Goal: Task Accomplishment & Management: Complete application form

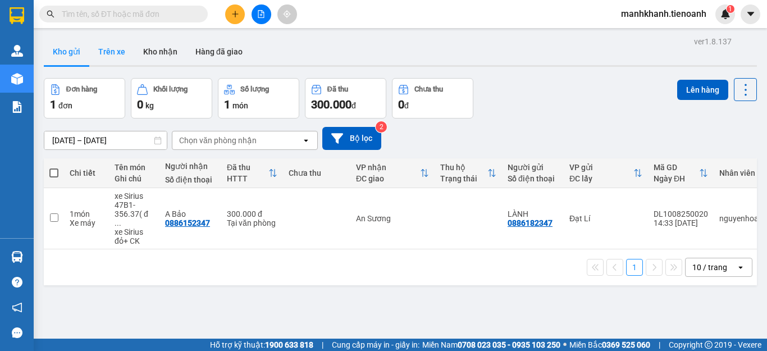
click at [120, 59] on button "Trên xe" at bounding box center [111, 51] width 45 height 27
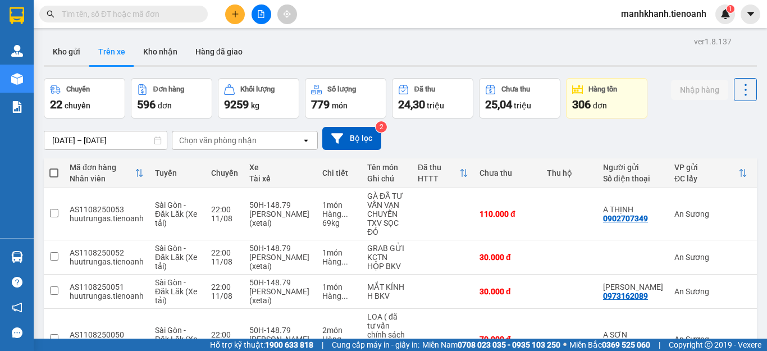
click at [179, 148] on div "Chọn văn phòng nhận" at bounding box center [236, 140] width 129 height 18
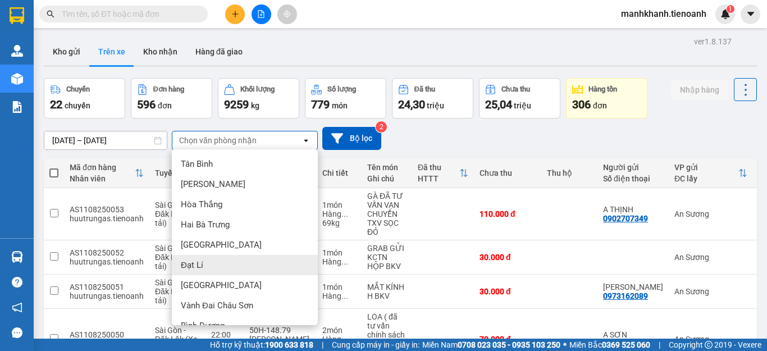
click at [206, 269] on div "Đạt Lí" at bounding box center [245, 265] width 146 height 20
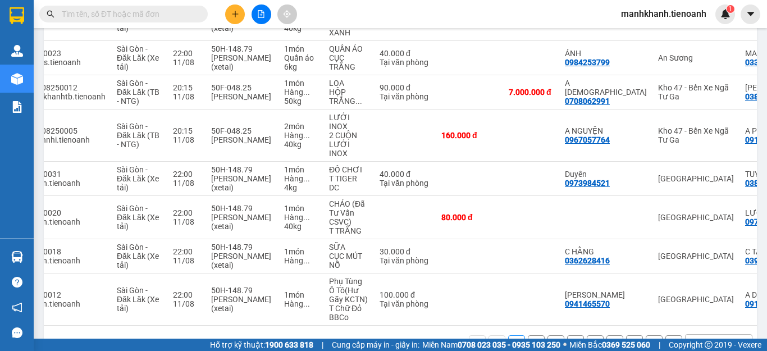
scroll to position [0, 65]
click at [702, 338] on div "10 / trang" at bounding box center [710, 343] width 35 height 11
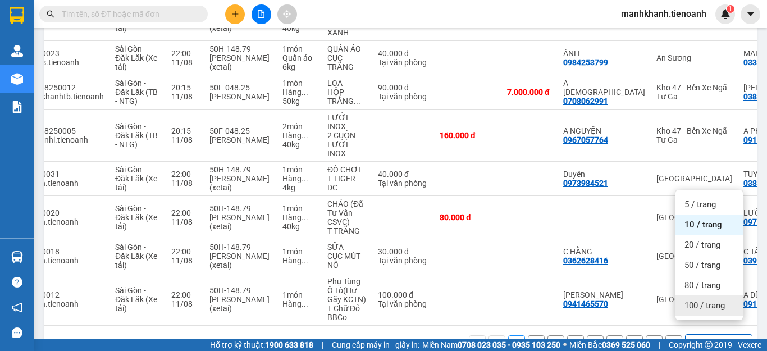
click at [708, 307] on span "100 / trang" at bounding box center [705, 305] width 40 height 11
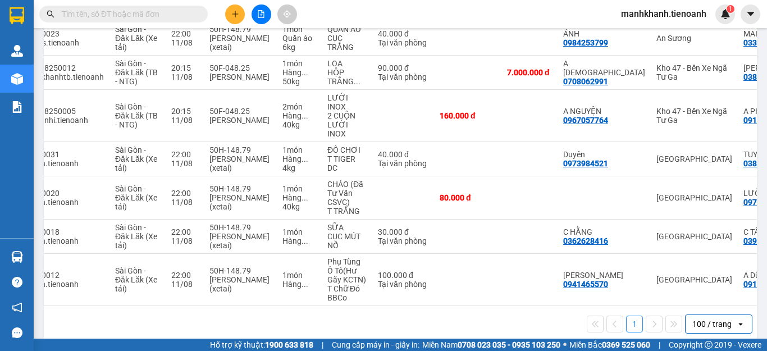
scroll to position [0, 0]
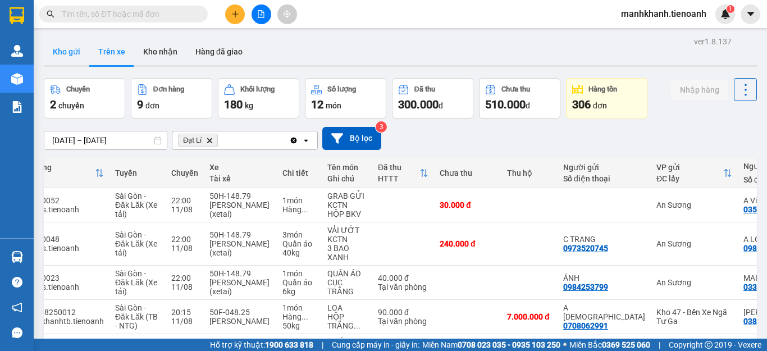
click at [74, 60] on button "Kho gửi" at bounding box center [67, 51] width 46 height 27
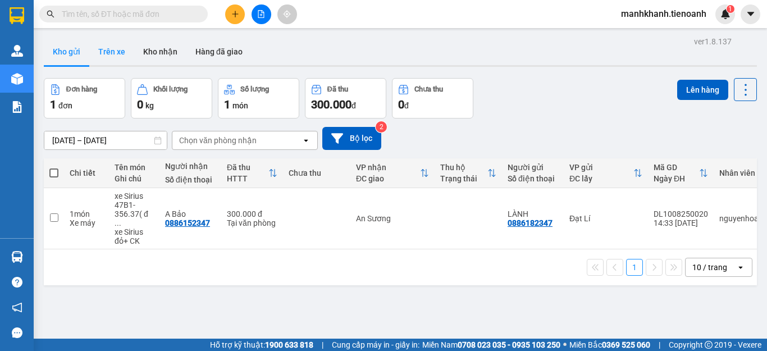
drag, startPoint x: 86, startPoint y: 60, endPoint x: 117, endPoint y: 57, distance: 31.0
click at [118, 57] on button "Trên xe" at bounding box center [111, 51] width 45 height 27
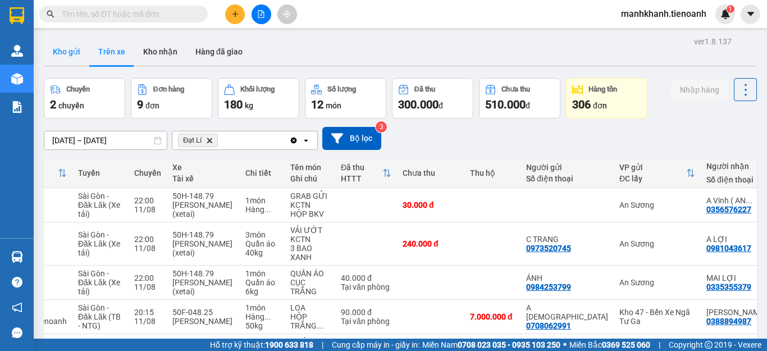
click at [61, 54] on button "Kho gửi" at bounding box center [67, 51] width 46 height 27
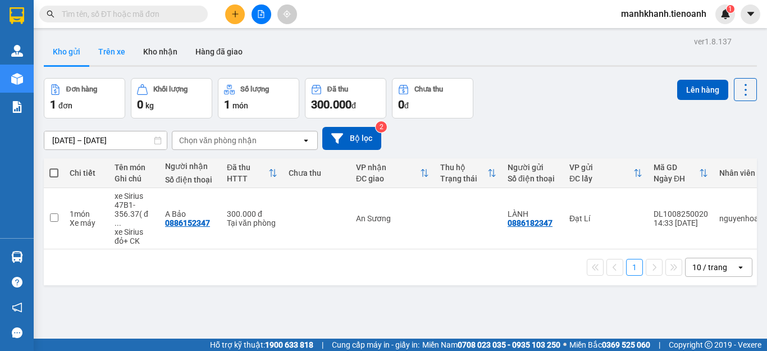
click at [108, 53] on button "Trên xe" at bounding box center [111, 51] width 45 height 27
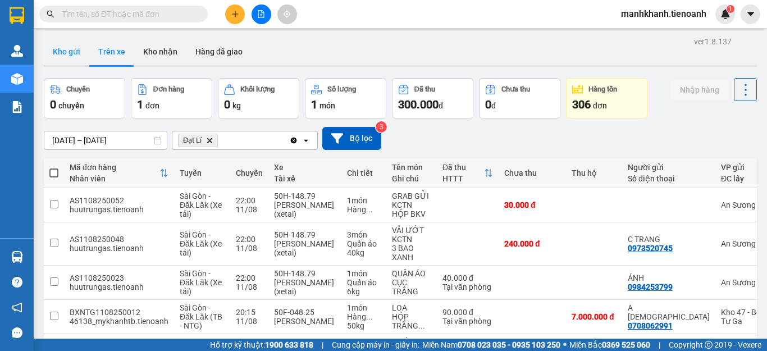
click at [73, 53] on button "Kho gửi" at bounding box center [67, 51] width 46 height 27
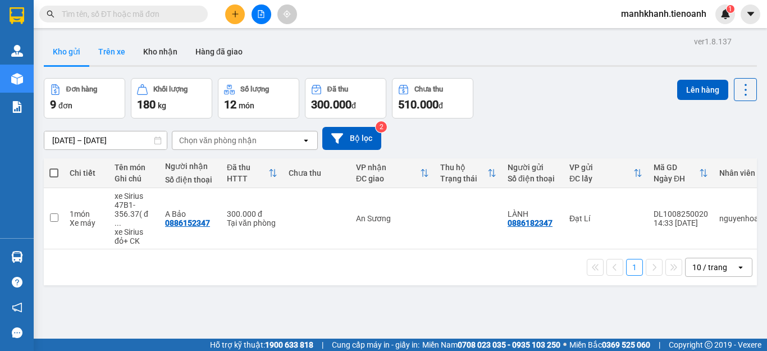
click at [118, 56] on button "Trên xe" at bounding box center [111, 51] width 45 height 27
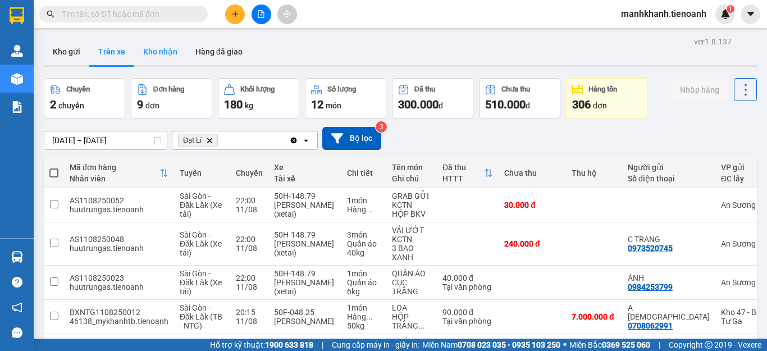
click at [166, 49] on button "Kho nhận" at bounding box center [160, 51] width 52 height 27
type input "29/07/2025 – 12/08/2025"
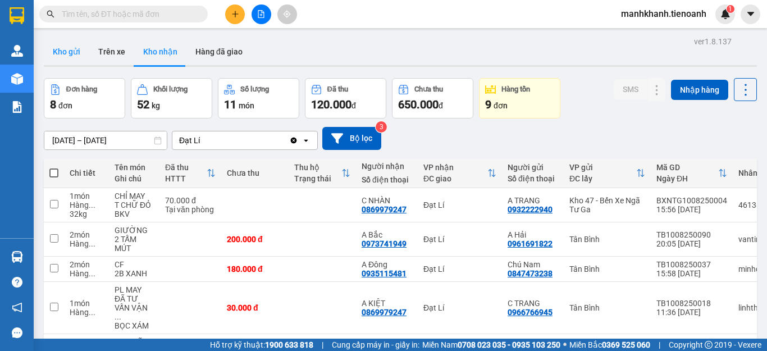
click at [74, 51] on button "Kho gửi" at bounding box center [67, 51] width 46 height 27
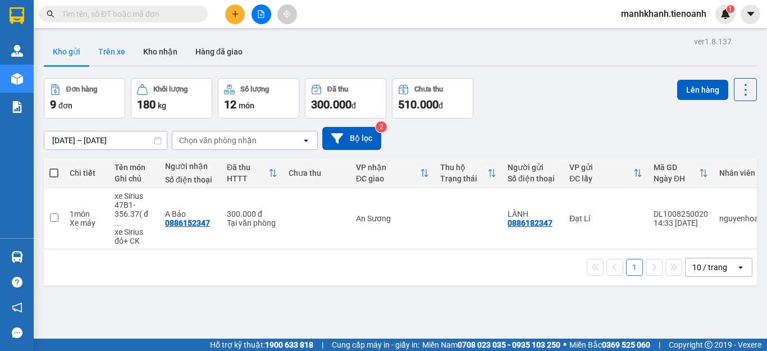
click at [119, 53] on button "Trên xe" at bounding box center [111, 51] width 45 height 27
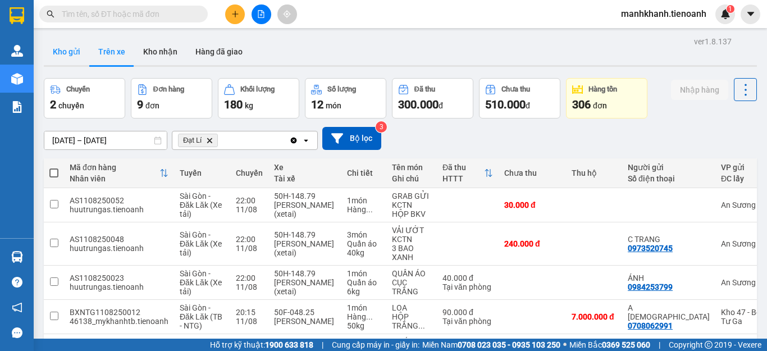
click at [47, 54] on button "Kho gửi" at bounding box center [67, 51] width 46 height 27
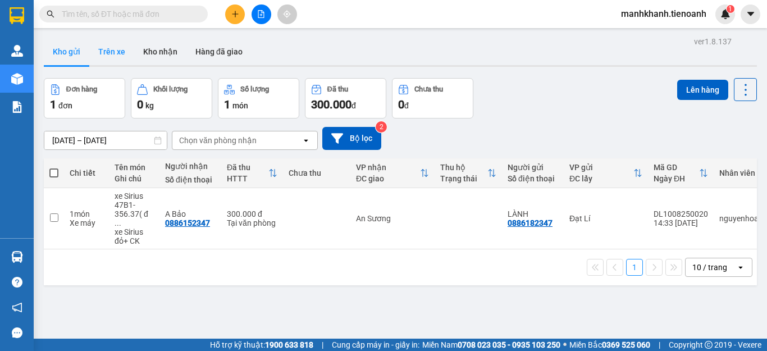
click at [114, 58] on button "Trên xe" at bounding box center [111, 51] width 45 height 27
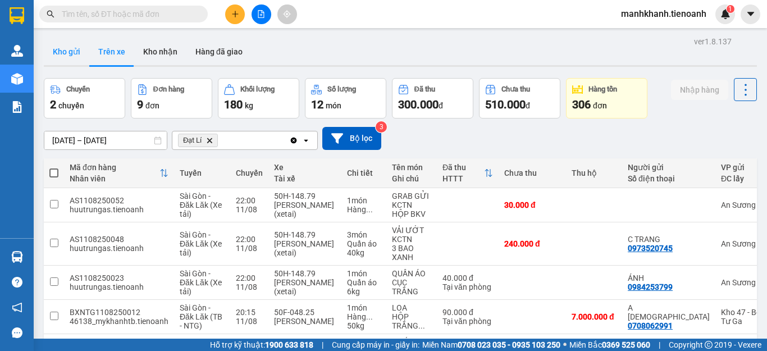
click at [72, 54] on button "Kho gửi" at bounding box center [67, 51] width 46 height 27
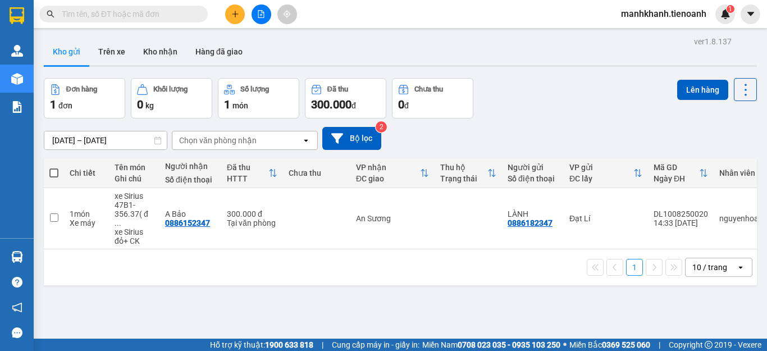
click at [115, 57] on button "Trên xe" at bounding box center [111, 51] width 45 height 27
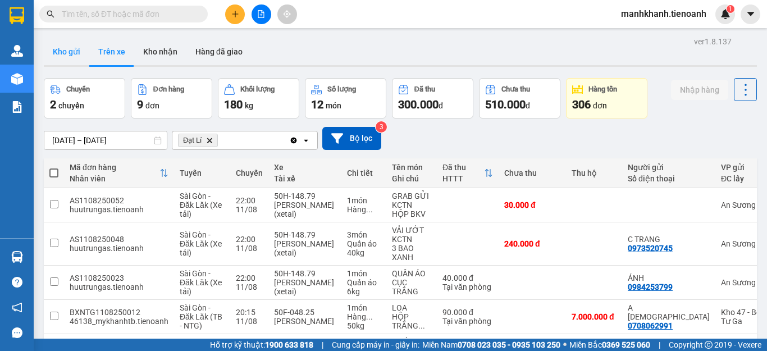
click at [66, 53] on button "Kho gửi" at bounding box center [67, 51] width 46 height 27
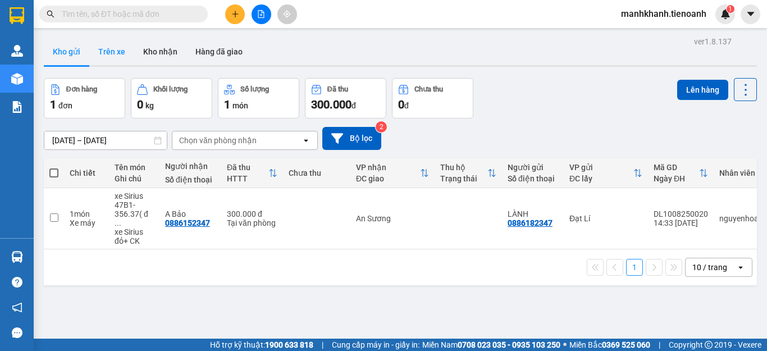
click at [118, 53] on button "Trên xe" at bounding box center [111, 51] width 45 height 27
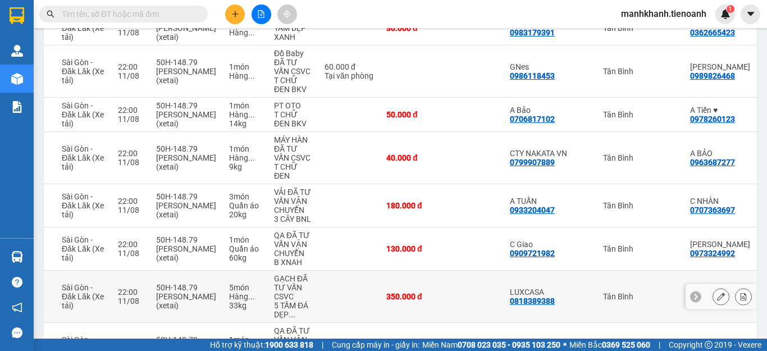
scroll to position [449, 0]
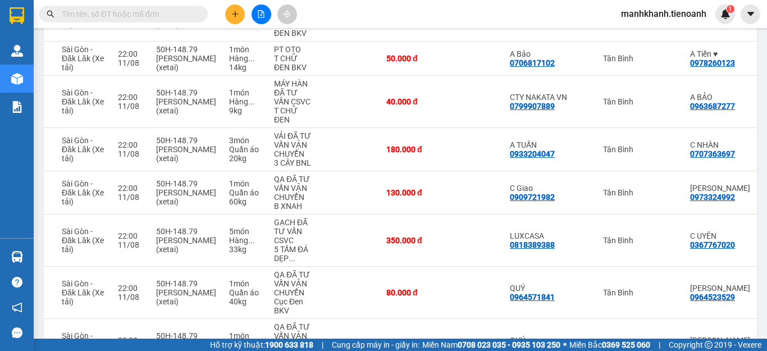
click at [163, 16] on input "text" at bounding box center [128, 14] width 133 height 12
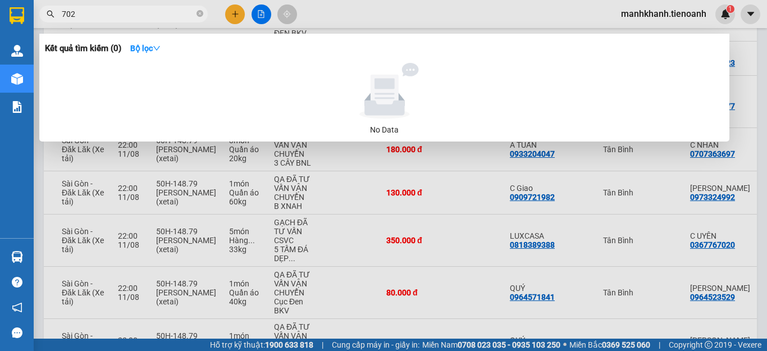
type input "7020"
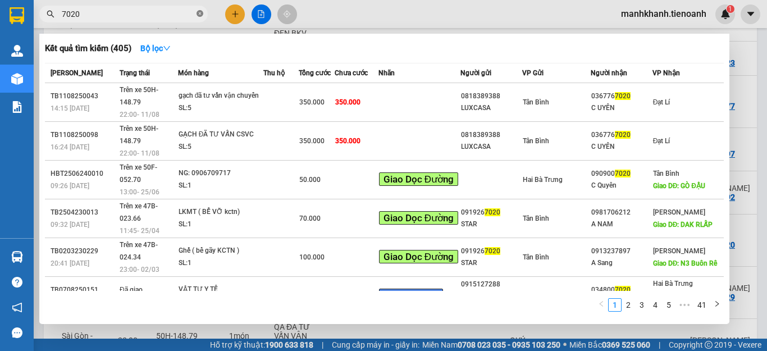
click at [199, 15] on icon "close-circle" at bounding box center [200, 13] width 7 height 7
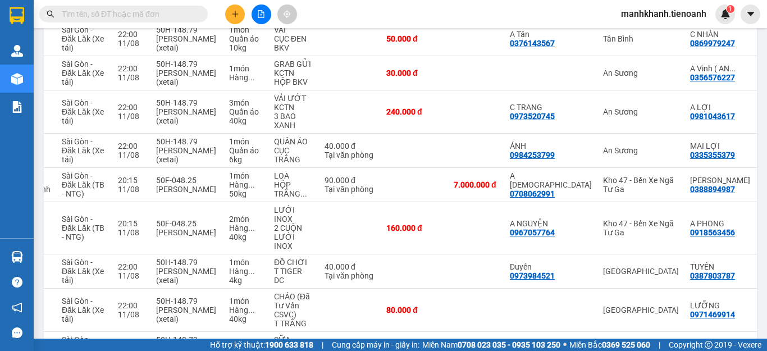
scroll to position [1102, 0]
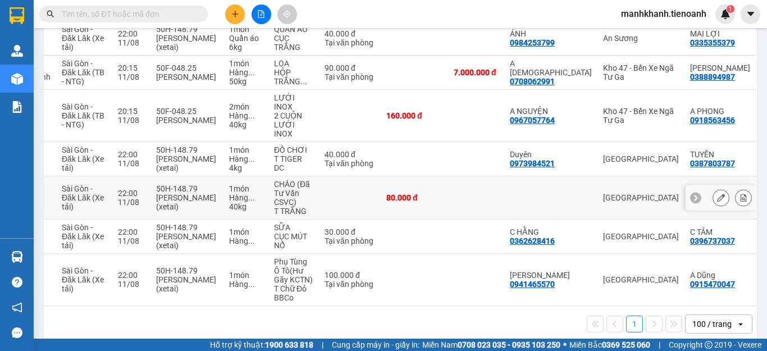
click at [506, 184] on td at bounding box center [550, 197] width 93 height 43
checkbox input "true"
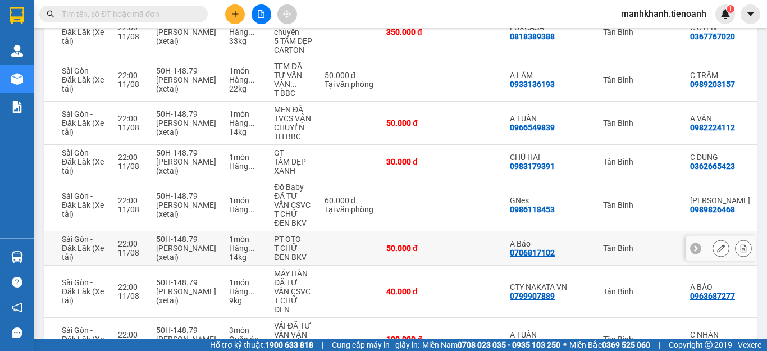
scroll to position [316, 0]
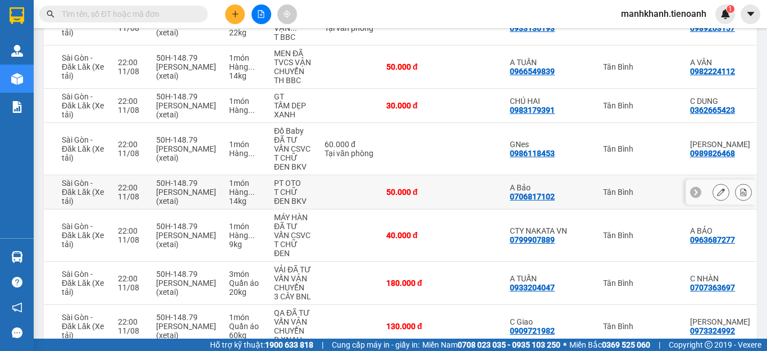
click at [600, 198] on td "Tân Bình" at bounding box center [641, 192] width 87 height 34
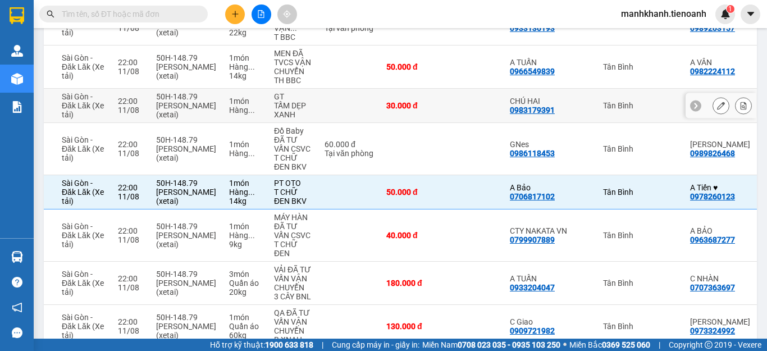
scroll to position [35, 0]
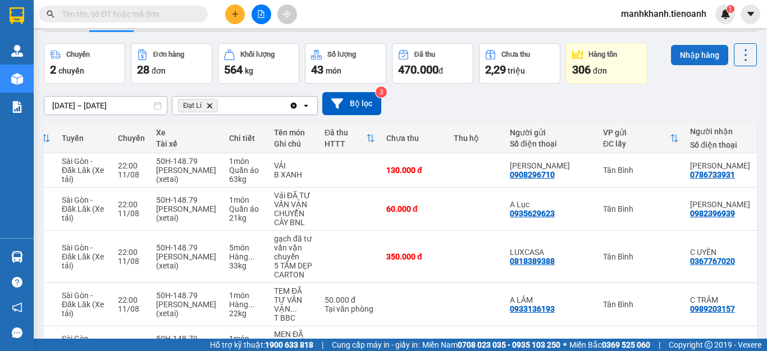
click at [697, 63] on button "Nhập hàng" at bounding box center [699, 55] width 57 height 20
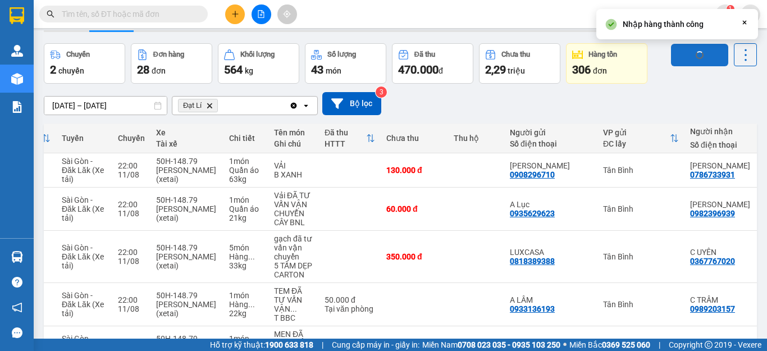
checkbox input "false"
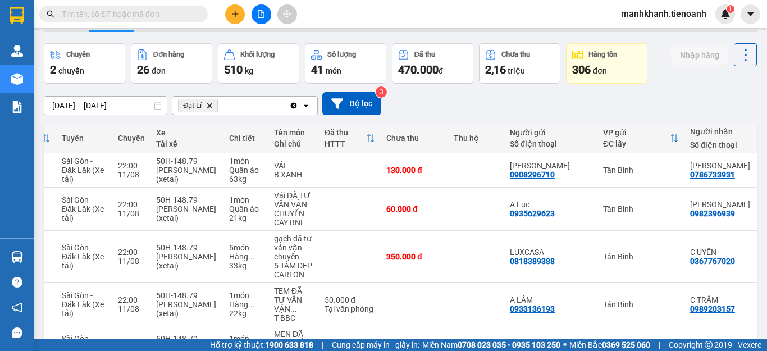
scroll to position [0, 0]
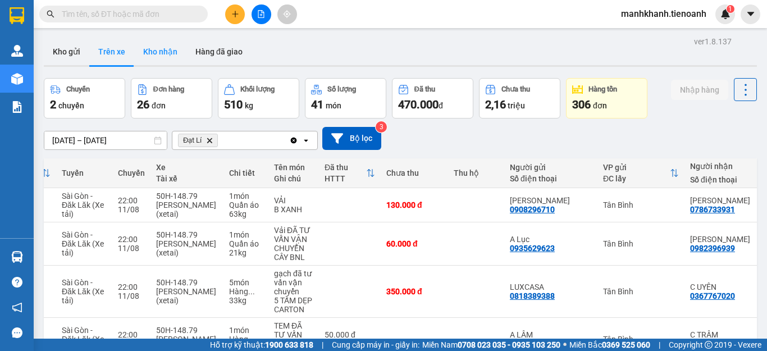
click at [163, 56] on button "Kho nhận" at bounding box center [160, 51] width 52 height 27
type input "[DATE] – [DATE]"
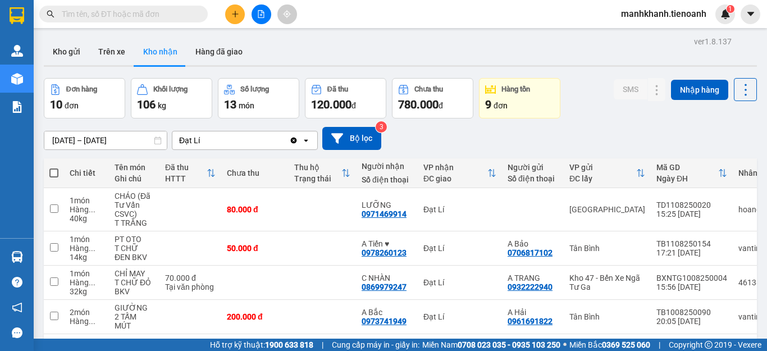
click at [158, 17] on input "text" at bounding box center [128, 14] width 133 height 12
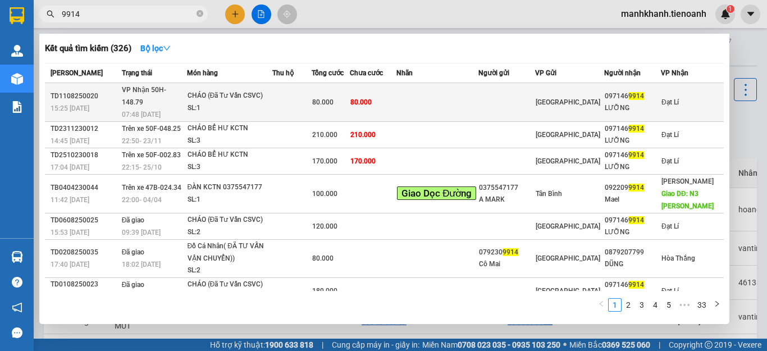
type input "9914"
click at [397, 95] on td "80.000" at bounding box center [373, 102] width 47 height 39
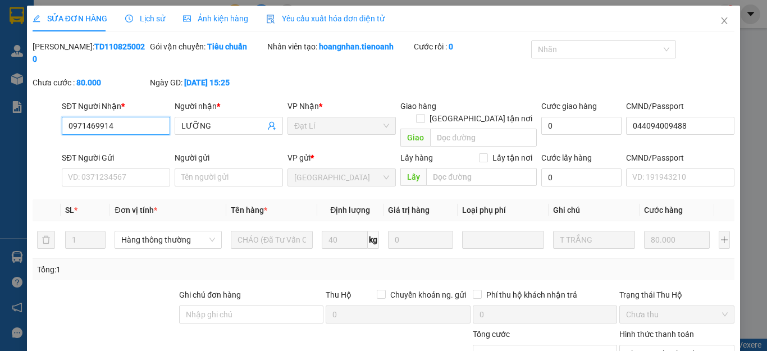
type input "0971469914"
type input "LƯỠNG"
type input "044094009488"
type input "80.000"
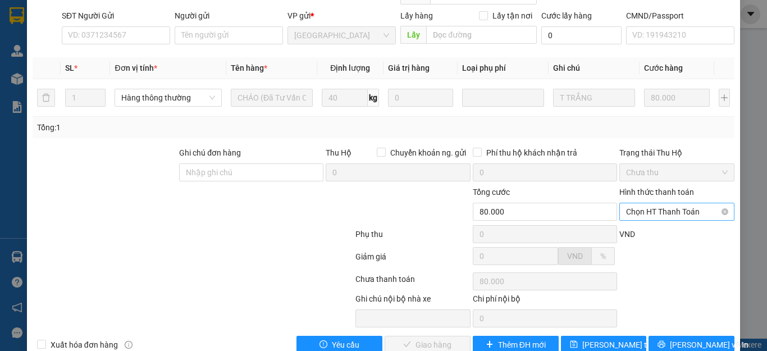
click at [641, 203] on span "Chọn HT Thanh Toán" at bounding box center [677, 211] width 102 height 17
click at [643, 206] on div "Tại văn phòng" at bounding box center [669, 209] width 100 height 12
type input "0"
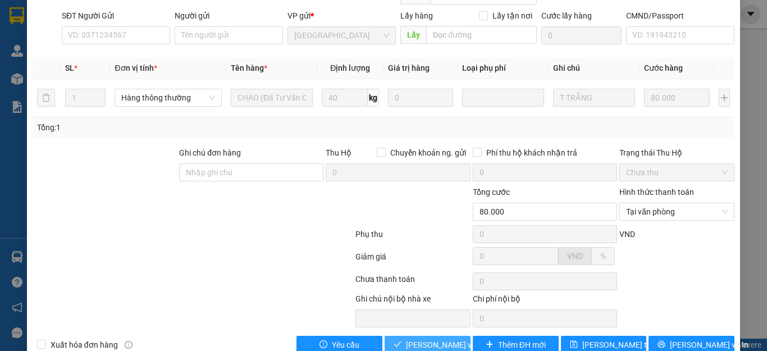
click at [430, 339] on span "[PERSON_NAME] và Giao hàng" at bounding box center [460, 345] width 108 height 12
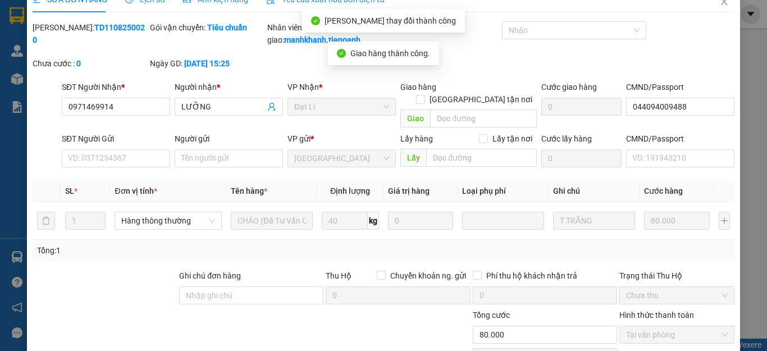
scroll to position [0, 0]
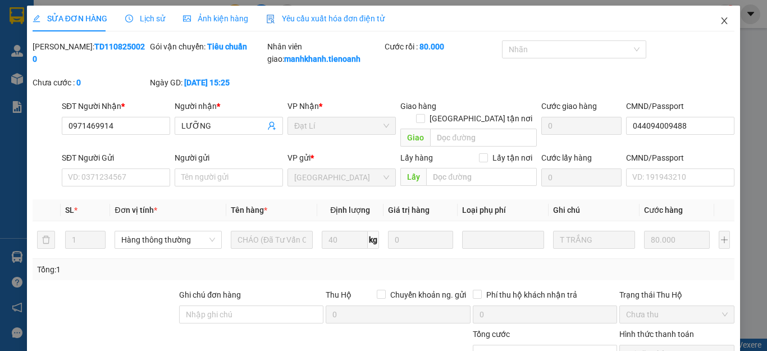
click at [720, 22] on icon "close" at bounding box center [724, 20] width 9 height 9
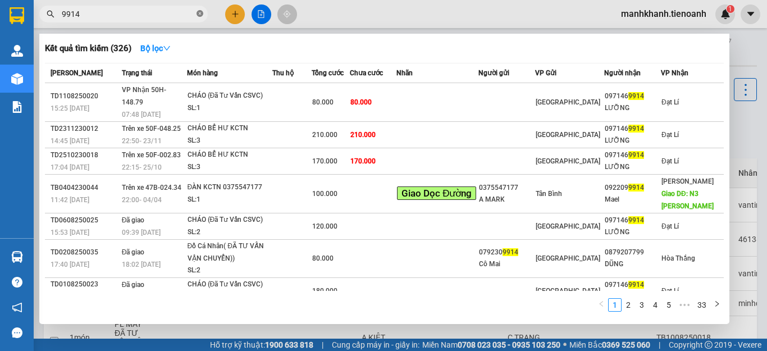
click at [199, 12] on icon "close-circle" at bounding box center [200, 13] width 7 height 7
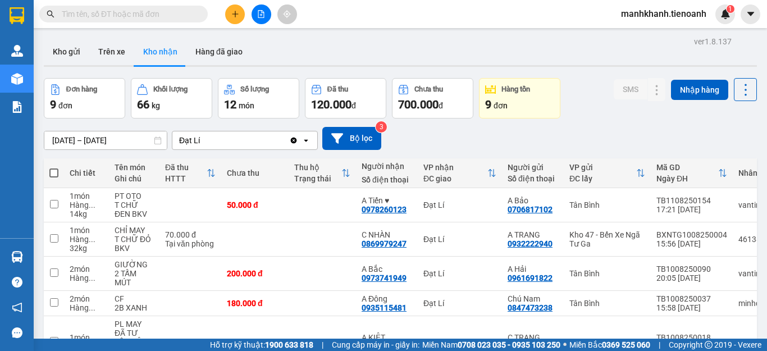
click at [185, 22] on div "Kết quả tìm kiếm ( 326 ) Bộ lọc Mã ĐH Trạng thái Món hàng Thu hộ Tổng cước Chưa…" at bounding box center [109, 14] width 219 height 20
click at [182, 21] on span at bounding box center [123, 14] width 169 height 17
click at [89, 18] on input "text" at bounding box center [128, 14] width 133 height 12
drag, startPoint x: 89, startPoint y: 18, endPoint x: 111, endPoint y: 11, distance: 23.5
click at [111, 11] on input "text" at bounding box center [128, 14] width 133 height 12
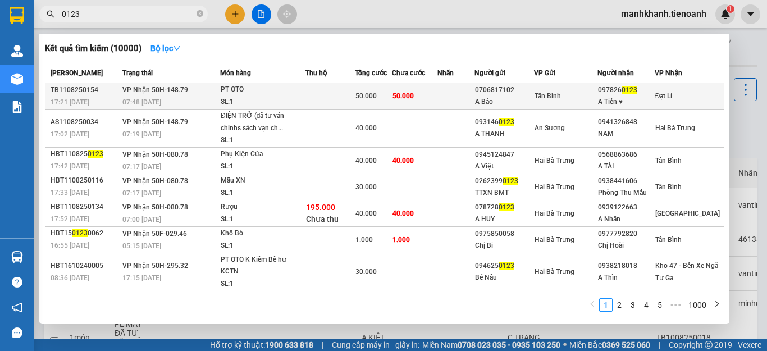
type input "0123"
click at [273, 103] on div "SL: 1" at bounding box center [263, 102] width 84 height 12
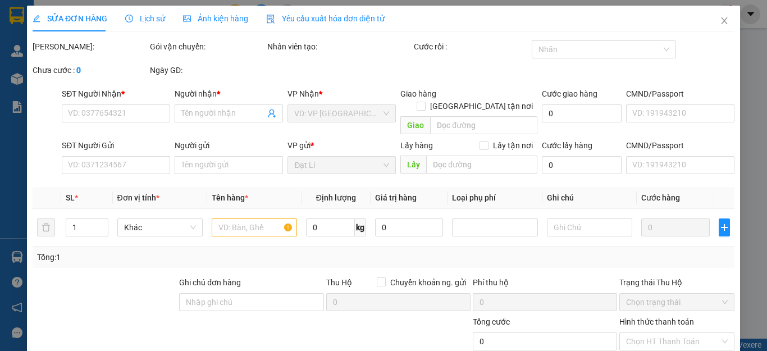
type input "0978260123"
type input "A Tiến ♥"
type input "0706817102"
type input "A Bảo"
type input "50.000"
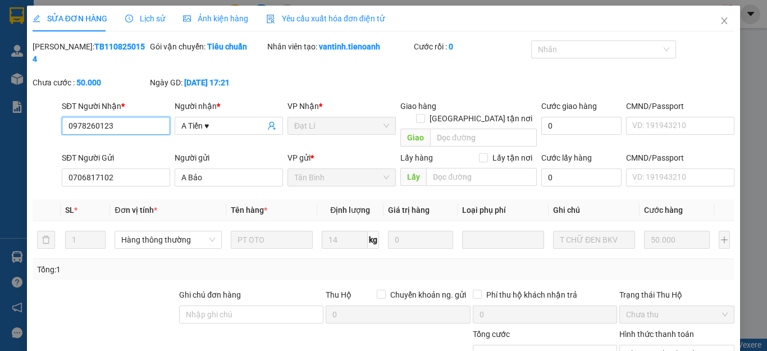
scroll to position [142, 0]
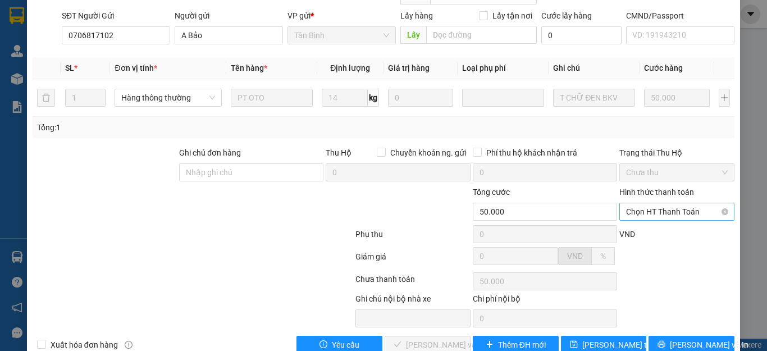
click at [663, 203] on span "Chọn HT Thanh Toán" at bounding box center [677, 211] width 102 height 17
click at [662, 206] on div "Tại văn phòng" at bounding box center [669, 209] width 100 height 12
type input "0"
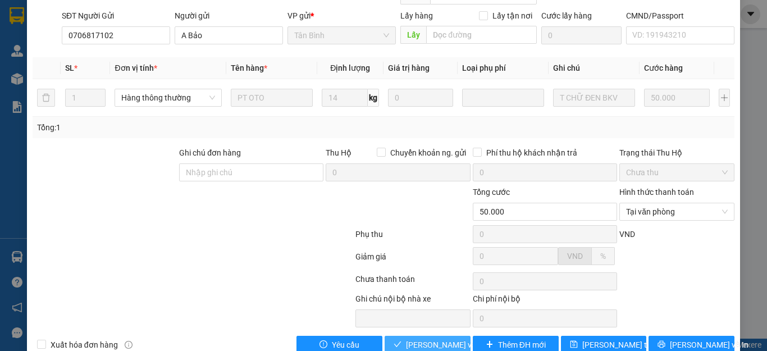
click at [444, 339] on span "[PERSON_NAME] và Giao hàng" at bounding box center [460, 345] width 108 height 12
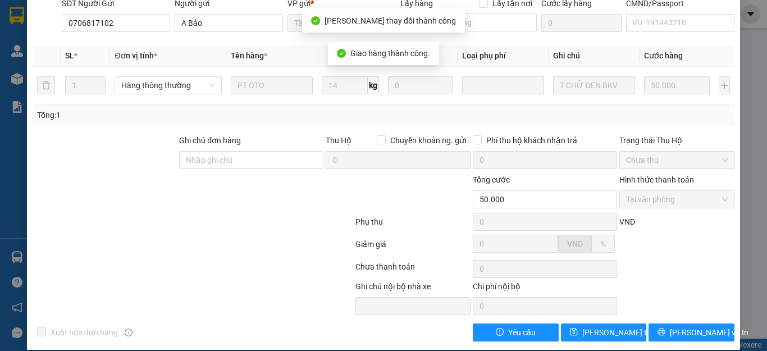
scroll to position [0, 0]
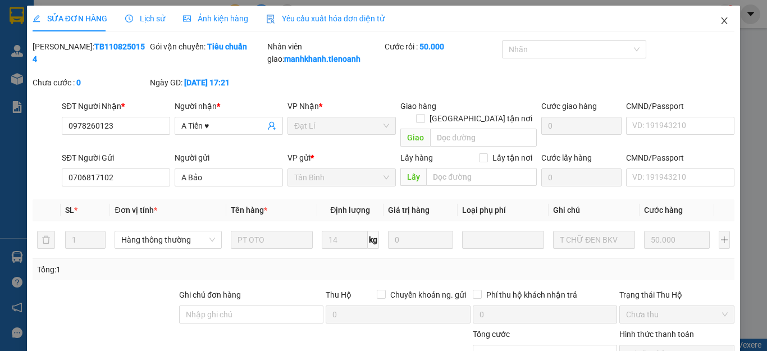
click at [720, 21] on icon "close" at bounding box center [724, 20] width 9 height 9
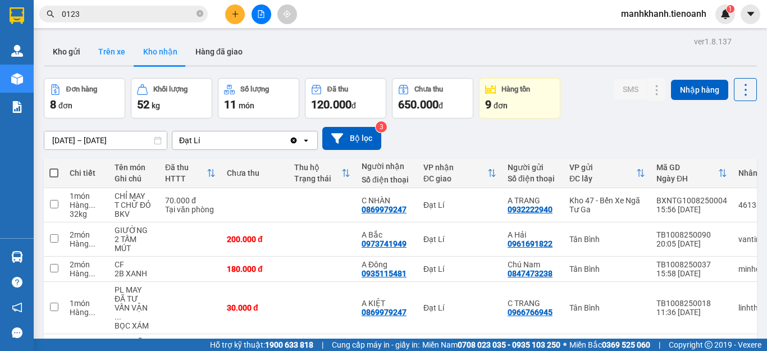
click at [108, 53] on button "Trên xe" at bounding box center [111, 51] width 45 height 27
type input "[DATE] – [DATE]"
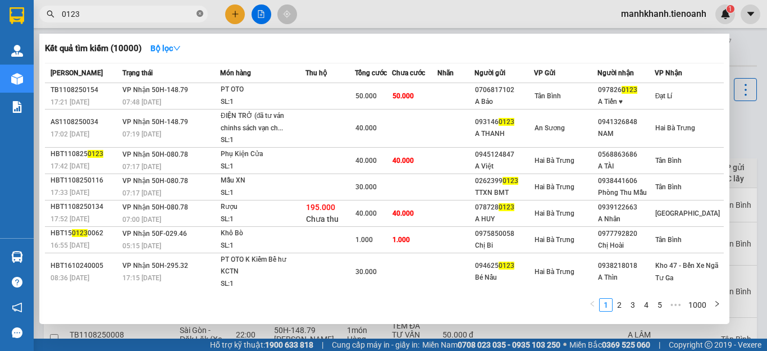
click at [201, 15] on icon "close-circle" at bounding box center [200, 13] width 7 height 7
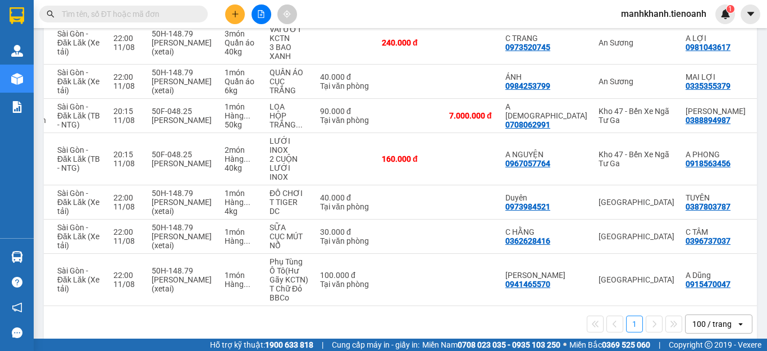
scroll to position [0, 123]
click at [463, 186] on td at bounding box center [471, 202] width 56 height 34
checkbox input "true"
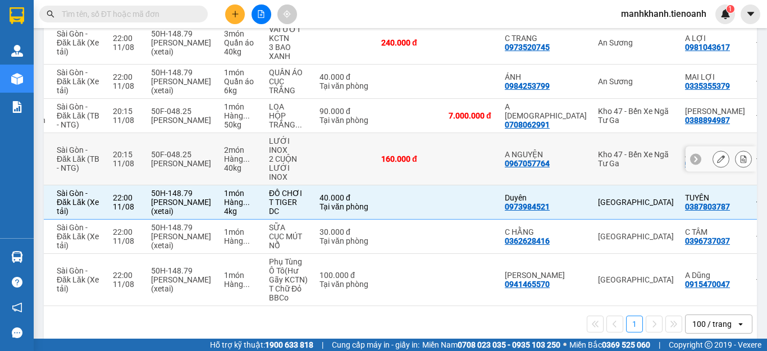
click at [465, 149] on td at bounding box center [471, 159] width 56 height 52
checkbox input "true"
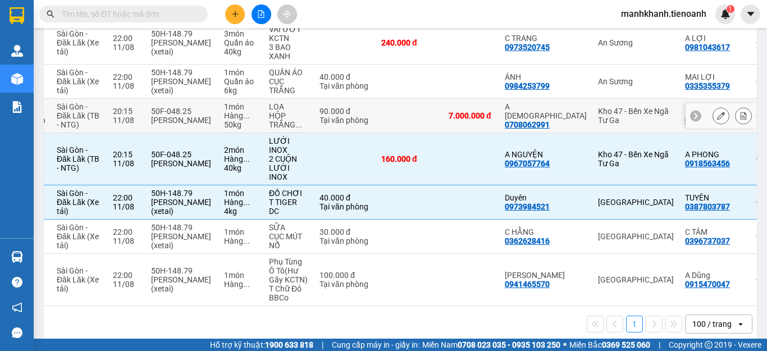
click at [449, 120] on div "7.000.000 đ" at bounding box center [471, 115] width 45 height 9
checkbox input "true"
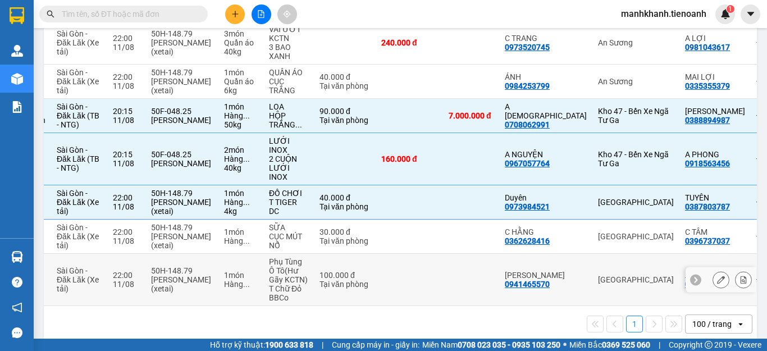
scroll to position [912, 0]
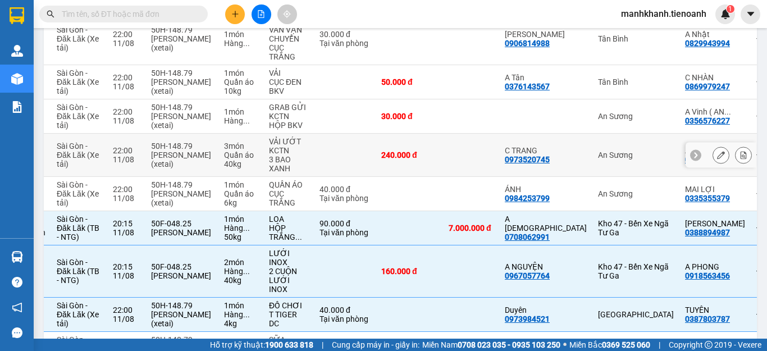
click at [467, 161] on td at bounding box center [471, 155] width 56 height 43
checkbox input "true"
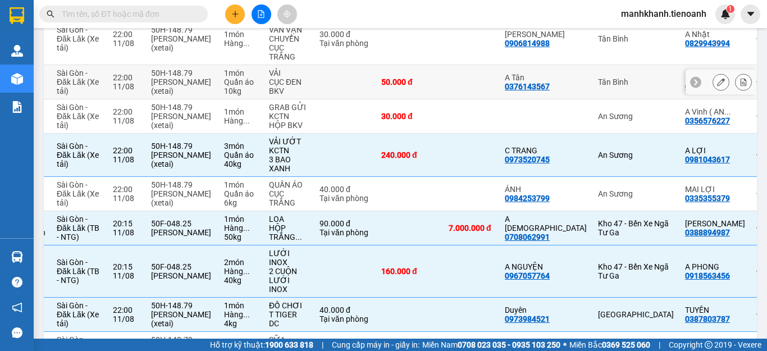
click at [463, 90] on td at bounding box center [471, 82] width 56 height 34
checkbox input "true"
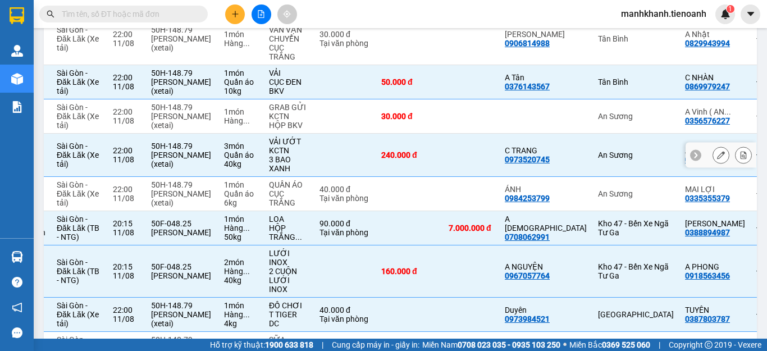
scroll to position [1025, 0]
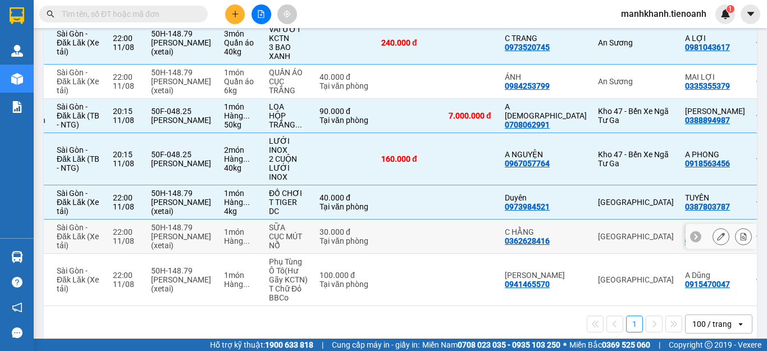
click at [477, 220] on td at bounding box center [471, 237] width 56 height 34
checkbox input "true"
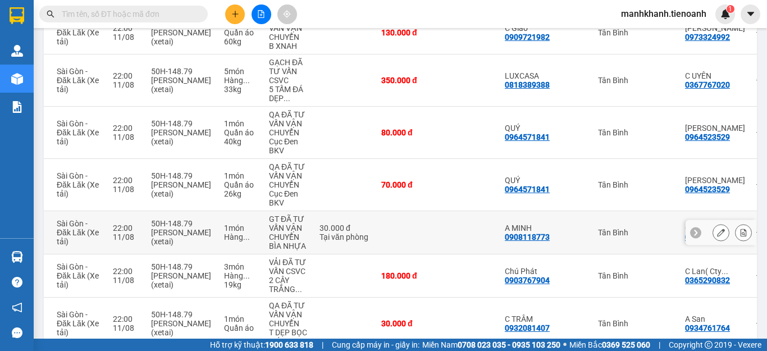
scroll to position [519, 0]
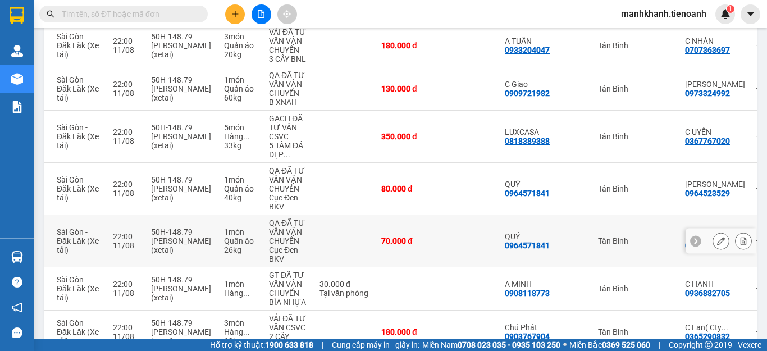
click at [439, 244] on td "70.000 đ" at bounding box center [409, 241] width 67 height 52
checkbox input "true"
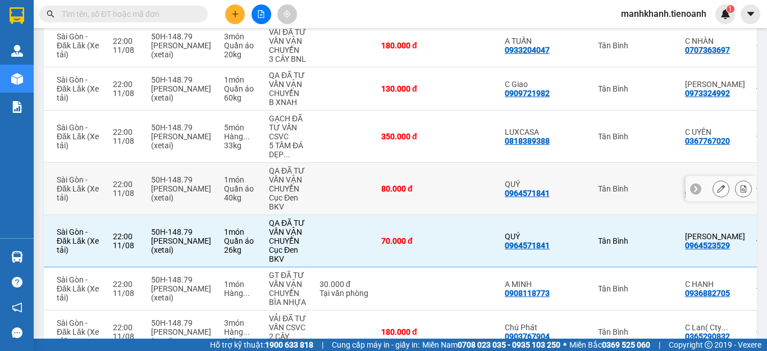
click at [437, 192] on td "80.000 đ" at bounding box center [409, 189] width 67 height 52
checkbox input "true"
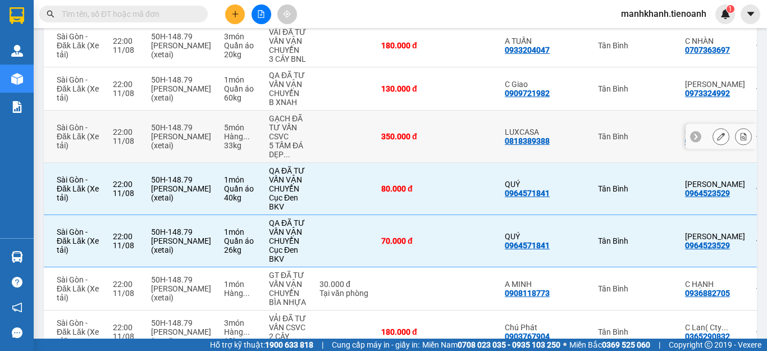
scroll to position [407, 0]
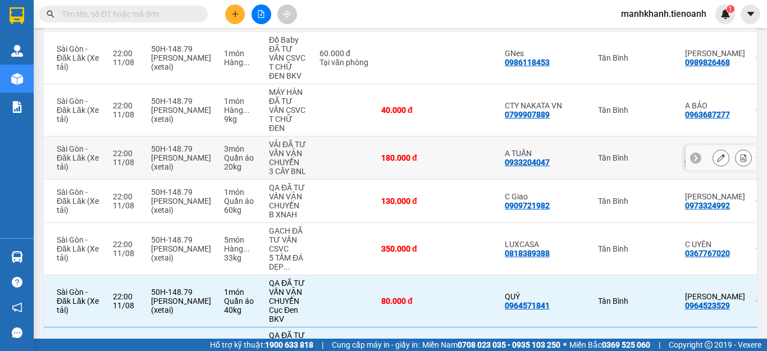
click at [444, 156] on td at bounding box center [471, 158] width 56 height 43
checkbox input "true"
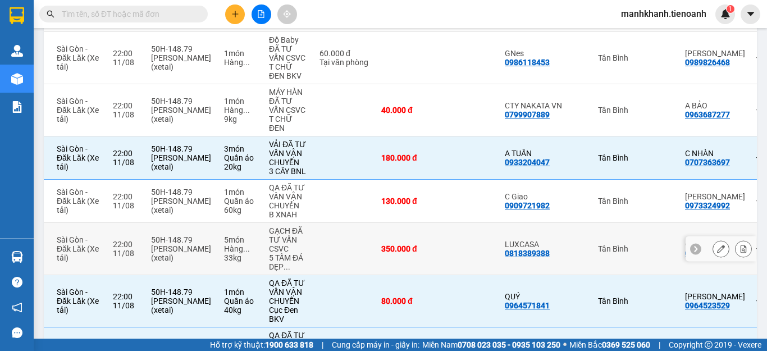
scroll to position [294, 0]
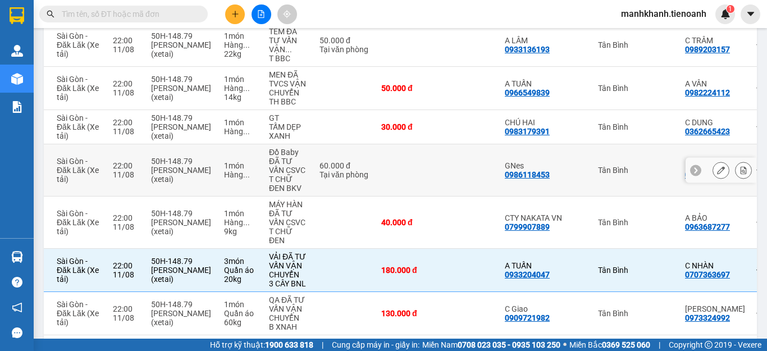
click at [434, 166] on td at bounding box center [409, 170] width 67 height 52
checkbox input "true"
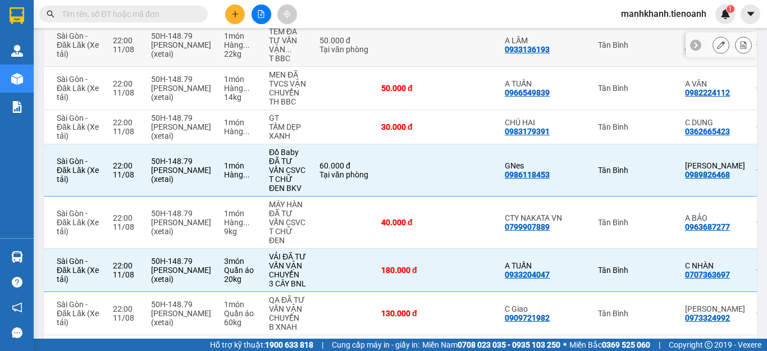
click at [448, 50] on td at bounding box center [471, 45] width 56 height 43
checkbox input "true"
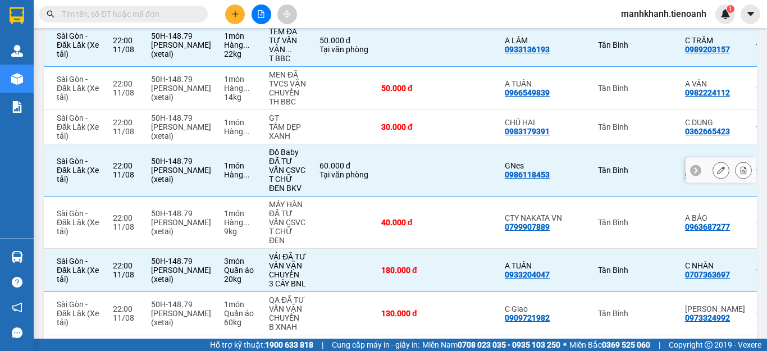
scroll to position [126, 0]
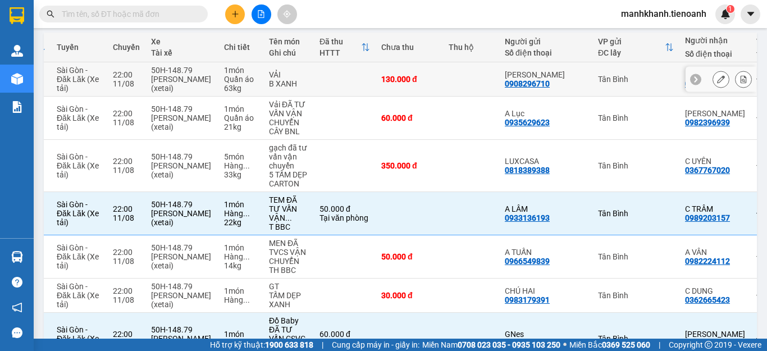
click at [452, 83] on td at bounding box center [471, 79] width 56 height 34
checkbox input "true"
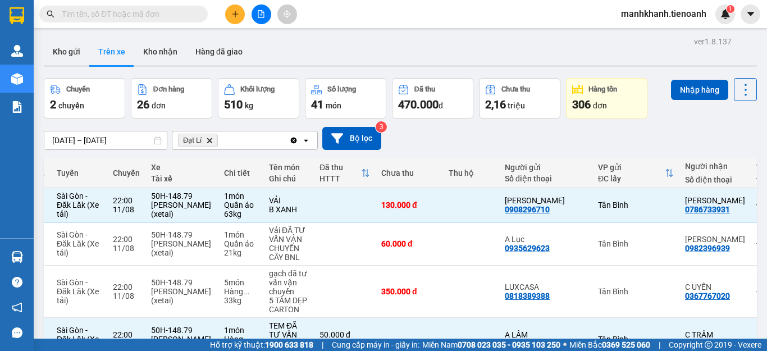
scroll to position [56, 0]
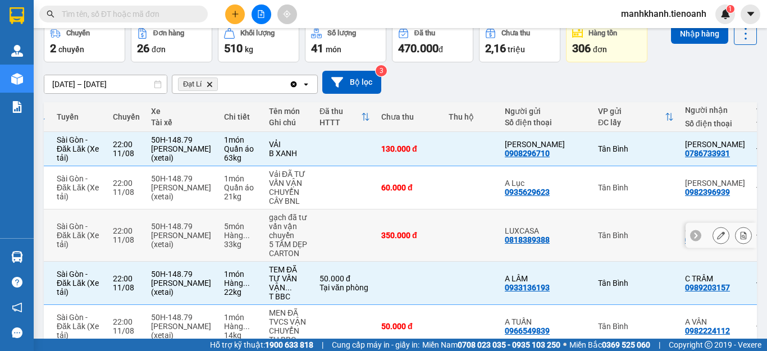
click at [484, 240] on td at bounding box center [471, 236] width 56 height 52
checkbox input "true"
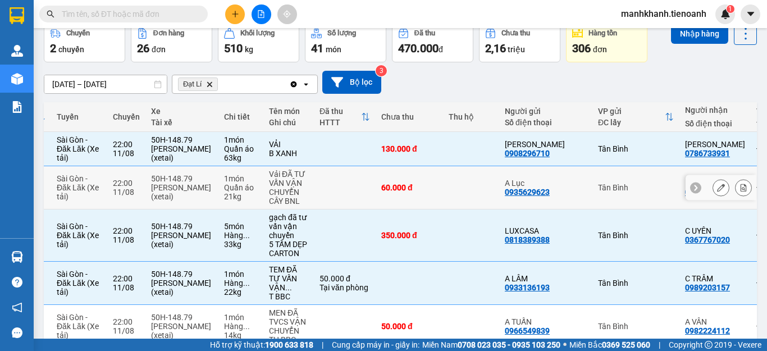
click at [443, 183] on td at bounding box center [471, 187] width 56 height 43
checkbox input "true"
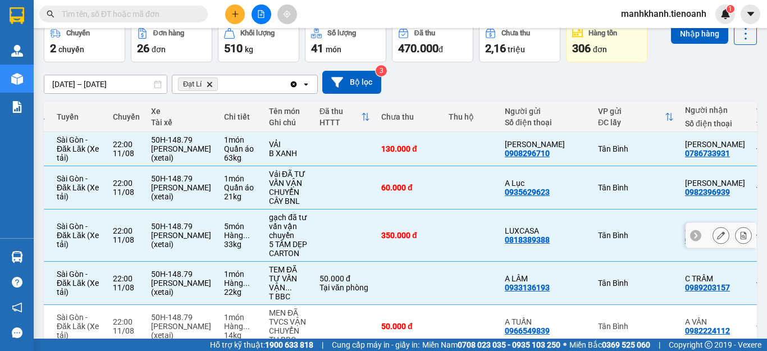
scroll to position [112, 0]
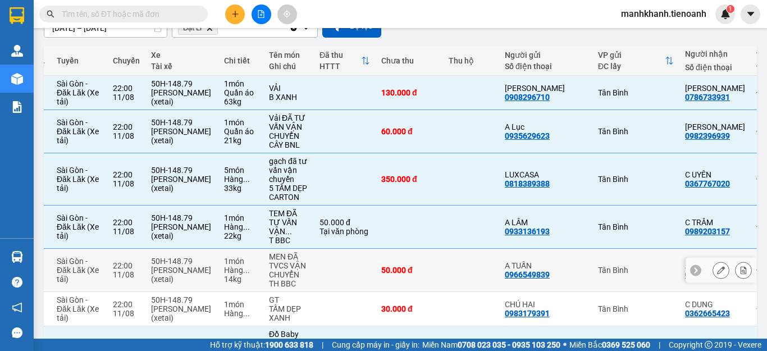
click at [480, 272] on td at bounding box center [471, 270] width 56 height 43
checkbox input "true"
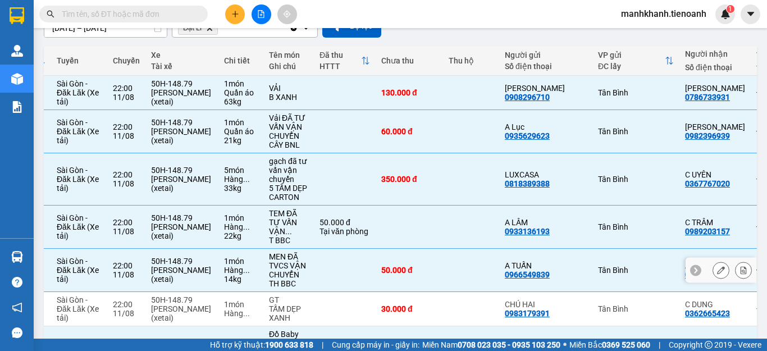
scroll to position [169, 0]
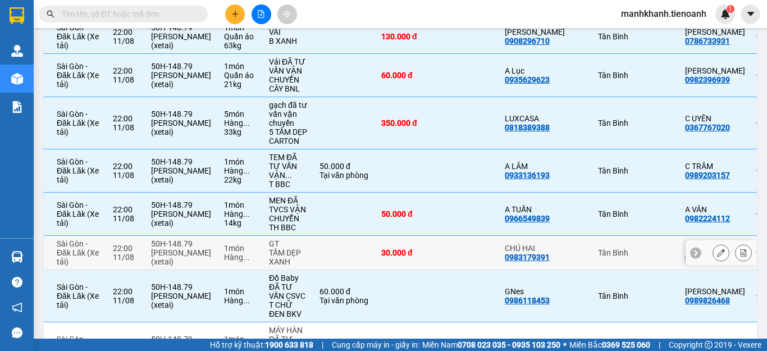
click at [436, 253] on td "30.000 đ" at bounding box center [409, 253] width 67 height 34
checkbox input "true"
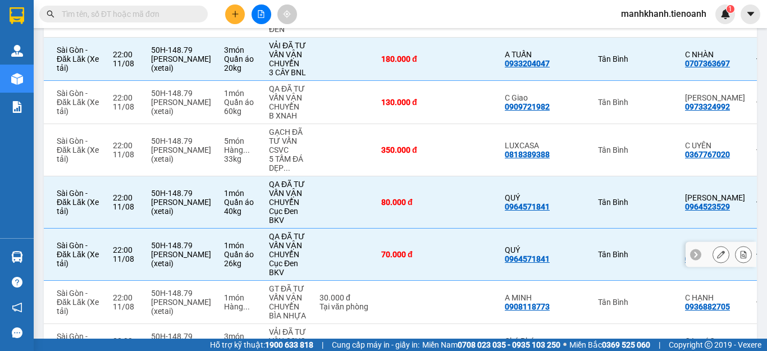
scroll to position [618, 0]
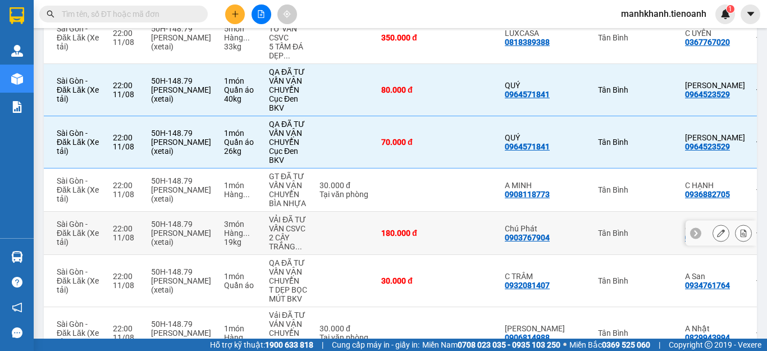
click at [443, 244] on td at bounding box center [471, 233] width 56 height 43
checkbox input "true"
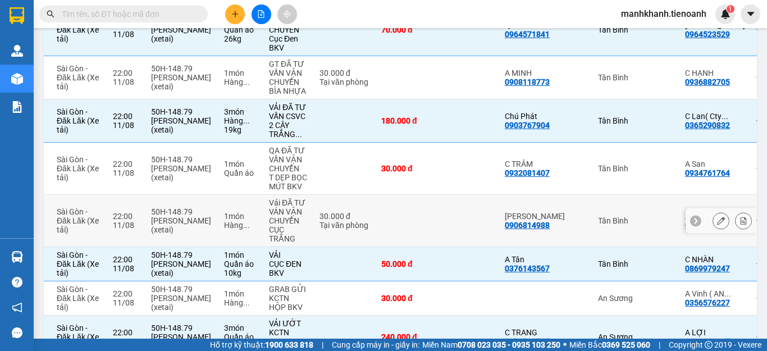
scroll to position [786, 0]
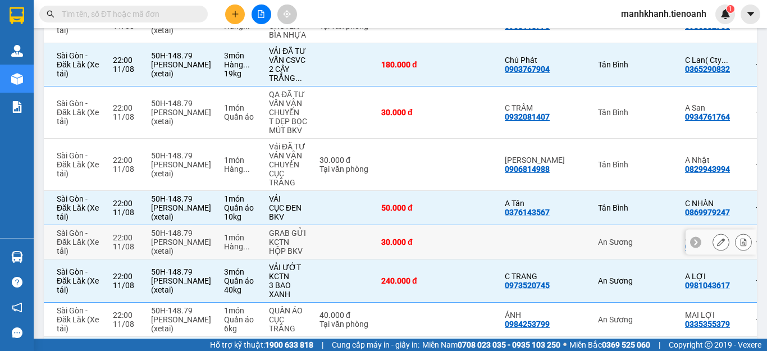
click at [465, 245] on td at bounding box center [471, 242] width 56 height 34
checkbox input "true"
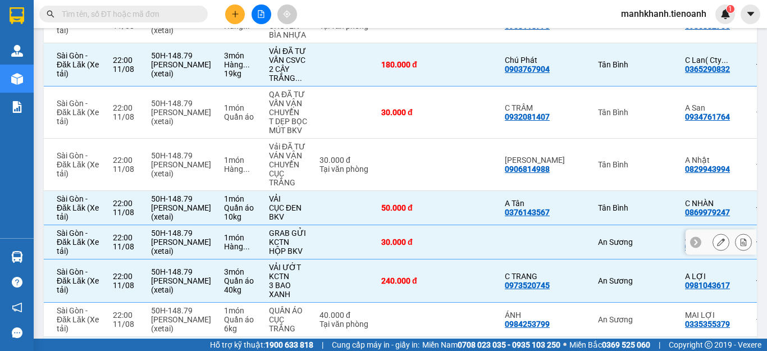
scroll to position [674, 0]
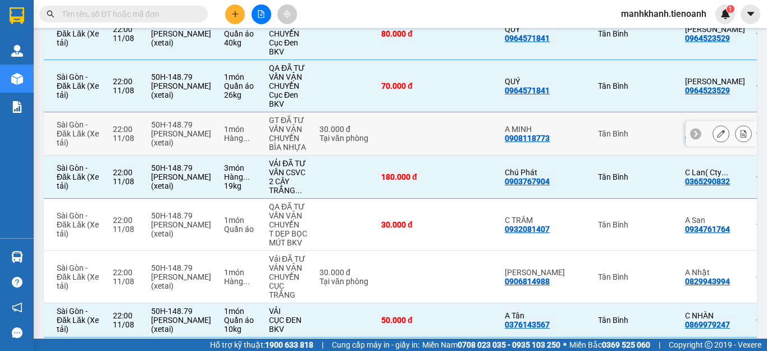
click at [443, 145] on td at bounding box center [471, 133] width 56 height 43
checkbox input "true"
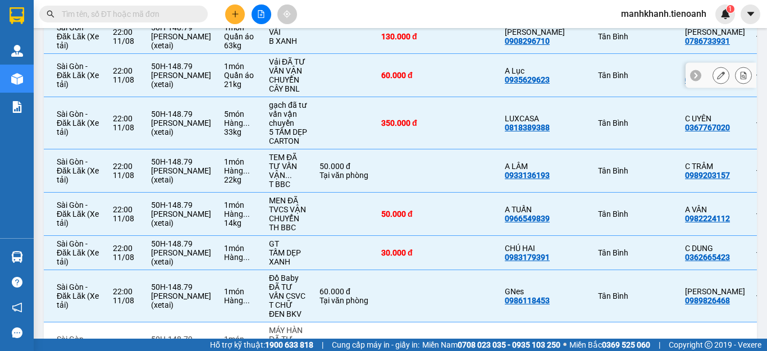
scroll to position [0, 0]
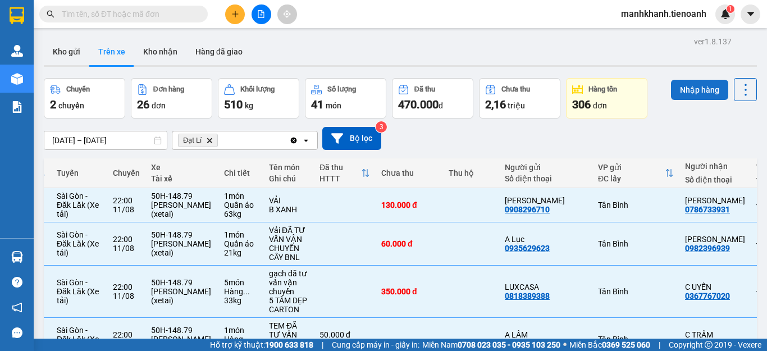
click at [685, 95] on button "Nhập hàng" at bounding box center [699, 90] width 57 height 20
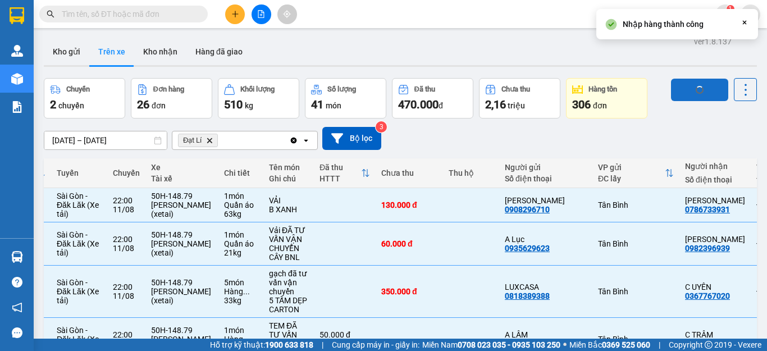
checkbox input "false"
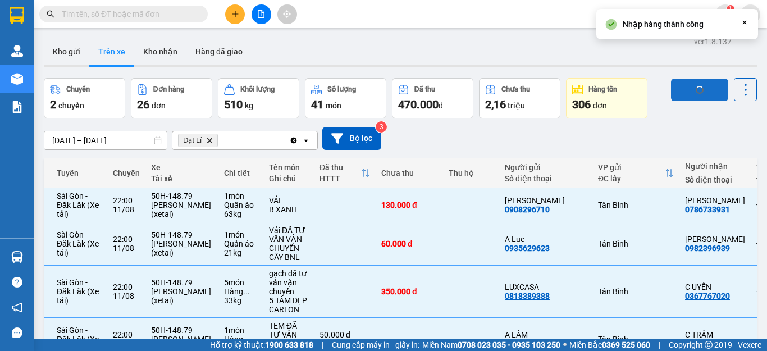
checkbox input "false"
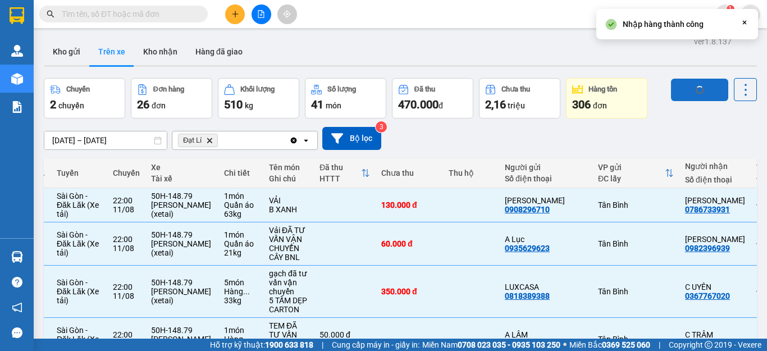
checkbox input "false"
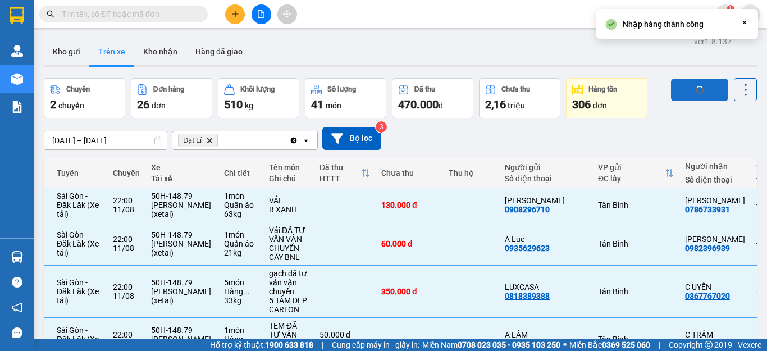
checkbox input "false"
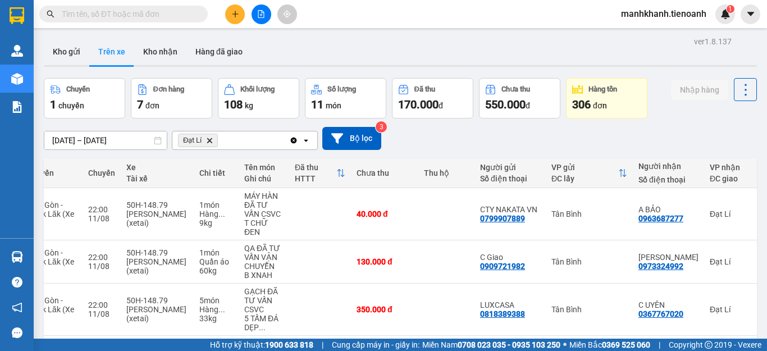
scroll to position [56, 0]
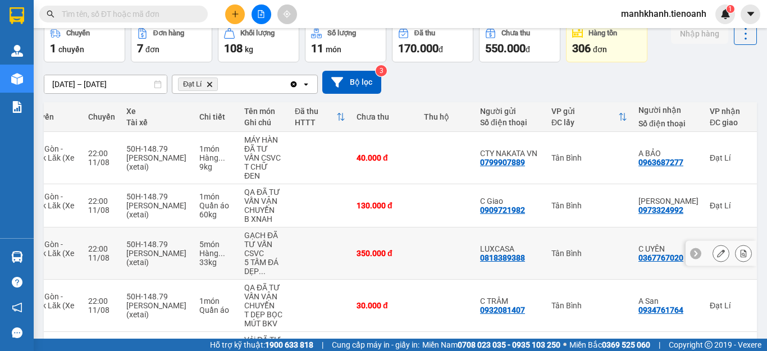
click at [438, 257] on td at bounding box center [446, 254] width 56 height 52
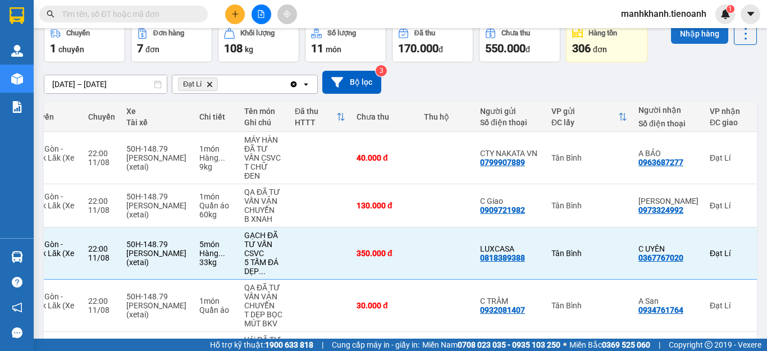
click at [688, 42] on button "Nhập hàng" at bounding box center [699, 34] width 57 height 20
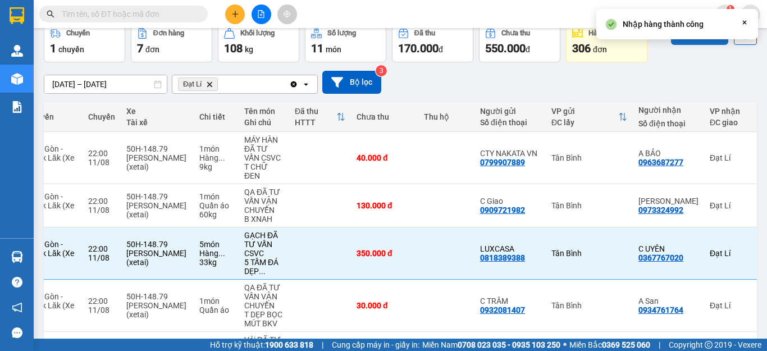
checkbox input "false"
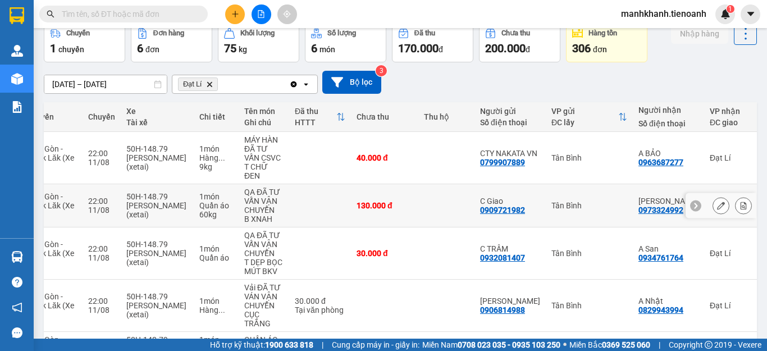
scroll to position [169, 0]
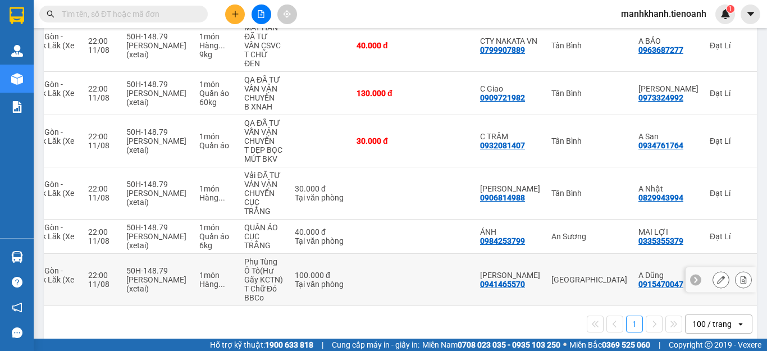
click at [427, 280] on td at bounding box center [446, 280] width 56 height 52
checkbox input "true"
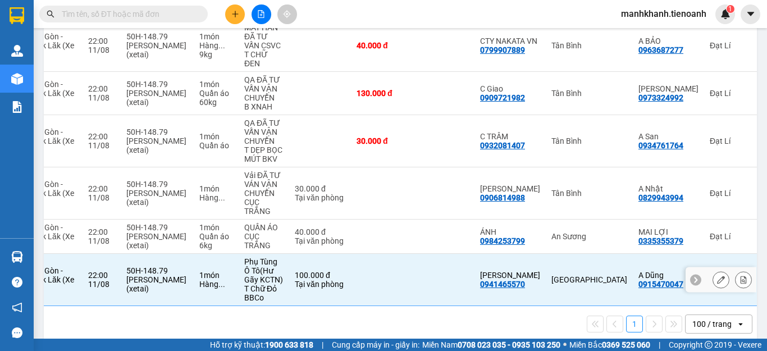
scroll to position [112, 0]
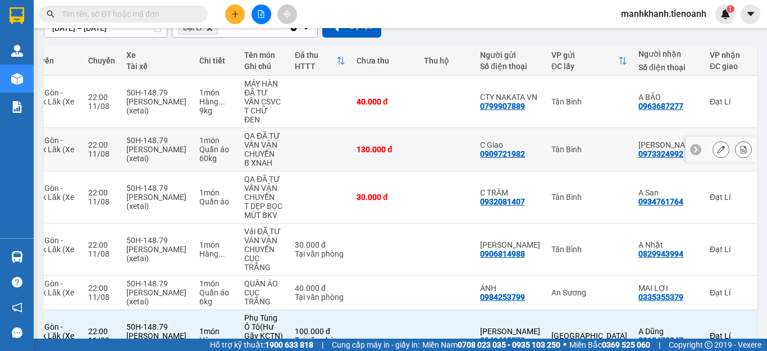
click at [444, 146] on td at bounding box center [446, 149] width 56 height 43
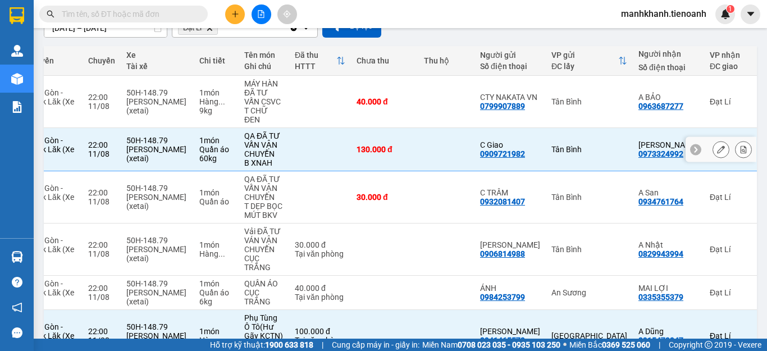
scroll to position [0, 0]
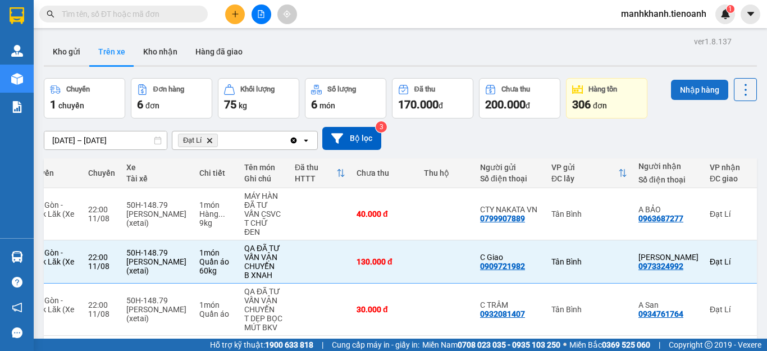
click at [694, 90] on button "Nhập hàng" at bounding box center [699, 90] width 57 height 20
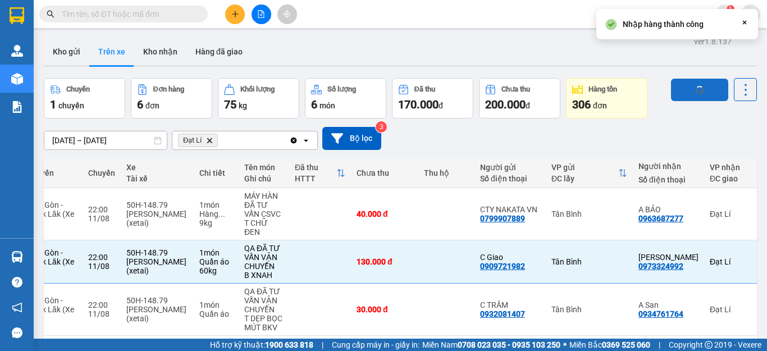
checkbox input "false"
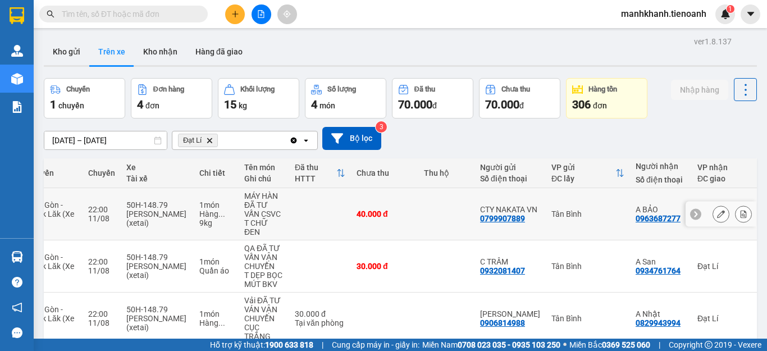
click at [412, 207] on td "40.000 đ" at bounding box center [384, 214] width 67 height 52
checkbox input "true"
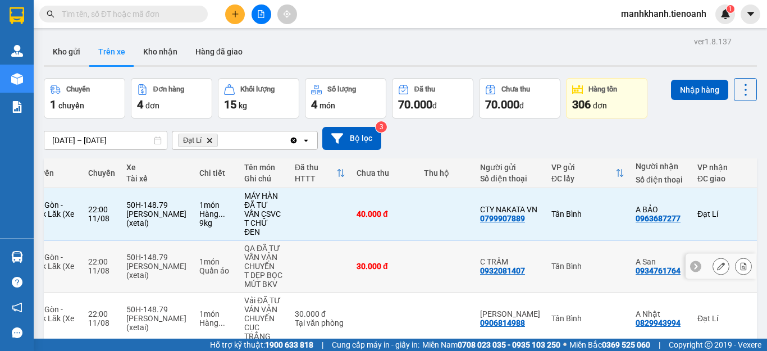
click at [420, 267] on td at bounding box center [446, 266] width 56 height 52
checkbox input "true"
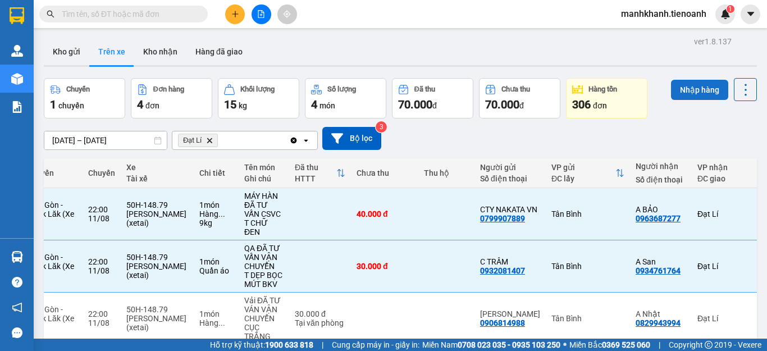
click at [692, 97] on button "Nhập hàng" at bounding box center [699, 90] width 57 height 20
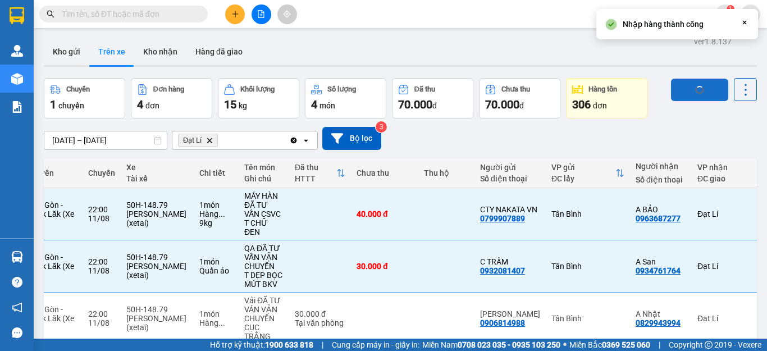
checkbox input "false"
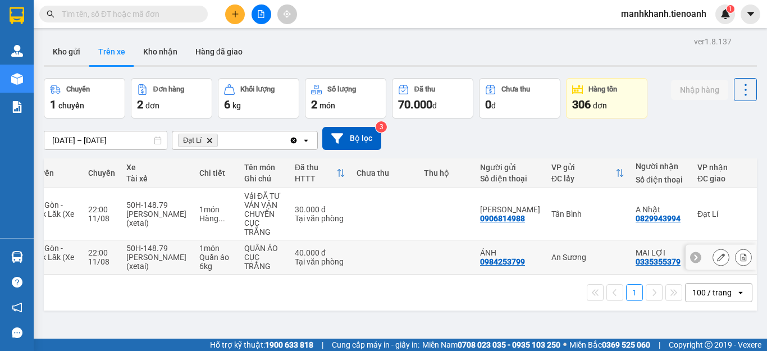
click at [420, 260] on td at bounding box center [446, 257] width 56 height 34
checkbox input "true"
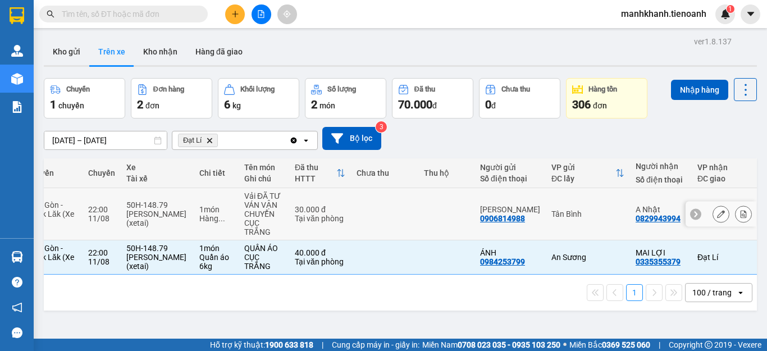
click at [433, 216] on td at bounding box center [446, 214] width 56 height 52
checkbox input "true"
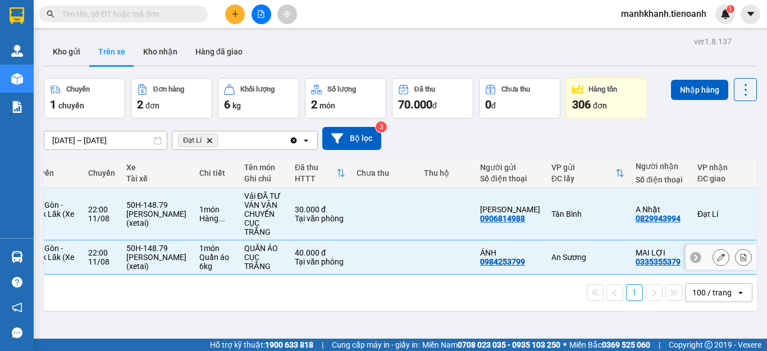
click at [451, 262] on td at bounding box center [446, 257] width 56 height 34
checkbox input "false"
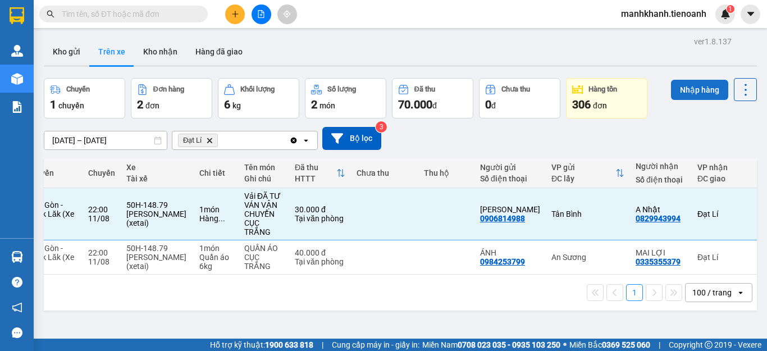
click at [685, 92] on button "Nhập hàng" at bounding box center [699, 90] width 57 height 20
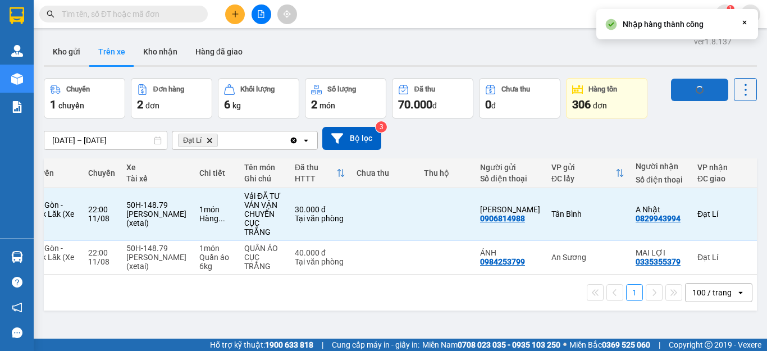
checkbox input "false"
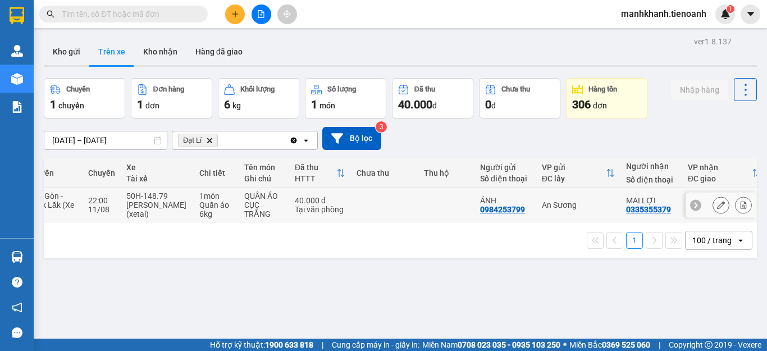
click at [717, 208] on icon at bounding box center [721, 205] width 8 height 8
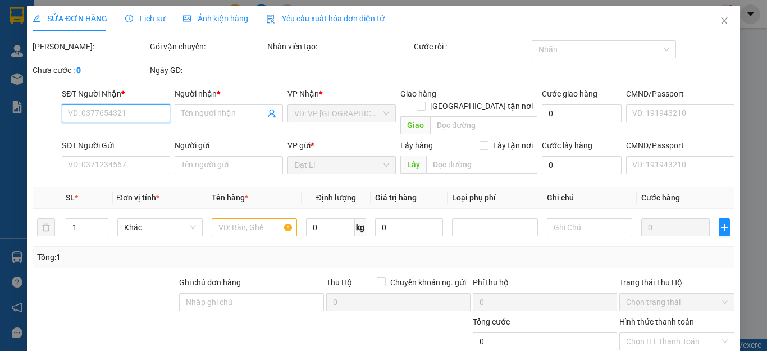
type input "0335355379"
type input "MAI LỢI"
type input "0984253799"
type input "ÁNH"
type input "40.000"
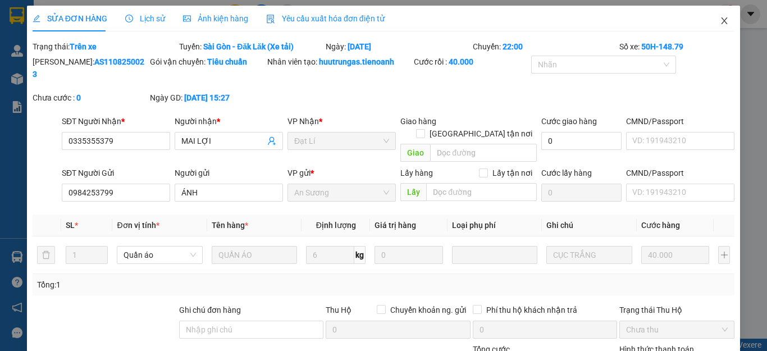
click at [720, 20] on icon "close" at bounding box center [724, 20] width 9 height 9
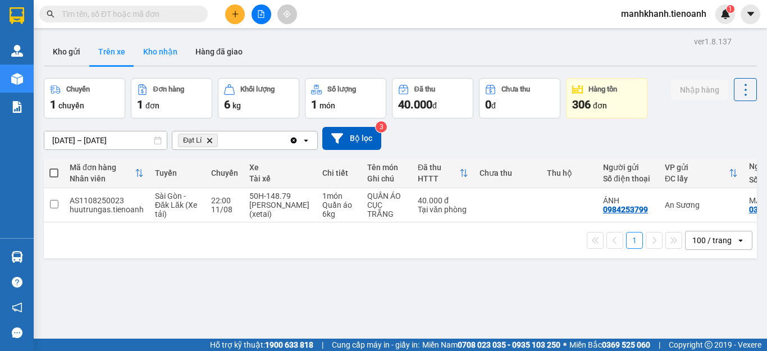
click at [165, 53] on button "Kho nhận" at bounding box center [160, 51] width 52 height 27
type input "[DATE] – [DATE]"
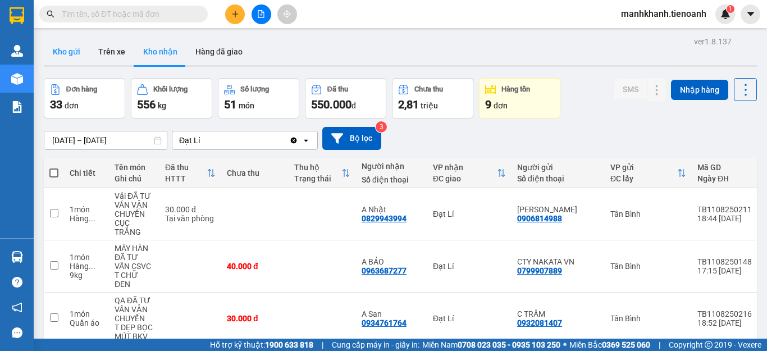
click at [63, 63] on button "Kho gửi" at bounding box center [67, 51] width 46 height 27
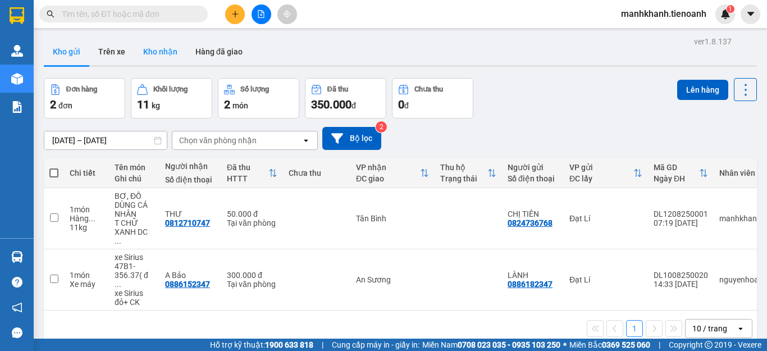
click at [158, 51] on button "Kho nhận" at bounding box center [160, 51] width 52 height 27
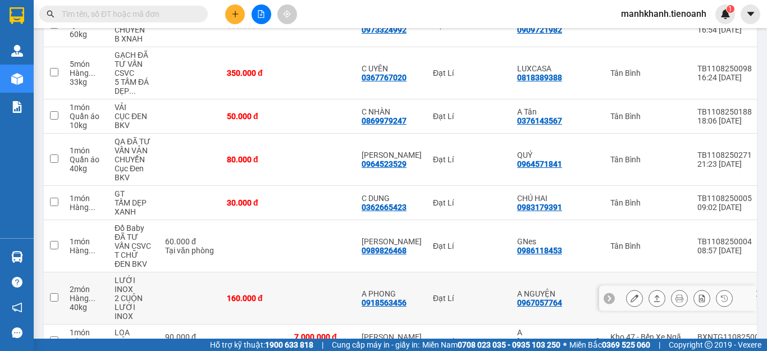
scroll to position [562, 0]
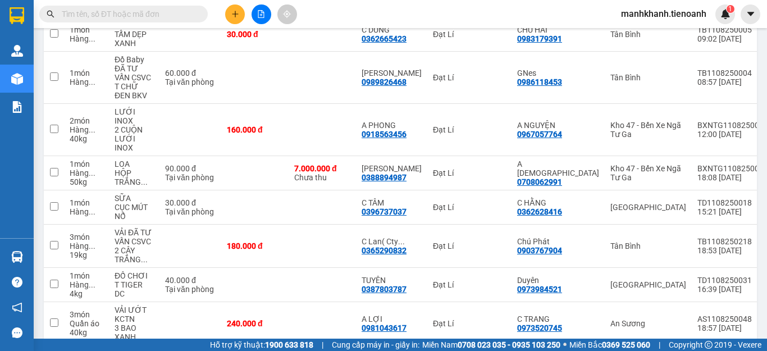
click at [163, 16] on input "text" at bounding box center [128, 14] width 133 height 12
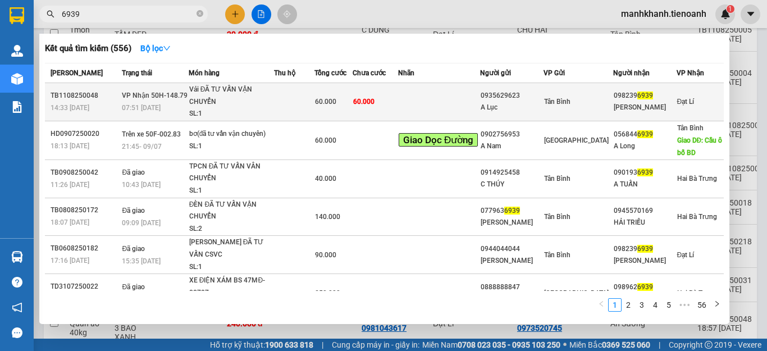
type input "6939"
click at [306, 111] on td at bounding box center [294, 102] width 40 height 38
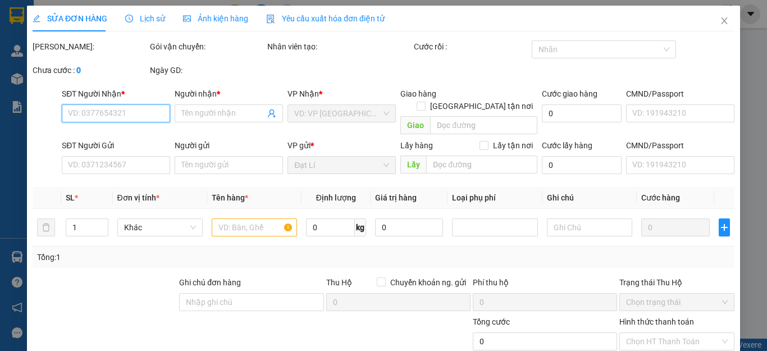
type input "0982396939"
type input "Thanh Mai"
type input "0935629623"
type input "A Lục"
type input "60.000"
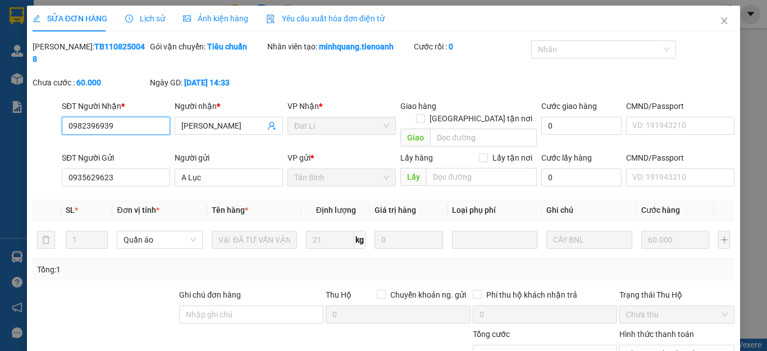
scroll to position [142, 0]
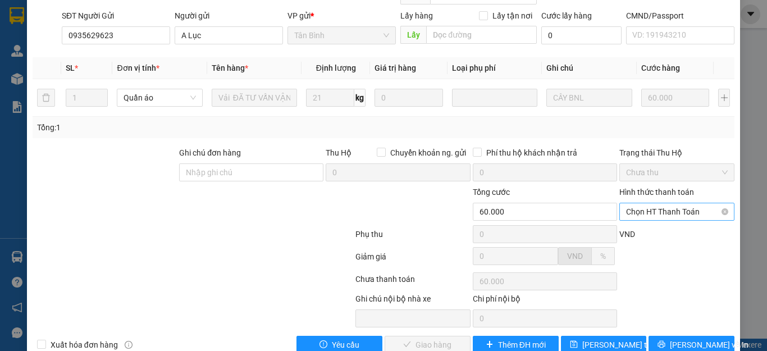
click at [656, 203] on span "Chọn HT Thanh Toán" at bounding box center [677, 211] width 102 height 17
click at [656, 213] on div "Tại văn phòng" at bounding box center [669, 209] width 100 height 12
type input "0"
click at [430, 339] on span "Lưu và Giao hàng" at bounding box center [460, 345] width 108 height 12
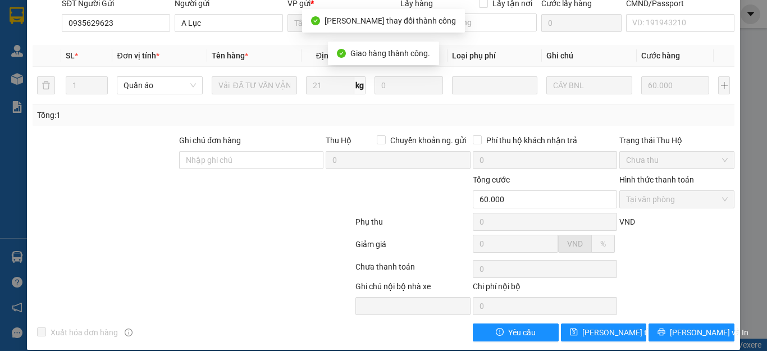
scroll to position [0, 0]
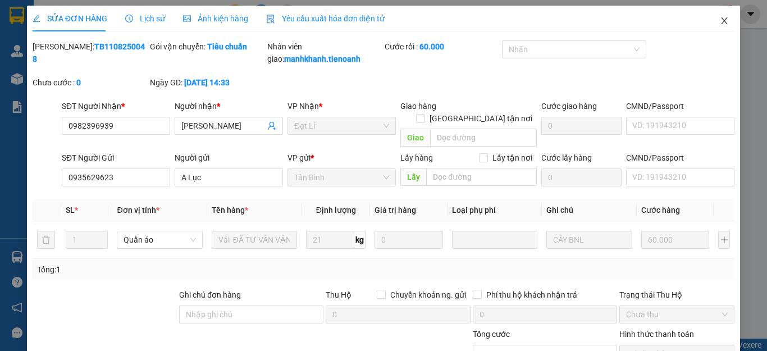
click at [722, 21] on icon "close" at bounding box center [725, 20] width 6 height 7
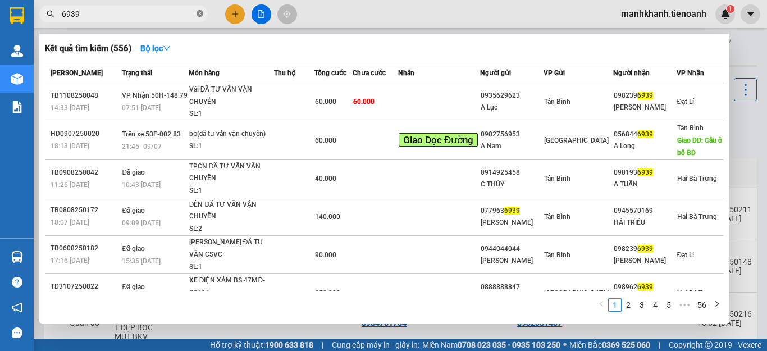
click at [198, 16] on icon "close-circle" at bounding box center [200, 13] width 7 height 7
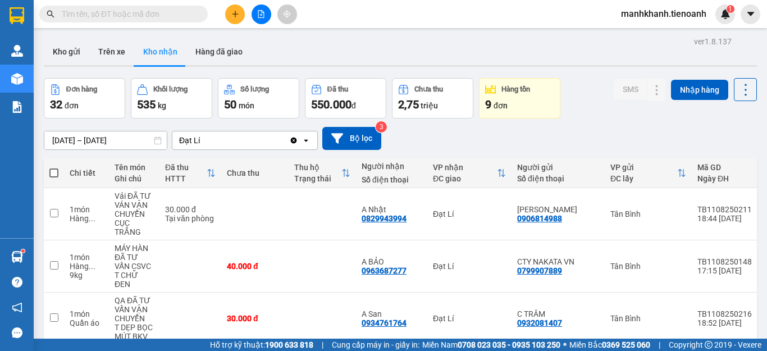
click at [139, 13] on input "text" at bounding box center [128, 14] width 133 height 12
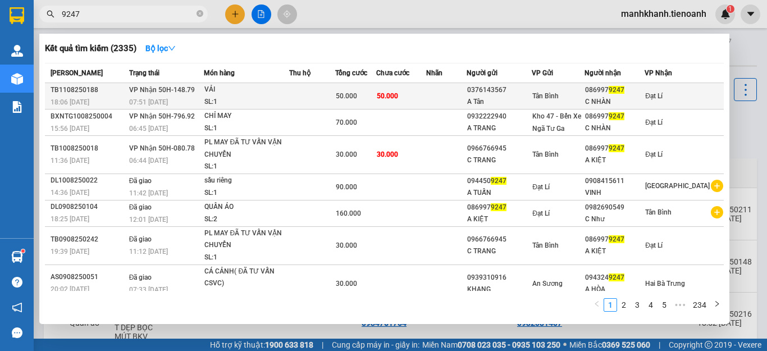
type input "9247"
click at [391, 99] on span "50.000" at bounding box center [387, 96] width 21 height 8
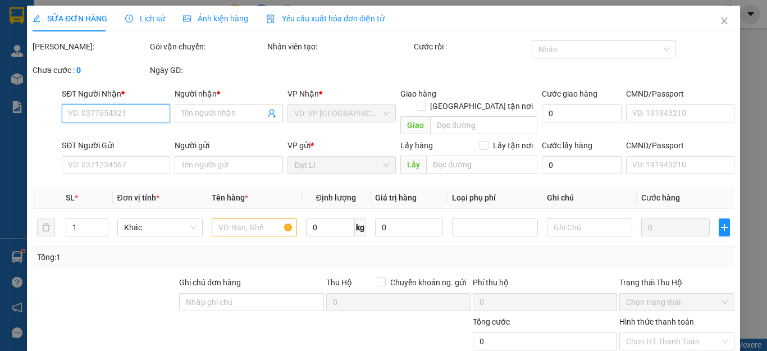
type input "0869979247"
type input "C NHÀN"
type input "0376143567"
type input "A Tân"
type input "50.000"
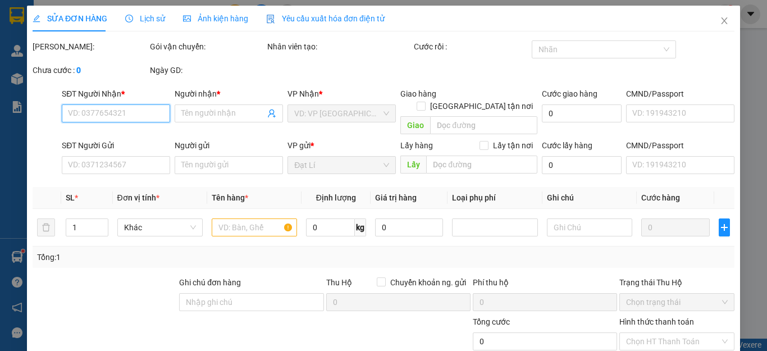
type input "50.000"
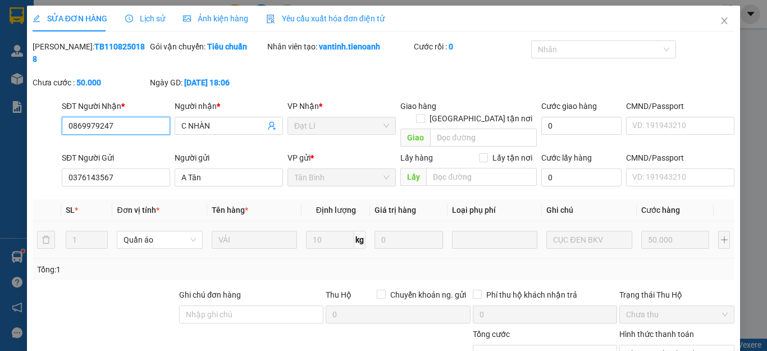
scroll to position [142, 0]
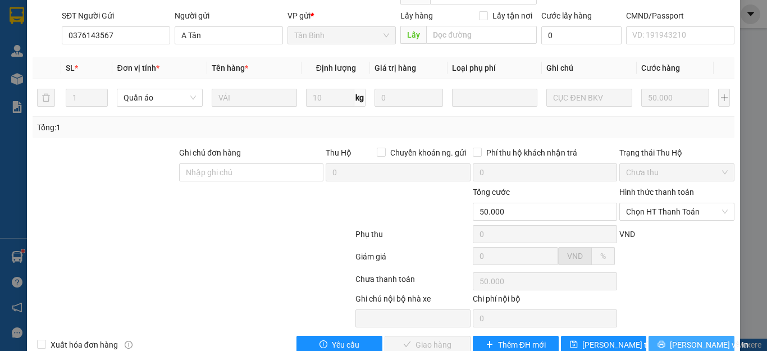
click at [684, 339] on span "Lưu và In" at bounding box center [709, 345] width 79 height 12
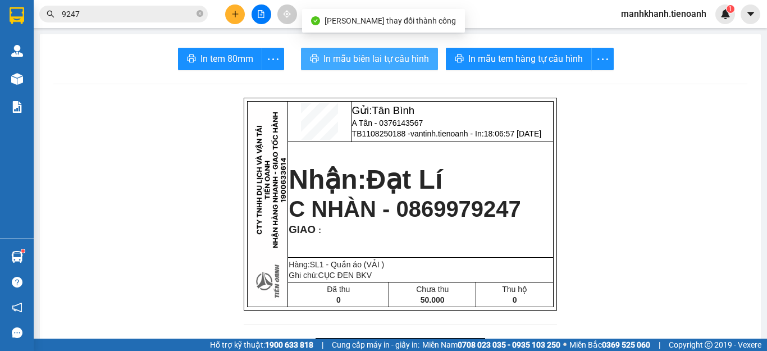
click at [390, 67] on button "In mẫu biên lai tự cấu hình" at bounding box center [369, 59] width 137 height 22
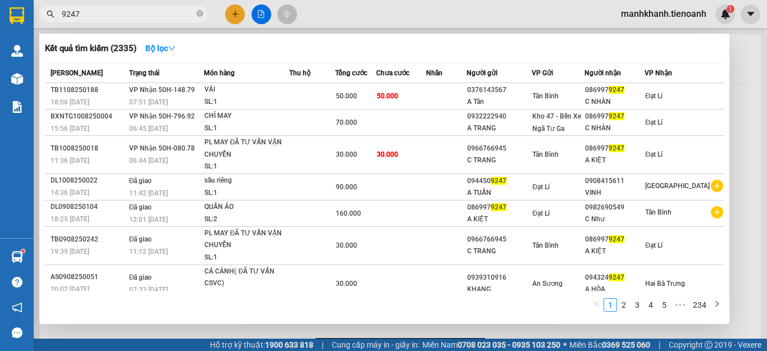
click at [183, 16] on input "9247" at bounding box center [128, 14] width 133 height 12
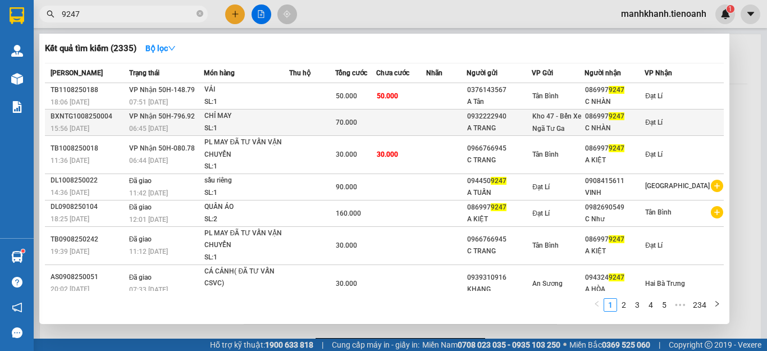
click at [376, 125] on div "70.000" at bounding box center [356, 122] width 40 height 12
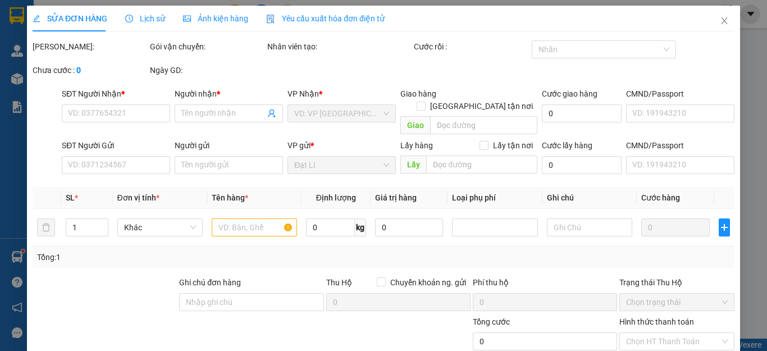
type input "0869979247"
type input "C NHÀN"
type input "0932222940"
type input "A TRANG"
type input "70.000"
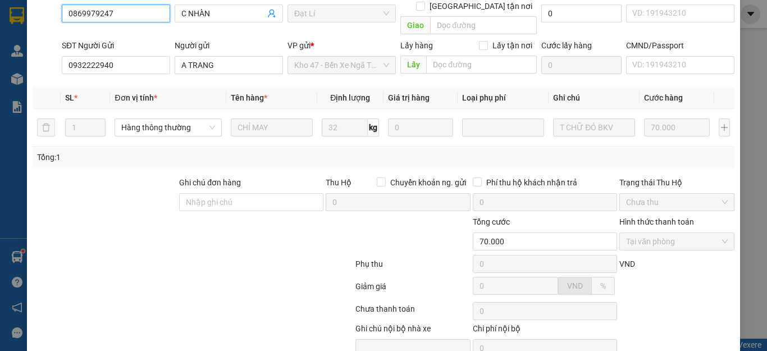
scroll to position [142, 0]
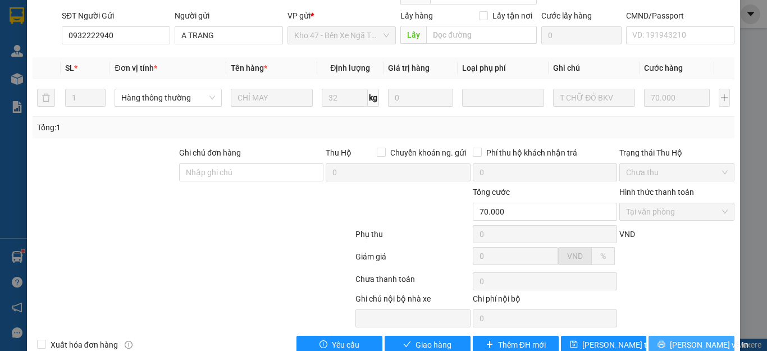
click at [689, 339] on span "Lưu và In" at bounding box center [709, 345] width 79 height 12
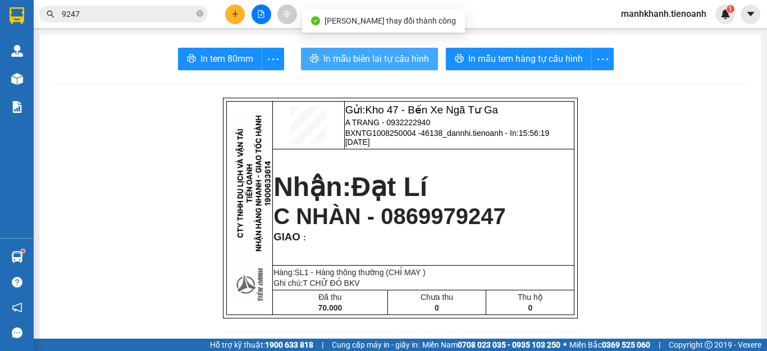
click at [398, 67] on button "In mẫu biên lai tự cấu hình" at bounding box center [369, 59] width 137 height 22
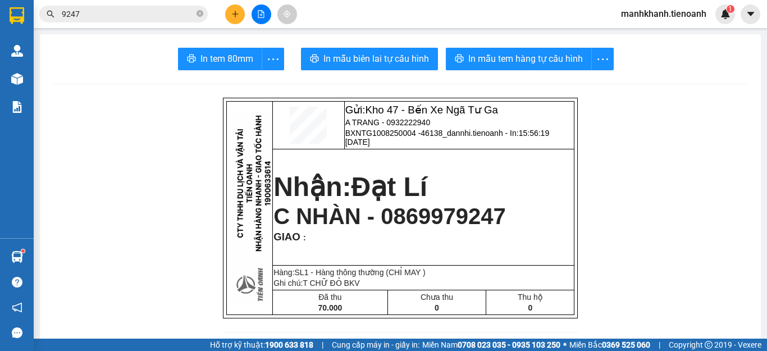
click at [158, 15] on input "9247" at bounding box center [128, 14] width 133 height 12
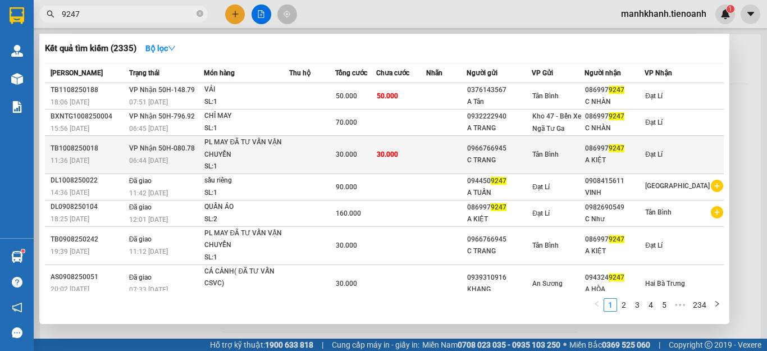
click at [319, 153] on td at bounding box center [312, 155] width 46 height 38
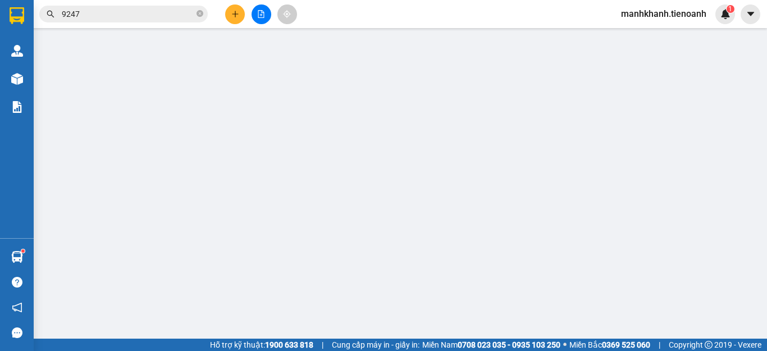
type input "0869979247"
type input "A KIỆT"
type input "0966766945"
type input "C TRANG"
type input "30.000"
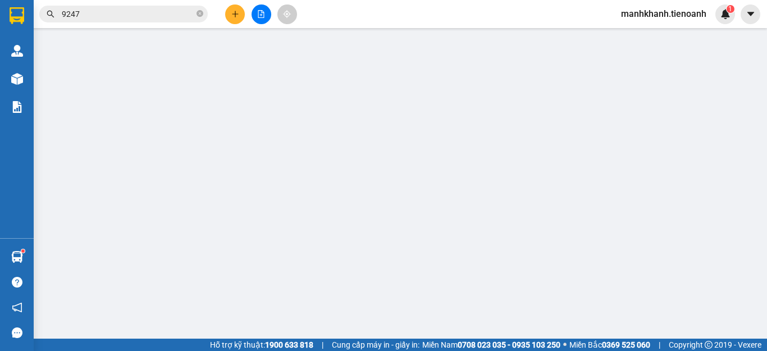
type input "30.000"
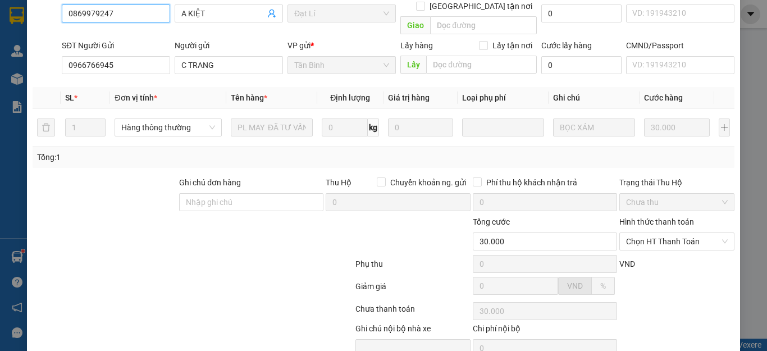
scroll to position [142, 0]
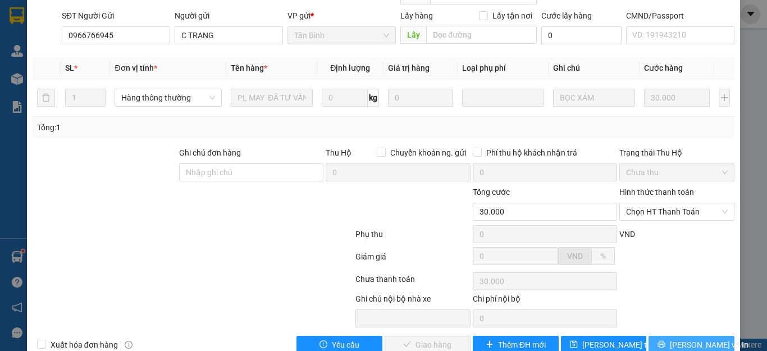
click at [666, 341] on icon "printer" at bounding box center [661, 344] width 7 height 7
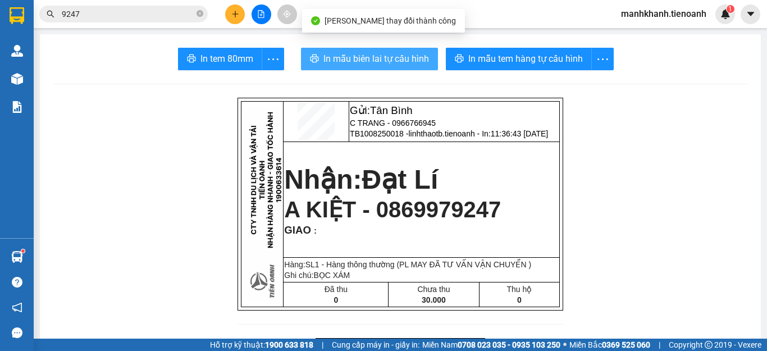
click at [396, 70] on button "In mẫu biên lai tự cấu hình" at bounding box center [369, 59] width 137 height 22
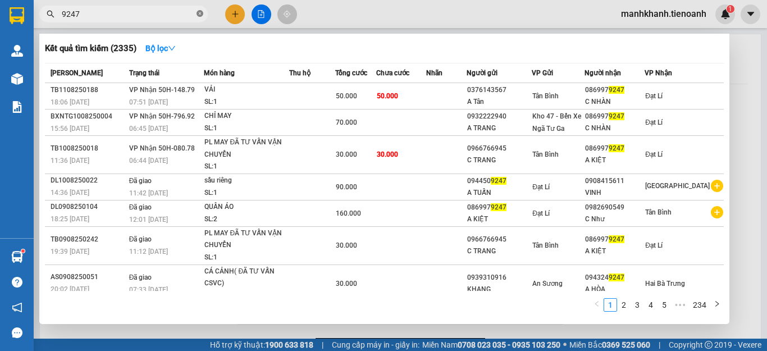
click at [199, 14] on icon "close-circle" at bounding box center [200, 13] width 7 height 7
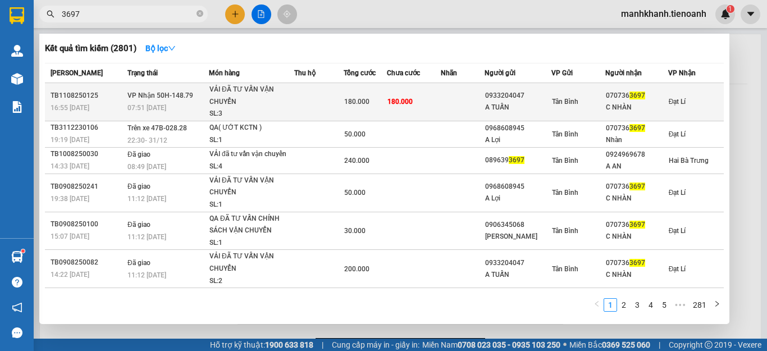
type input "3697"
click at [449, 107] on td at bounding box center [463, 102] width 44 height 38
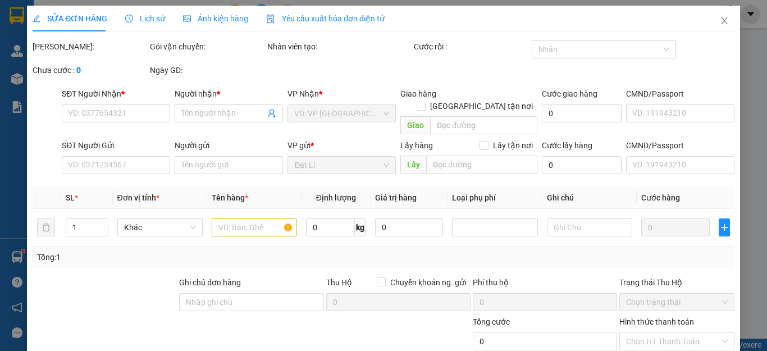
type input "0707363697"
type input "C NHÀN"
type input "0933204047"
type input "A TUẤN"
type input "180.000"
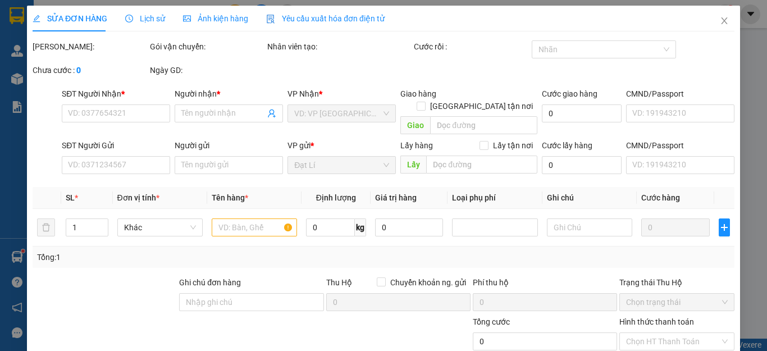
type input "180.000"
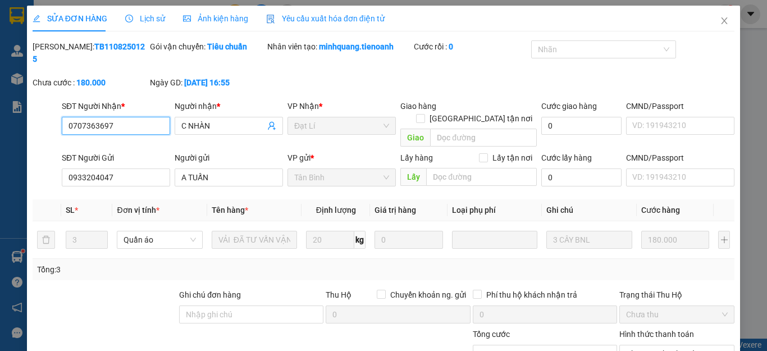
scroll to position [142, 0]
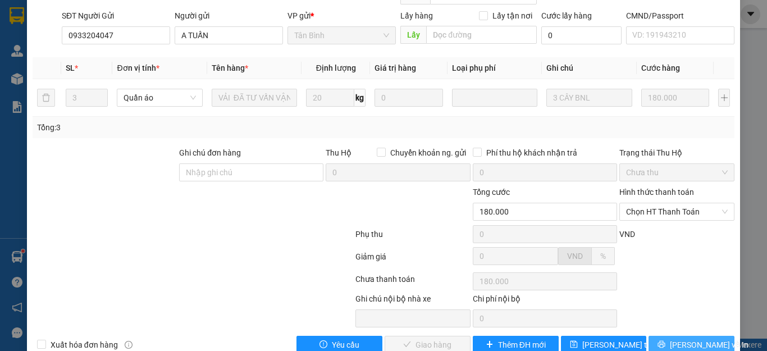
click at [678, 336] on button "Lưu và In" at bounding box center [692, 345] width 86 height 18
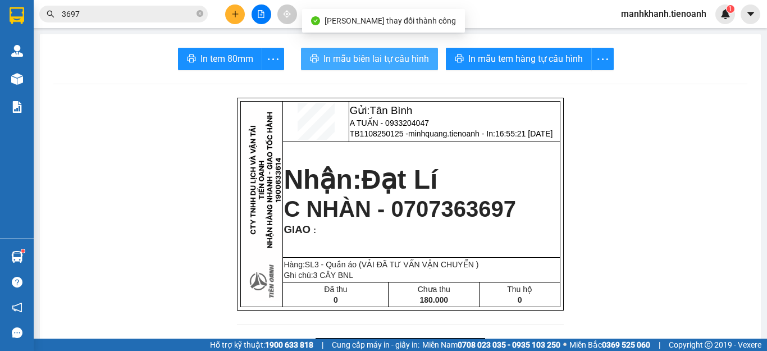
click at [378, 66] on button "In mẫu biên lai tự cấu hình" at bounding box center [369, 59] width 137 height 22
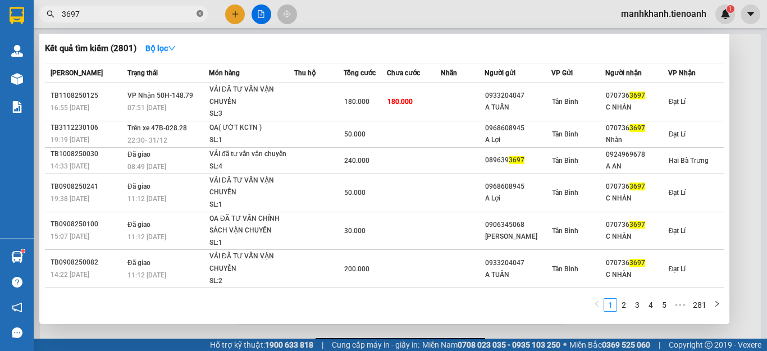
click at [202, 15] on icon "close-circle" at bounding box center [200, 13] width 7 height 7
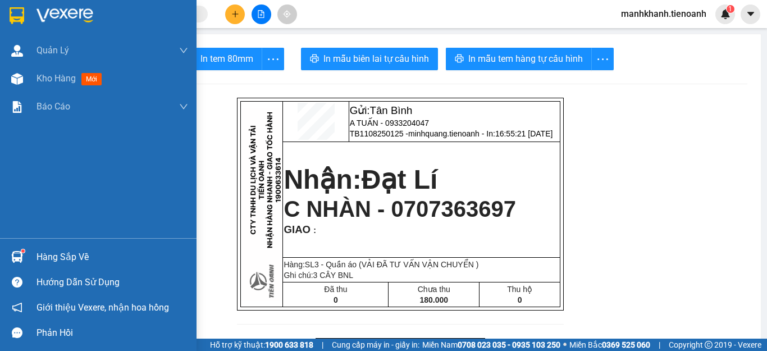
drag, startPoint x: 49, startPoint y: 81, endPoint x: 190, endPoint y: 26, distance: 151.4
click at [49, 81] on span "Kho hàng" at bounding box center [56, 78] width 39 height 11
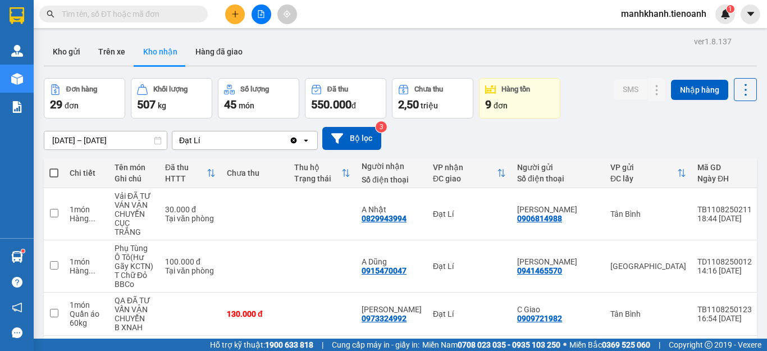
click at [134, 17] on input "text" at bounding box center [128, 14] width 133 height 12
click at [145, 14] on input "text" at bounding box center [128, 14] width 133 height 12
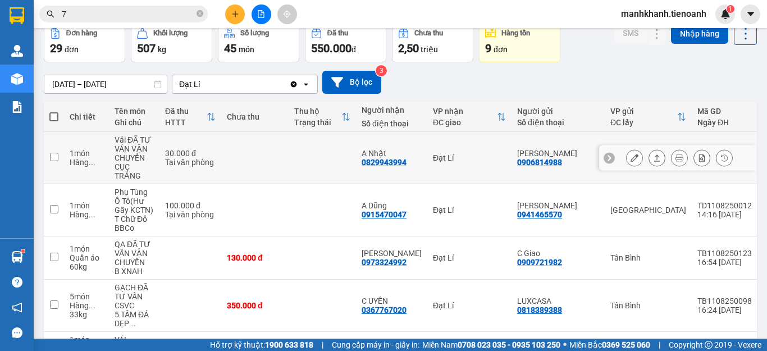
scroll to position [112, 0]
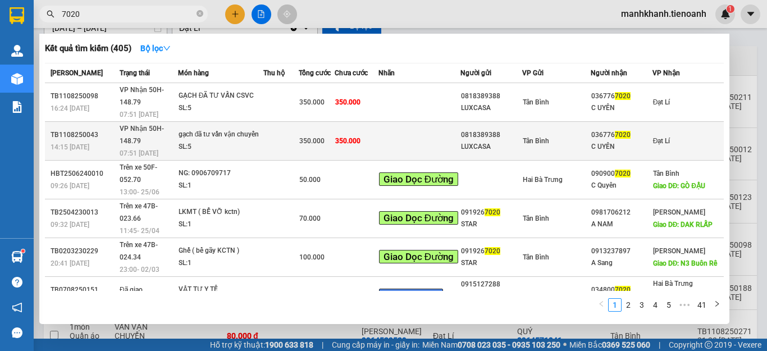
type input "7020"
click at [230, 141] on div "SL: 5" at bounding box center [221, 147] width 84 height 12
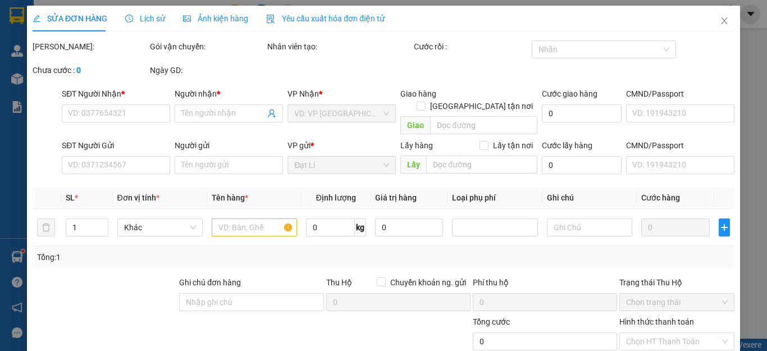
type input "0367767020"
type input "C UYÊN"
type input "0818389388"
type input "LUXCASA"
type input "350.000"
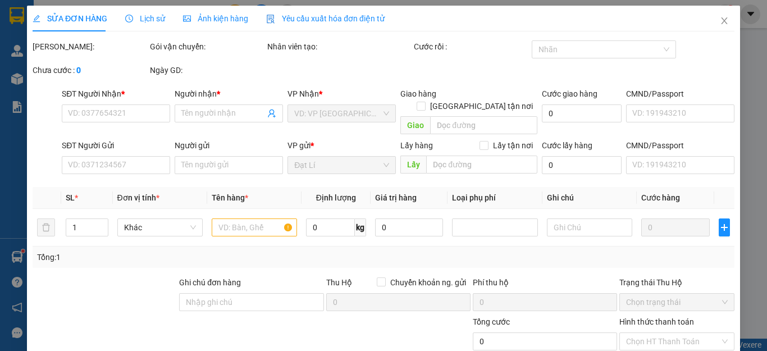
type input "350.000"
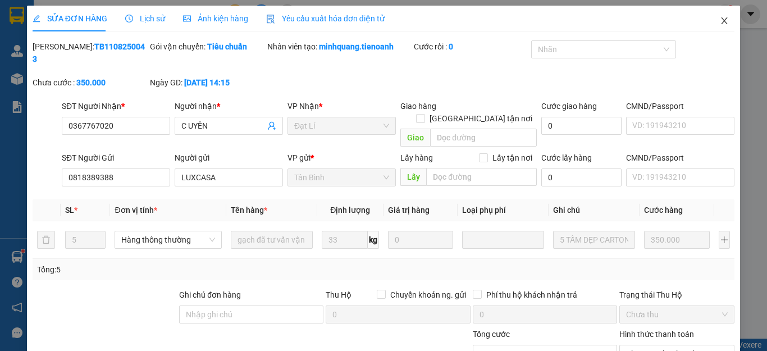
click at [720, 22] on icon "close" at bounding box center [724, 20] width 9 height 9
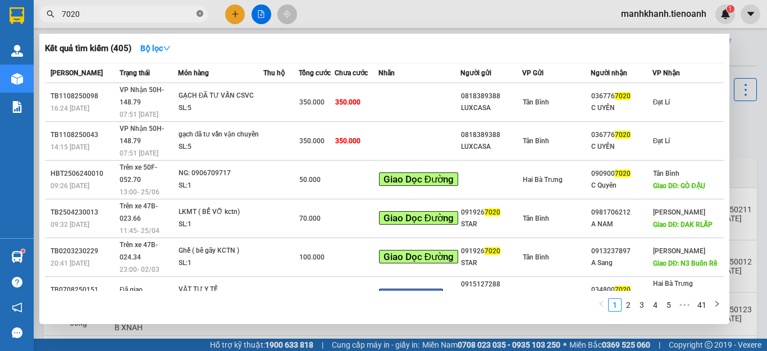
click at [200, 18] on span at bounding box center [200, 14] width 7 height 11
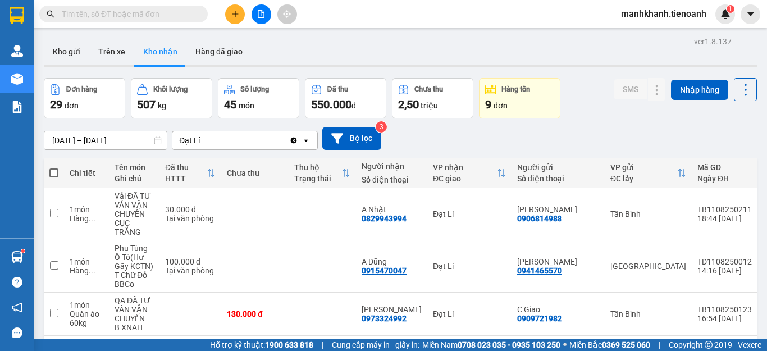
click at [192, 13] on input "text" at bounding box center [128, 14] width 133 height 12
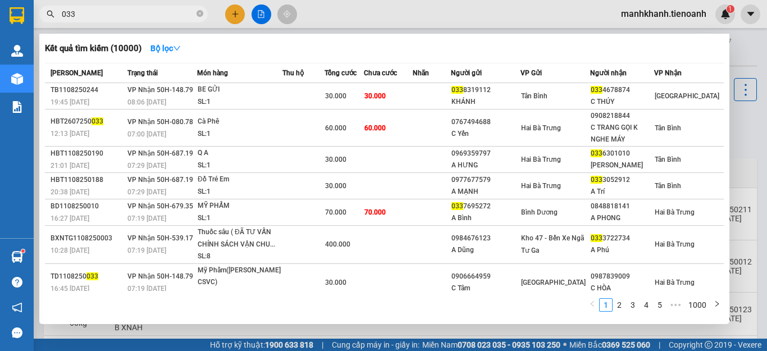
click at [95, 17] on input "033" at bounding box center [128, 14] width 133 height 12
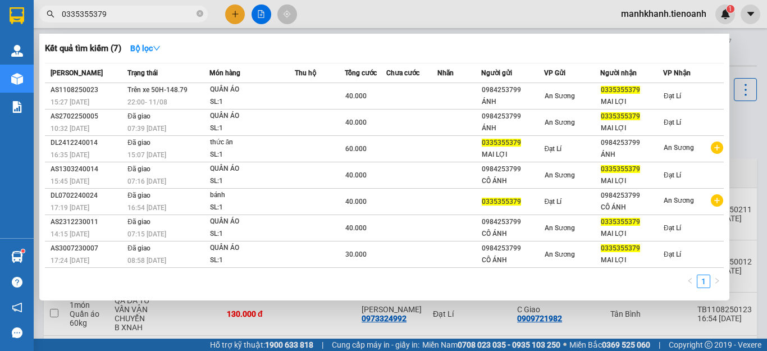
type input "0335355379"
click at [198, 11] on icon "close-circle" at bounding box center [200, 13] width 7 height 7
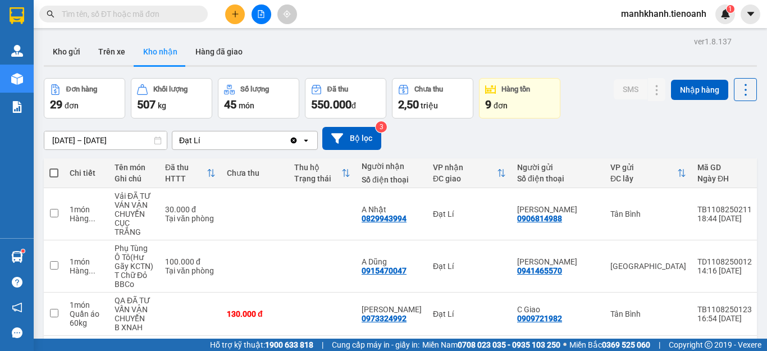
click at [165, 10] on input "text" at bounding box center [128, 14] width 133 height 12
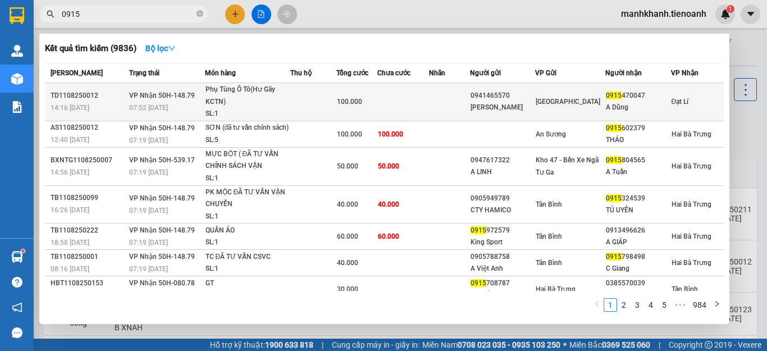
type input "0915"
click at [375, 106] on div "100.000" at bounding box center [357, 101] width 40 height 12
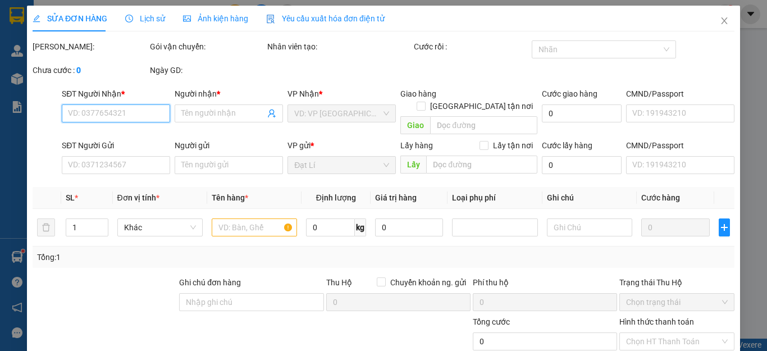
type input "0915470047"
type input "A Dũng"
type input "0941465570"
type input "Chí Thanh"
type input "100.000"
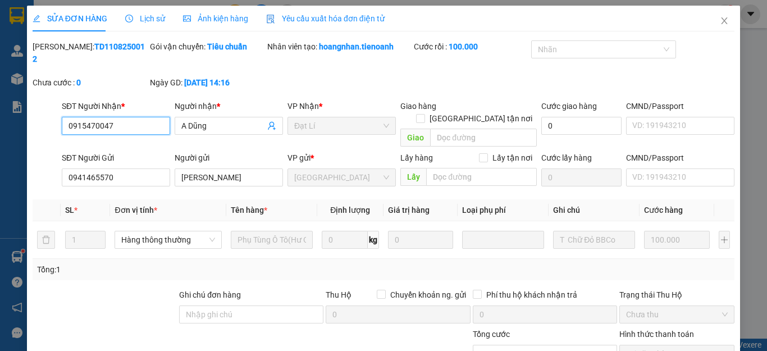
scroll to position [142, 0]
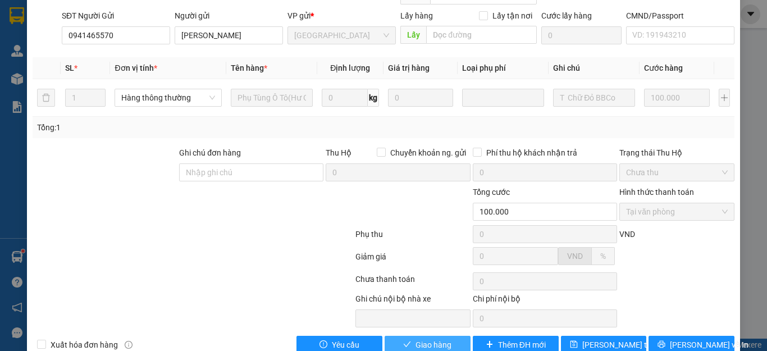
click at [427, 339] on span "Giao hàng" at bounding box center [434, 345] width 36 height 12
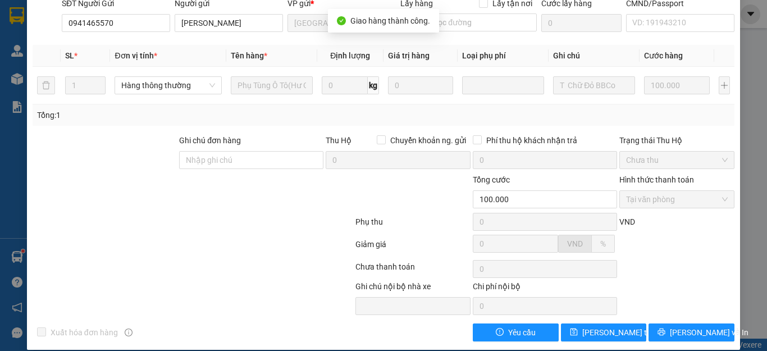
scroll to position [0, 0]
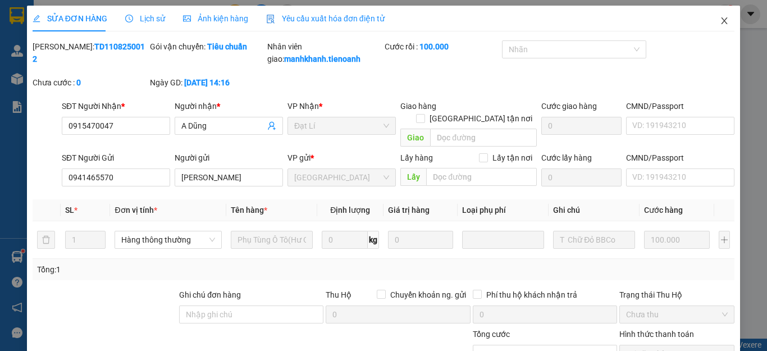
click at [722, 23] on icon "close" at bounding box center [725, 20] width 6 height 7
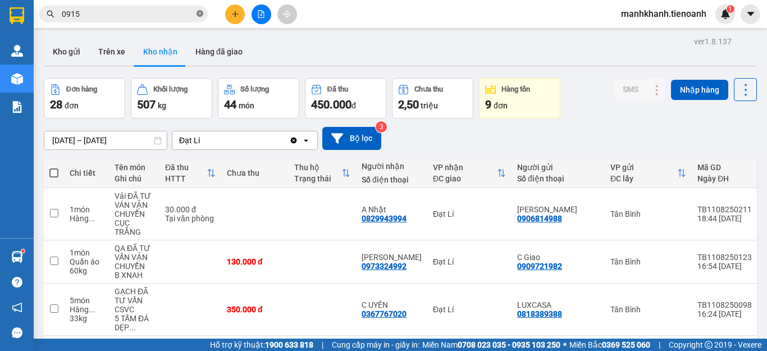
click at [199, 14] on icon "close-circle" at bounding box center [200, 13] width 7 height 7
click at [137, 17] on input "text" at bounding box center [128, 14] width 133 height 12
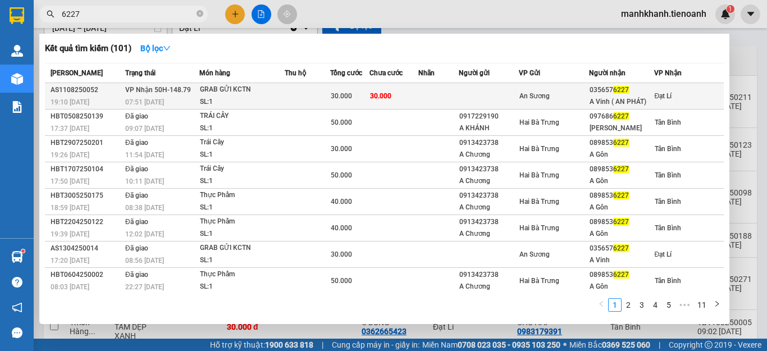
type input "6227"
click at [459, 99] on td at bounding box center [438, 96] width 40 height 26
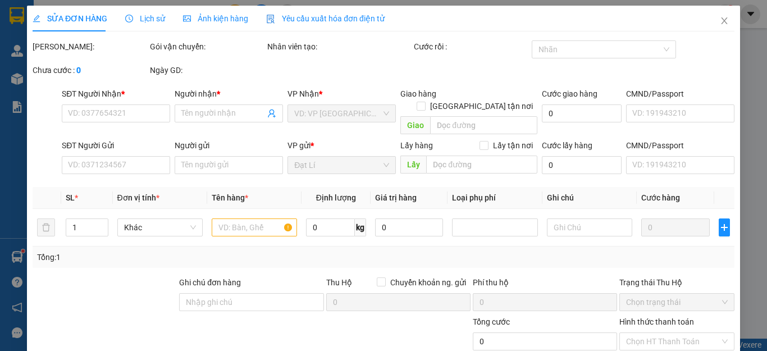
type input "0356576227"
type input "A Vinh ( AN PHÁT)"
type input "30.000"
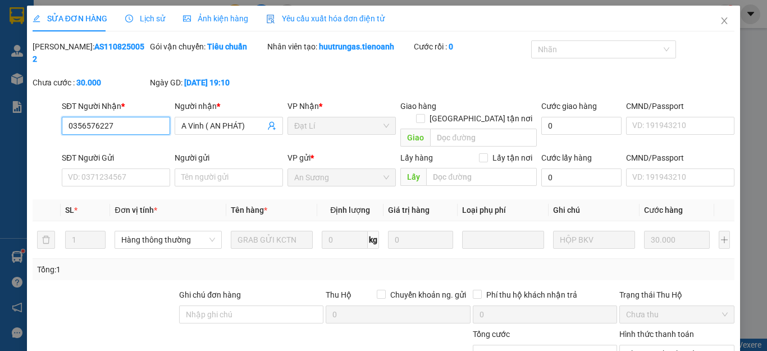
scroll to position [142, 0]
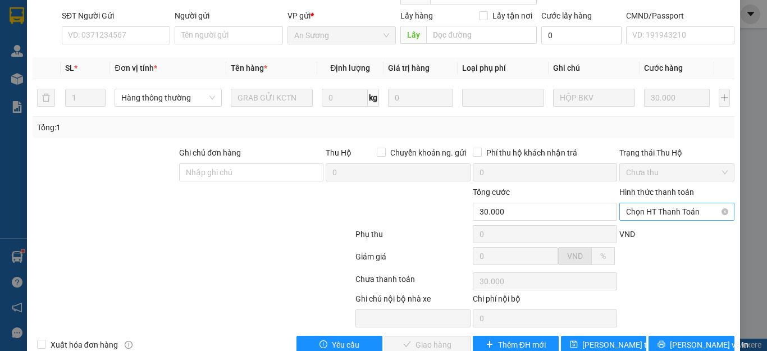
click at [652, 203] on span "Chọn HT Thanh Toán" at bounding box center [677, 211] width 102 height 17
click at [655, 212] on div "Tại văn phòng" at bounding box center [669, 209] width 100 height 12
type input "0"
click at [426, 339] on span "Lưu và Giao hàng" at bounding box center [460, 345] width 108 height 12
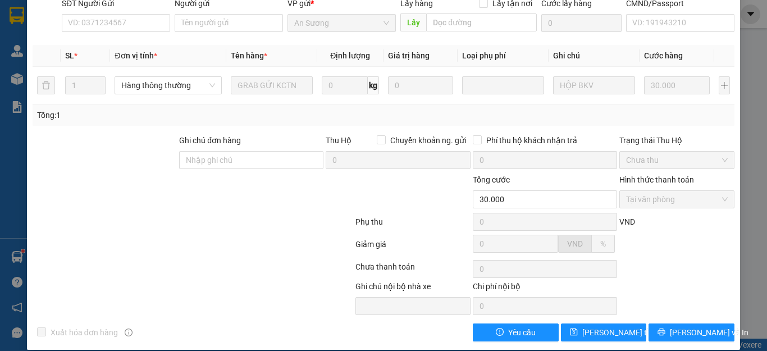
scroll to position [0, 0]
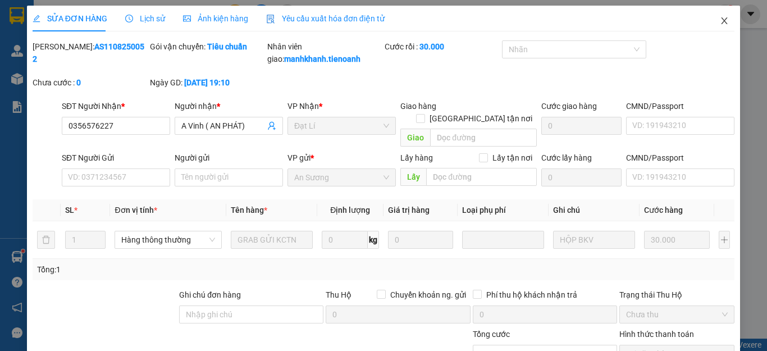
click at [720, 22] on icon "close" at bounding box center [724, 20] width 9 height 9
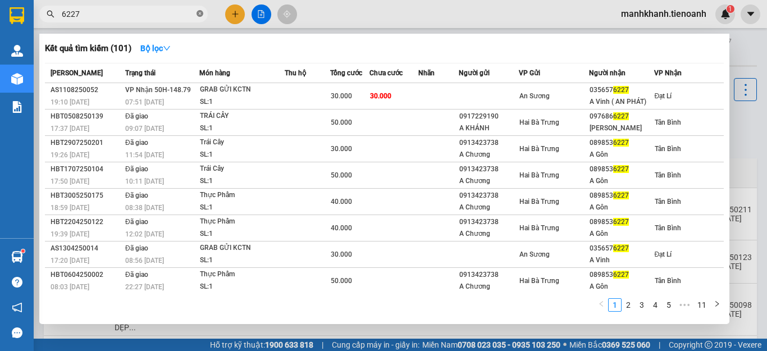
click at [200, 16] on icon "close-circle" at bounding box center [200, 13] width 7 height 7
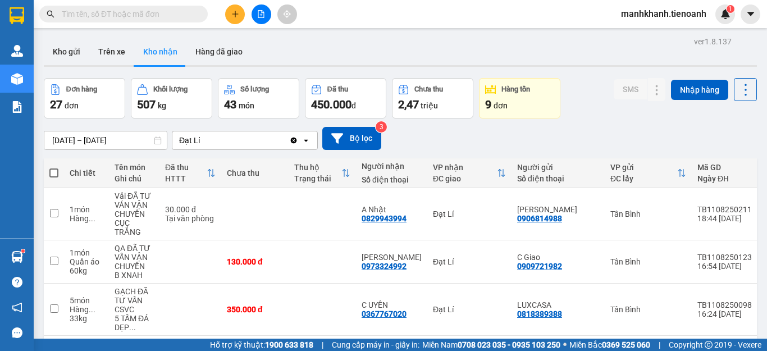
click at [170, 8] on input "text" at bounding box center [128, 14] width 133 height 12
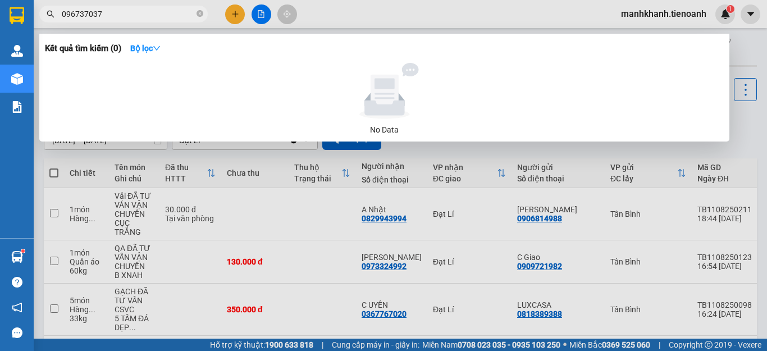
drag, startPoint x: 120, startPoint y: 13, endPoint x: 7, endPoint y: 16, distance: 112.4
click at [12, 16] on section "Kết quả tìm kiếm ( 0 ) Bộ lọc No Data 096737037 manhkhanh.tienoanh 1 Quản Lý Qu…" at bounding box center [383, 175] width 767 height 351
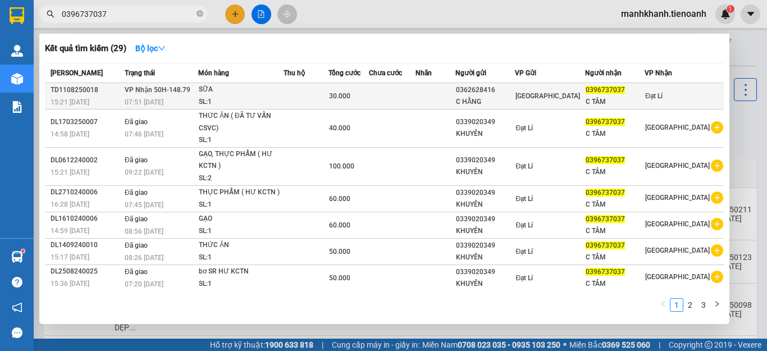
type input "0396737037"
click at [329, 97] on td at bounding box center [306, 96] width 45 height 26
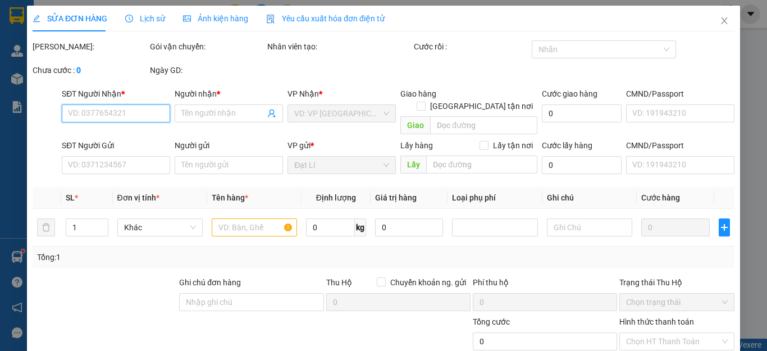
type input "0396737037"
type input "C TÂM"
type input "0362628416"
type input "C HẰNG"
type input "30.000"
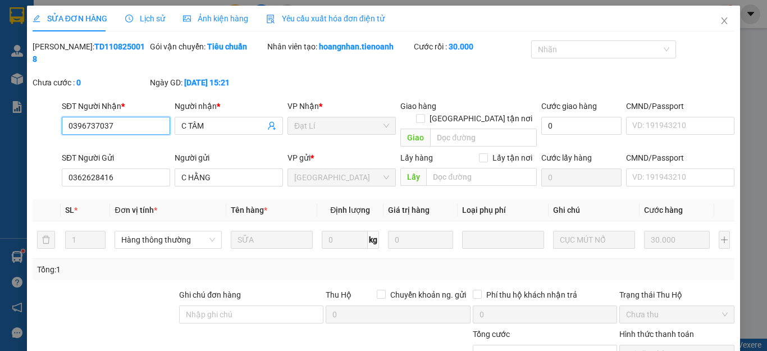
scroll to position [142, 0]
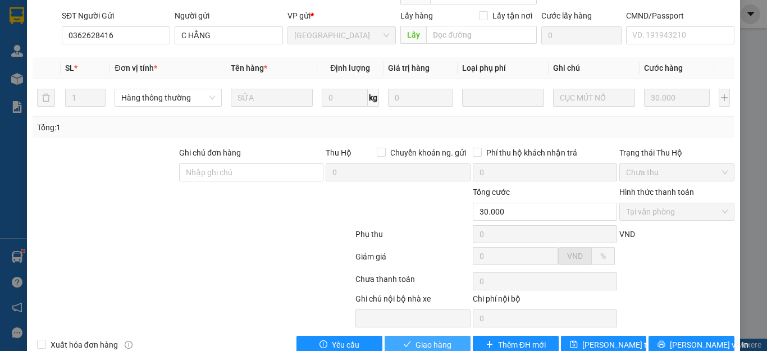
click at [440, 339] on span "Giao hàng" at bounding box center [434, 345] width 36 height 12
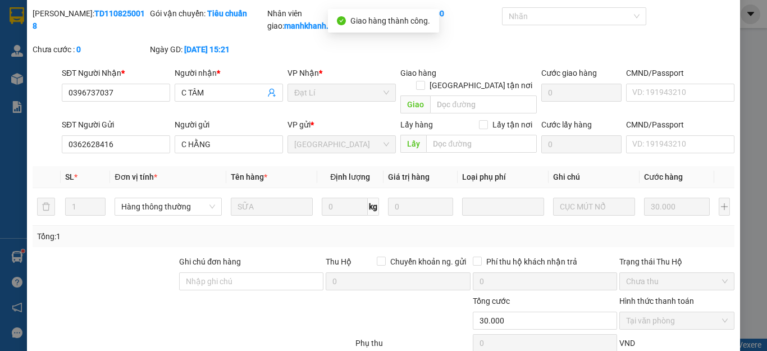
scroll to position [0, 0]
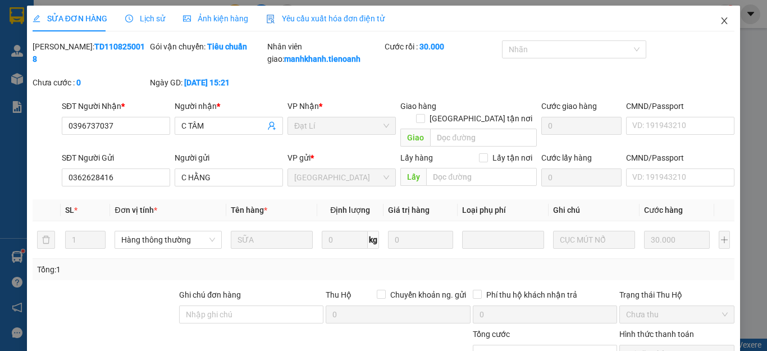
click at [722, 22] on icon "close" at bounding box center [725, 20] width 6 height 7
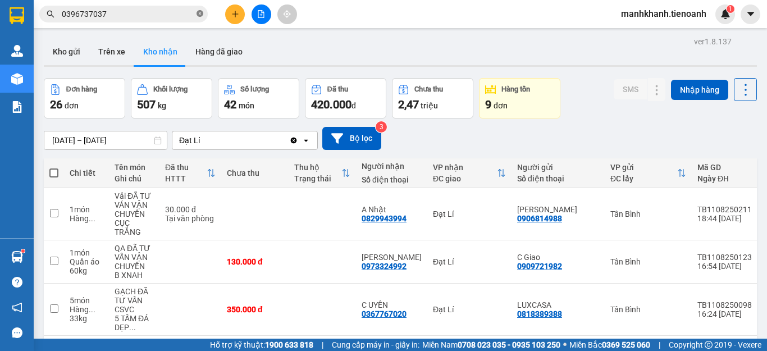
click at [197, 15] on icon "close-circle" at bounding box center [200, 13] width 7 height 7
click at [134, 14] on input "text" at bounding box center [128, 14] width 133 height 12
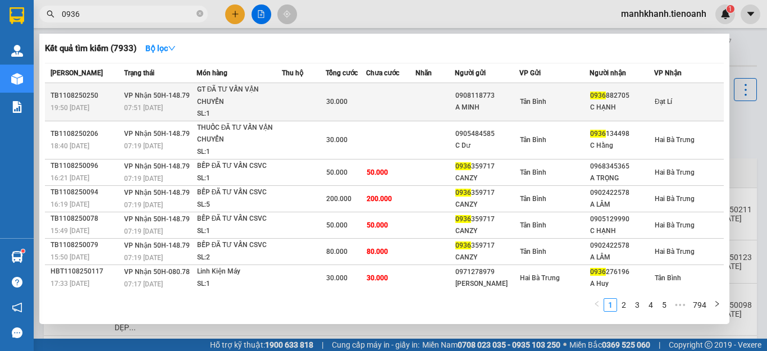
type input "0936"
click at [295, 95] on td at bounding box center [304, 102] width 44 height 38
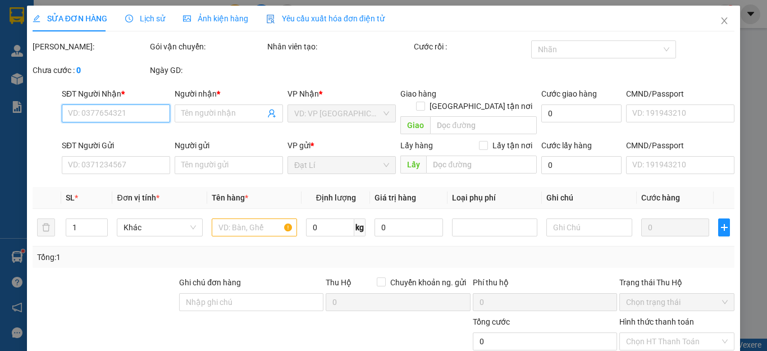
type input "0936882705"
type input "C HẠNH"
type input "0908118773"
type input "A MINH"
type input "068073000014"
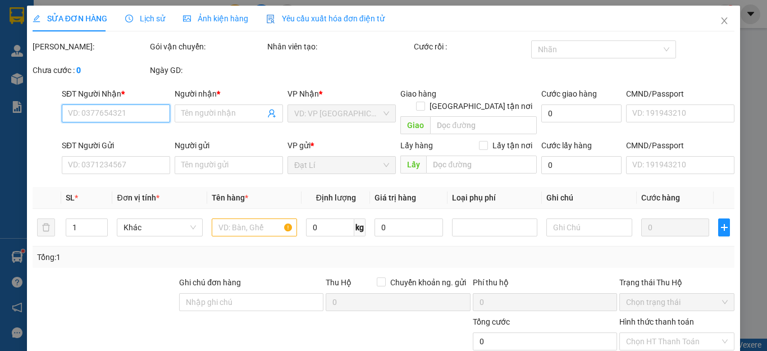
type input "30.000"
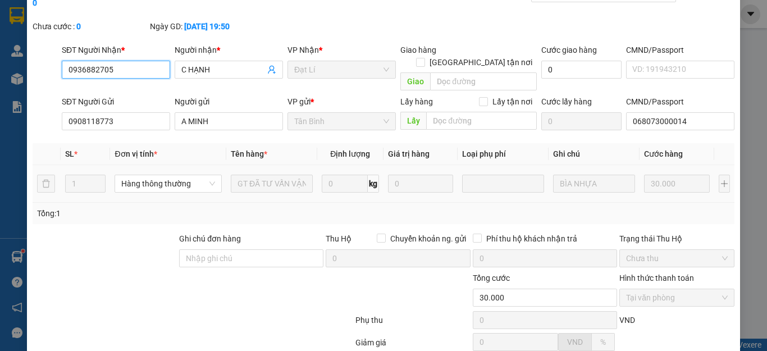
scroll to position [142, 0]
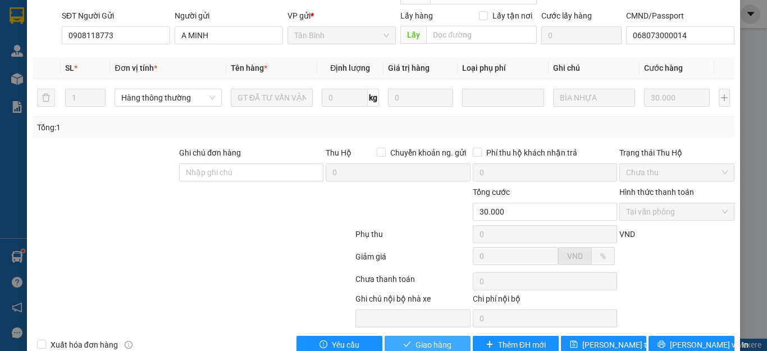
click at [422, 339] on span "Giao hàng" at bounding box center [434, 345] width 36 height 12
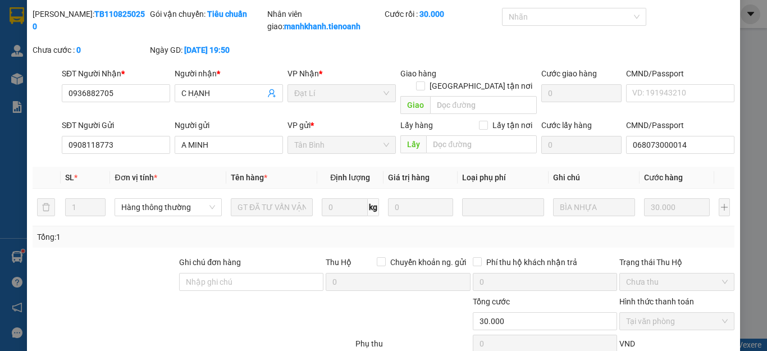
scroll to position [0, 0]
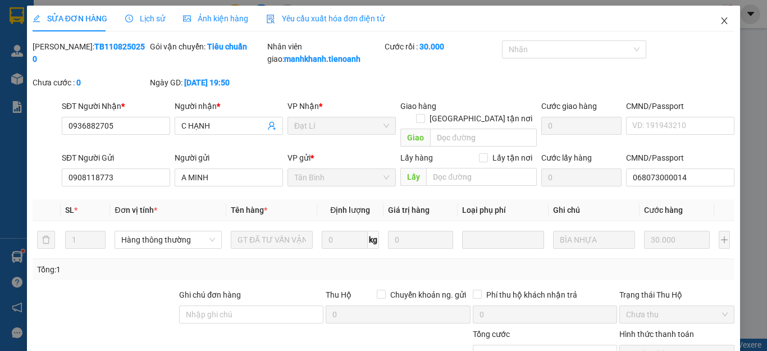
click at [720, 21] on icon "close" at bounding box center [724, 20] width 9 height 9
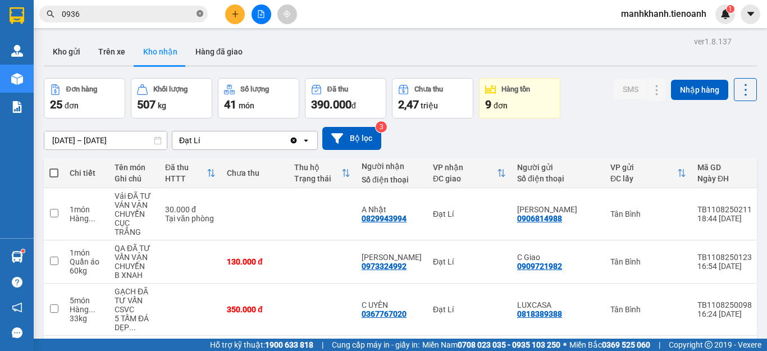
click at [200, 15] on icon "close-circle" at bounding box center [200, 13] width 7 height 7
click at [149, 17] on input "text" at bounding box center [128, 14] width 133 height 12
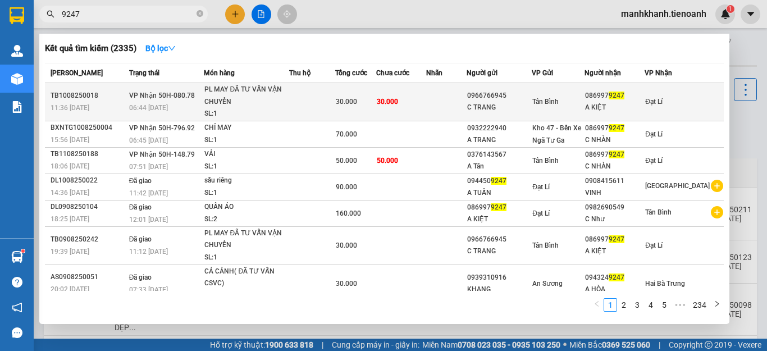
type input "9247"
click at [295, 99] on td at bounding box center [312, 102] width 46 height 38
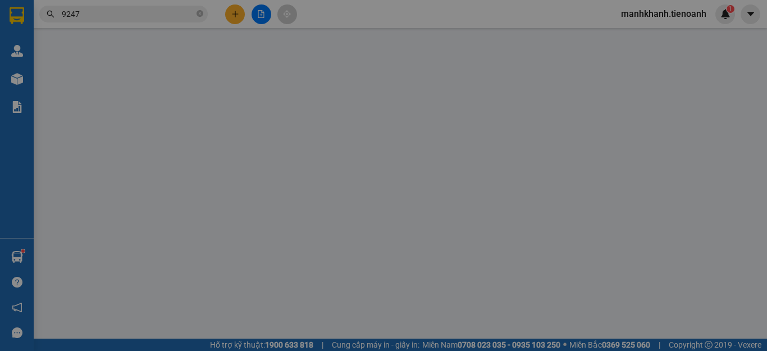
type input "0869979247"
type input "A KIỆT"
type input "0966766945"
type input "C TRANG"
type input "30.000"
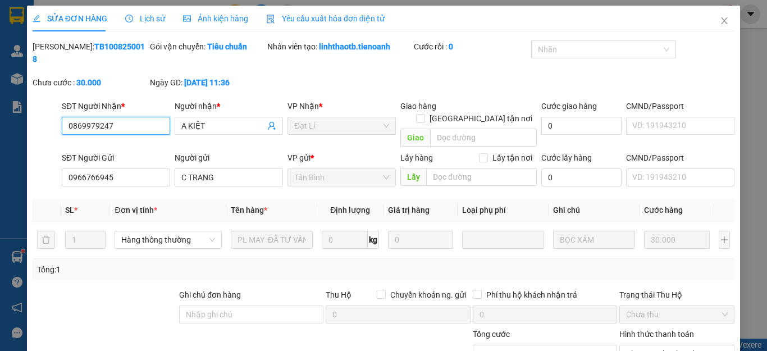
scroll to position [142, 0]
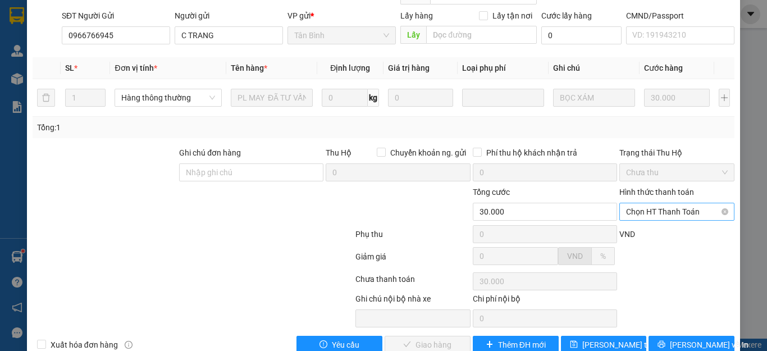
click at [652, 203] on span "Chọn HT Thanh Toán" at bounding box center [677, 211] width 102 height 17
click at [652, 211] on div "Tại văn phòng" at bounding box center [669, 209] width 100 height 12
type input "0"
click at [425, 339] on span "Lưu và Giao hàng" at bounding box center [460, 345] width 108 height 12
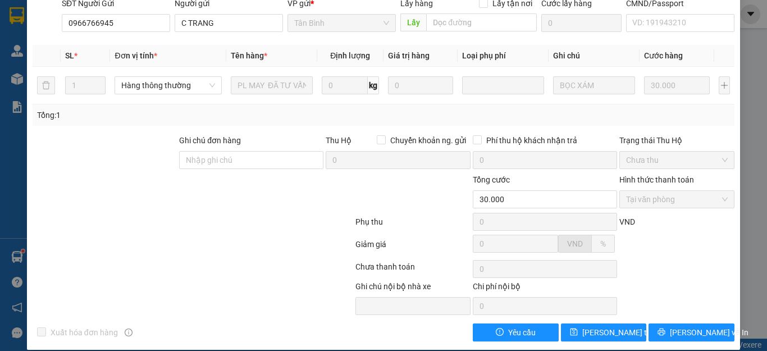
scroll to position [0, 0]
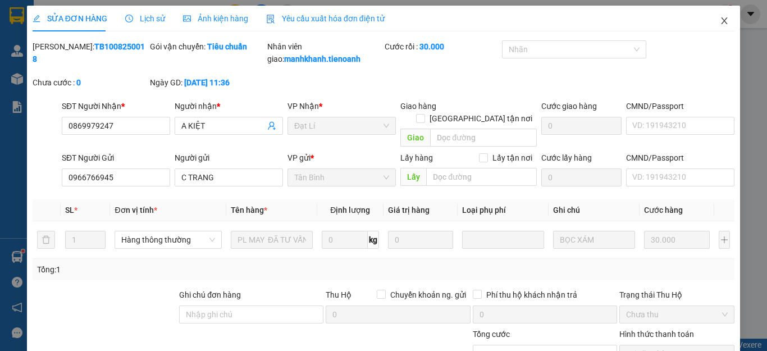
click at [720, 21] on icon "close" at bounding box center [724, 20] width 9 height 9
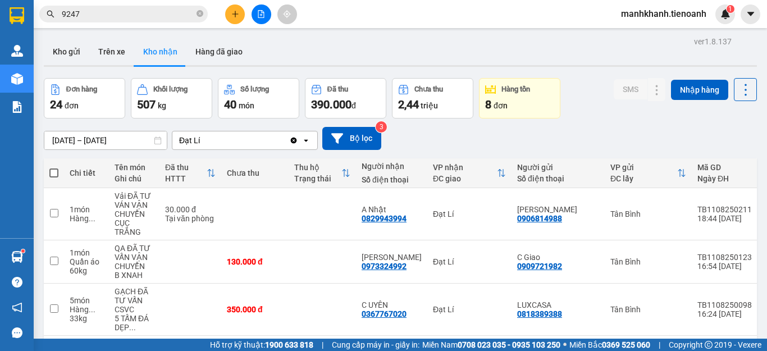
click at [156, 16] on input "9247" at bounding box center [128, 14] width 133 height 12
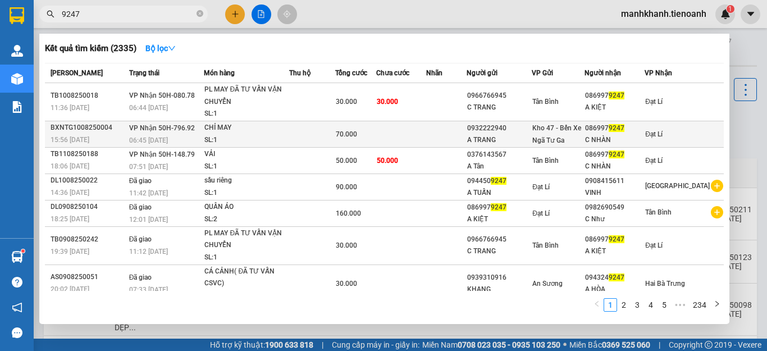
click at [376, 135] on div "70.000" at bounding box center [356, 134] width 40 height 12
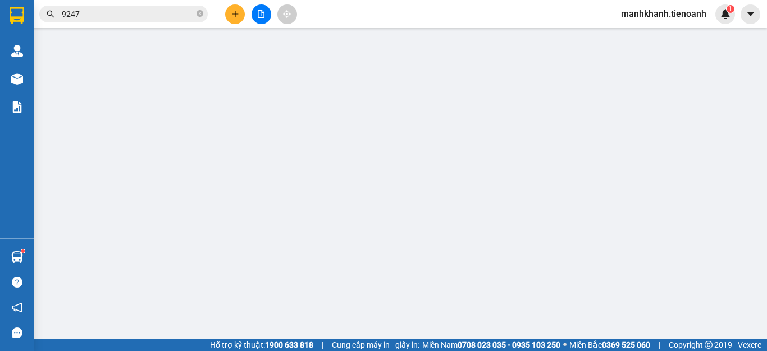
type input "0869979247"
type input "C NHÀN"
type input "0932222940"
type input "A TRANG"
type input "70.000"
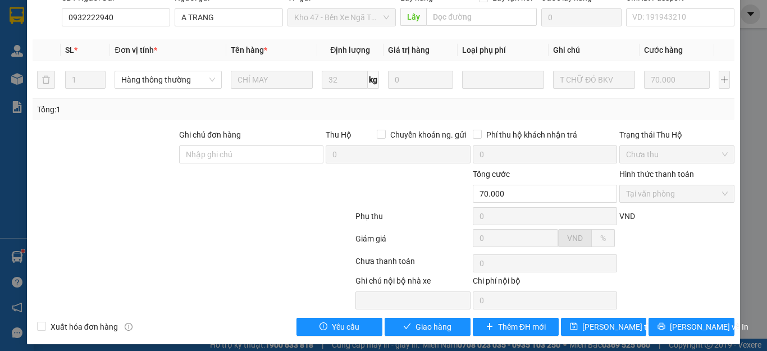
scroll to position [142, 0]
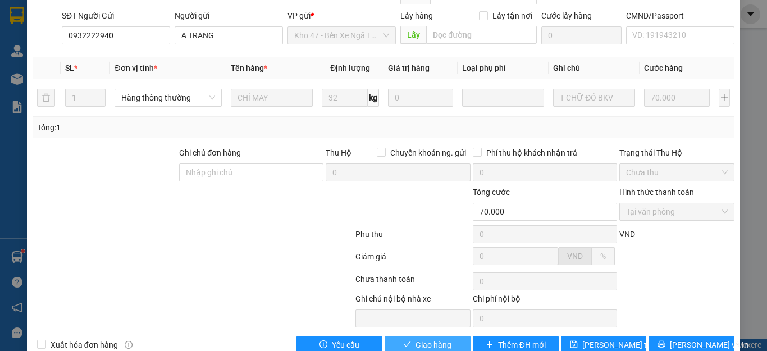
click at [429, 339] on span "Giao hàng" at bounding box center [434, 345] width 36 height 12
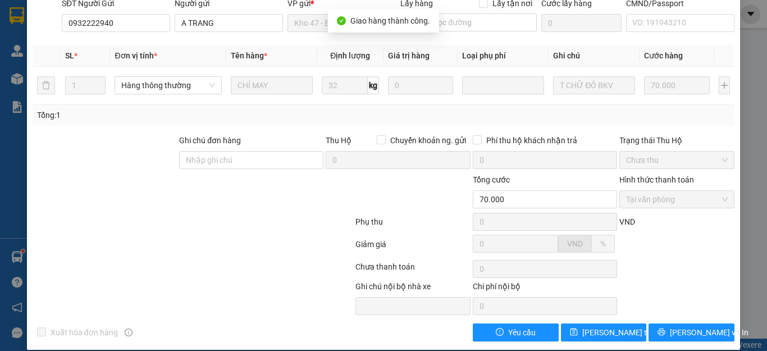
scroll to position [0, 0]
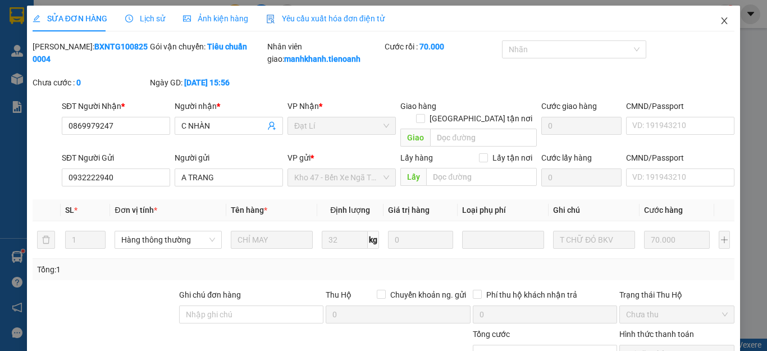
click at [722, 21] on icon "close" at bounding box center [725, 20] width 6 height 7
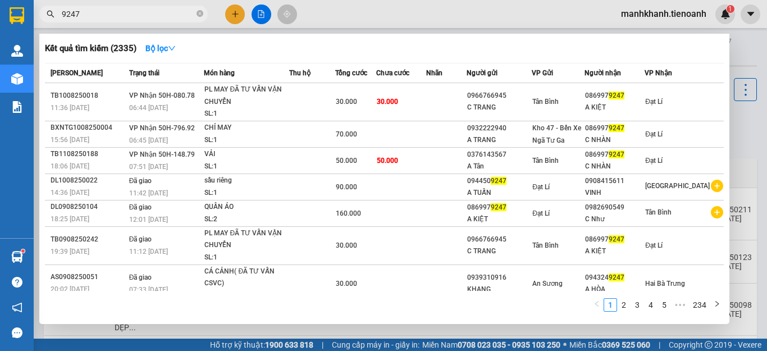
click at [151, 16] on input "9247" at bounding box center [128, 14] width 133 height 12
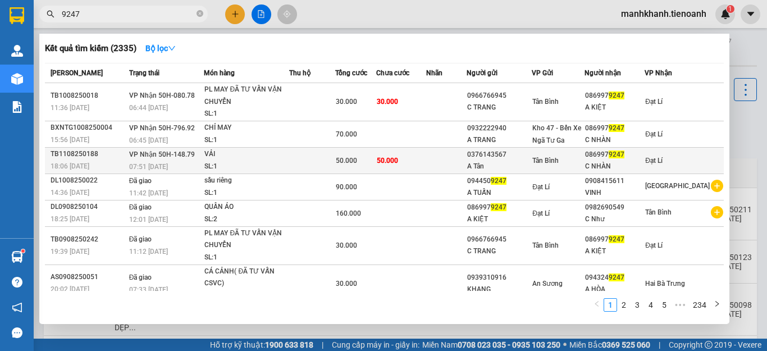
click at [304, 164] on td at bounding box center [312, 160] width 46 height 26
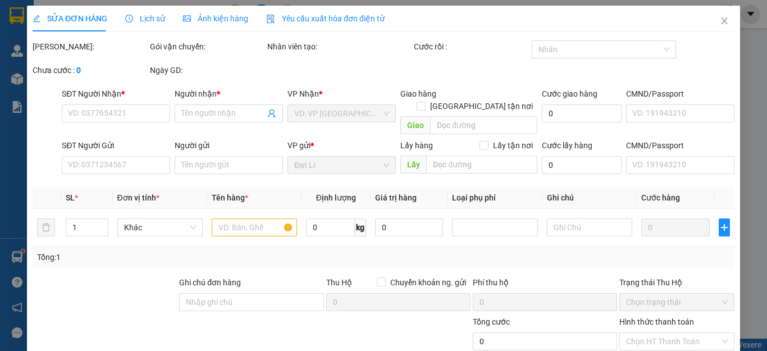
type input "0869979247"
type input "C NHÀN"
type input "0376143567"
type input "A Tân"
type input "50.000"
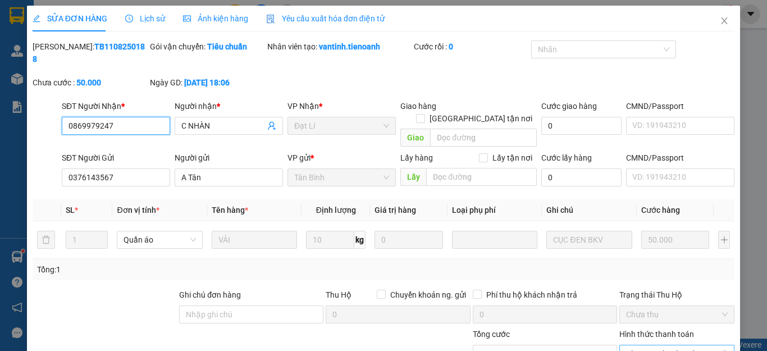
scroll to position [142, 0]
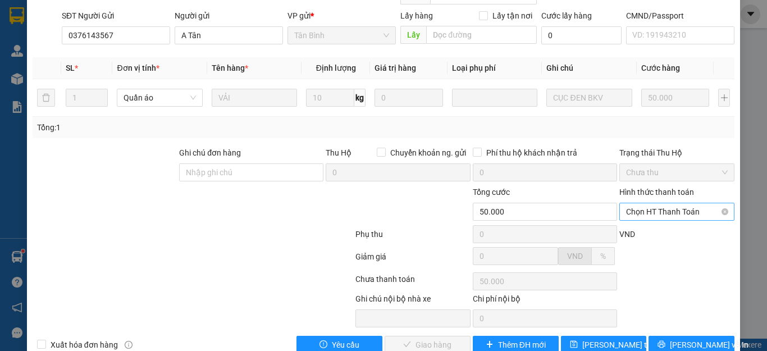
click at [661, 203] on span "Chọn HT Thanh Toán" at bounding box center [677, 211] width 102 height 17
click at [663, 206] on div "Tại văn phòng" at bounding box center [669, 209] width 100 height 12
type input "0"
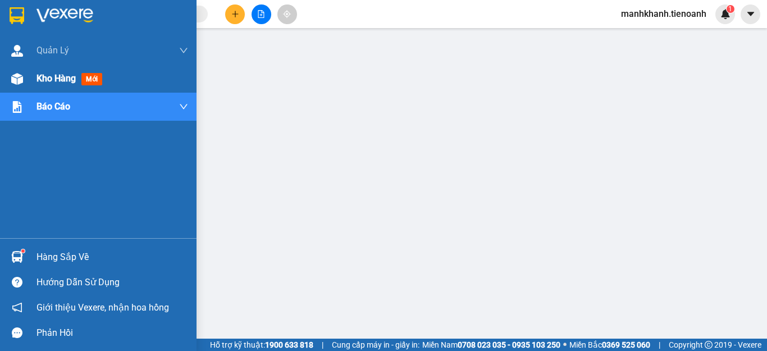
scroll to position [160, 0]
click at [46, 81] on span "Kho hàng" at bounding box center [56, 78] width 39 height 11
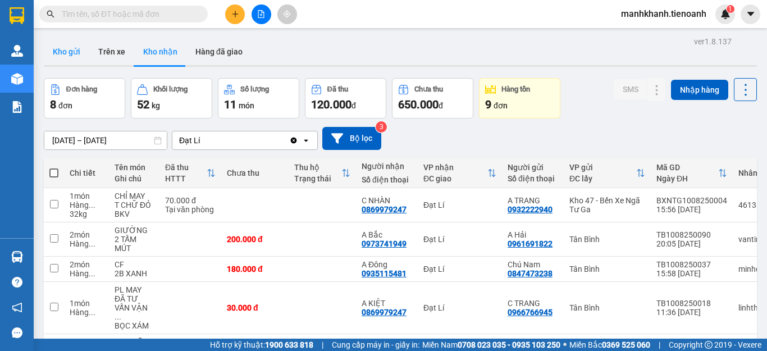
click at [68, 53] on button "Kho gửi" at bounding box center [67, 51] width 46 height 27
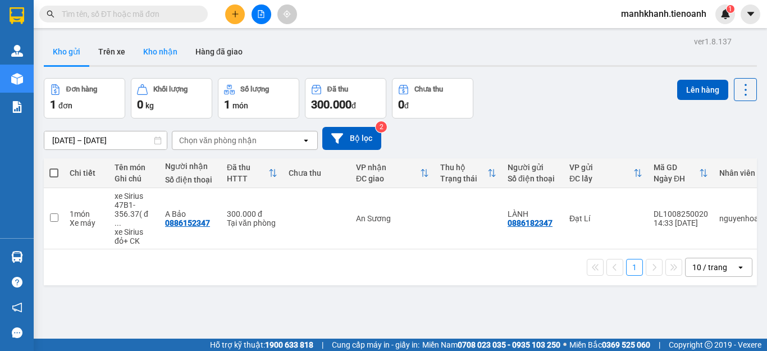
click at [160, 52] on button "Kho nhận" at bounding box center [160, 51] width 52 height 27
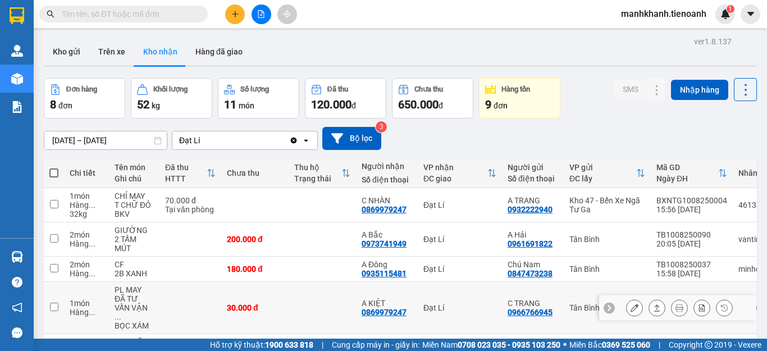
scroll to position [192, 0]
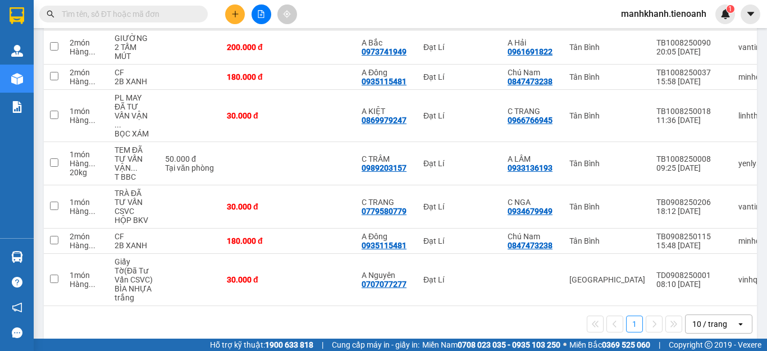
click at [697, 319] on div "10 / trang" at bounding box center [710, 324] width 35 height 11
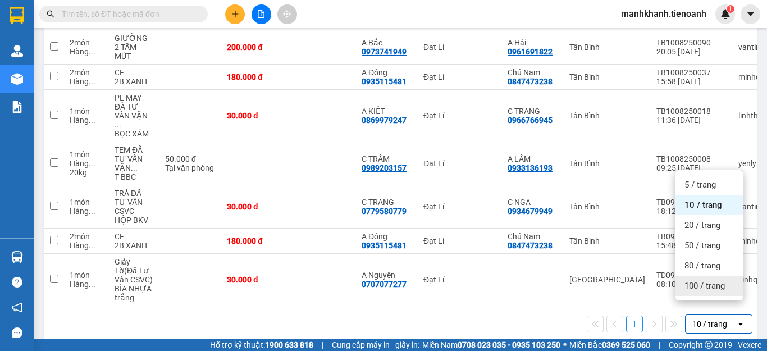
click at [705, 284] on span "100 / trang" at bounding box center [705, 285] width 40 height 11
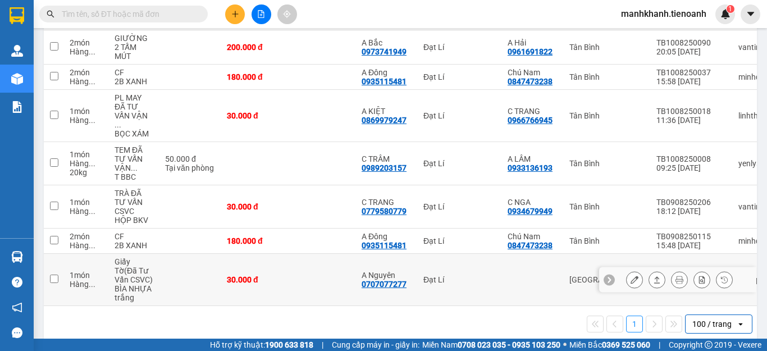
scroll to position [0, 0]
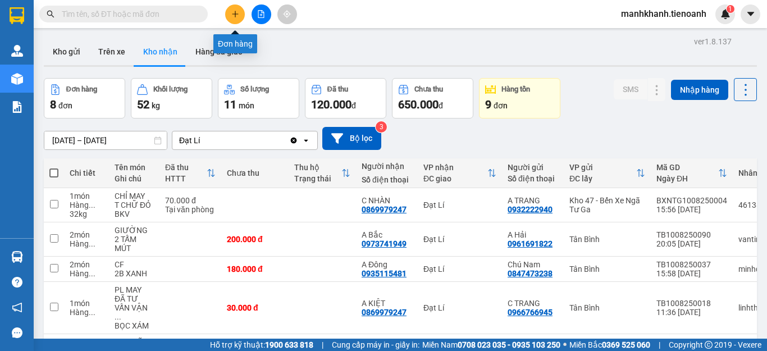
click at [234, 16] on icon "plus" at bounding box center [235, 14] width 8 height 8
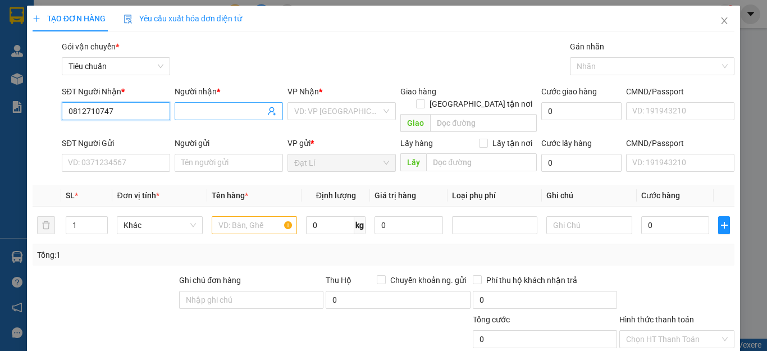
type input "0812710747"
click at [200, 112] on input "Người nhận *" at bounding box center [223, 111] width 84 height 12
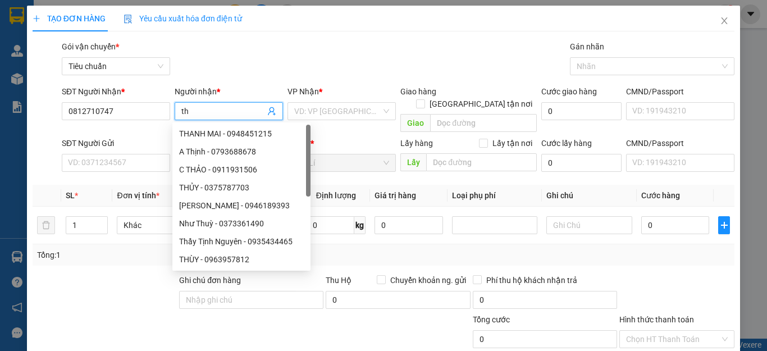
type input "t"
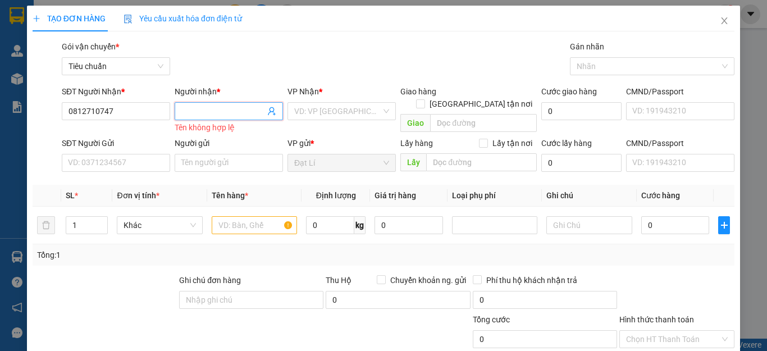
click at [198, 111] on input "Người nhận *" at bounding box center [223, 111] width 84 height 12
type input "t"
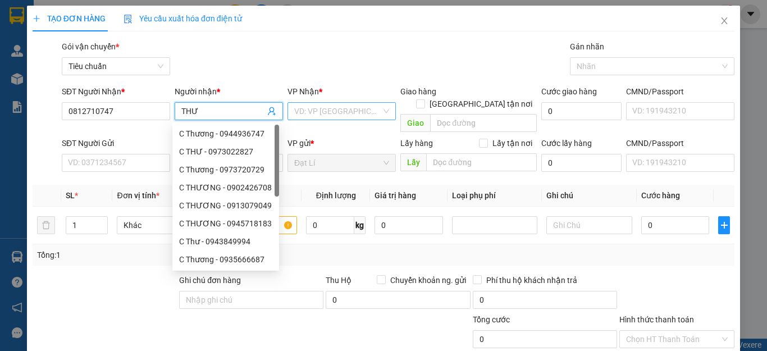
type input "THƯ"
click at [339, 108] on input "search" at bounding box center [337, 111] width 87 height 17
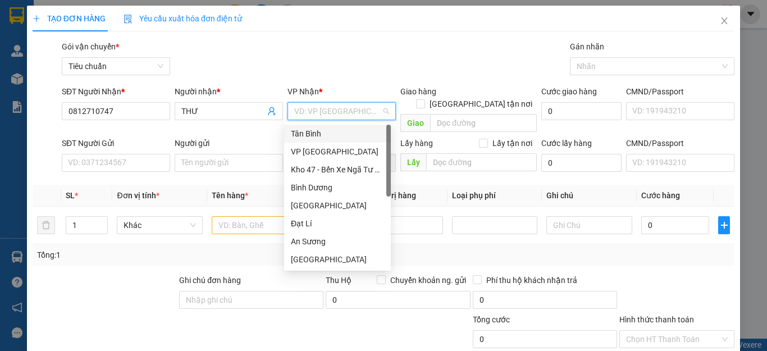
click at [326, 137] on div "Tân Bình" at bounding box center [337, 134] width 93 height 12
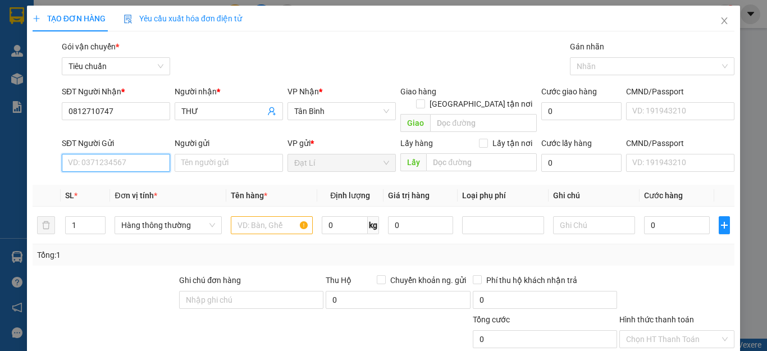
click at [88, 155] on input "SĐT Người Gửi" at bounding box center [116, 163] width 108 height 18
type input "0824736768"
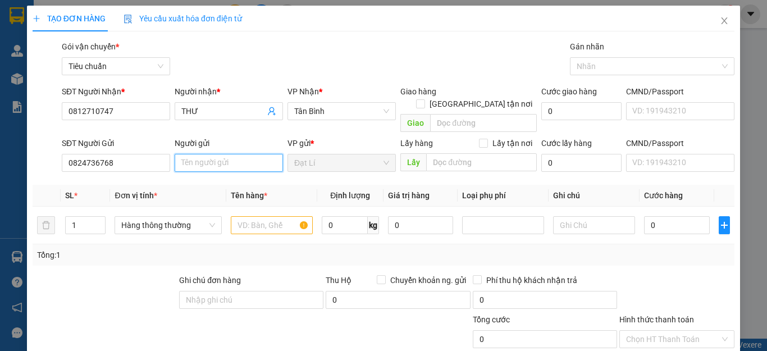
click at [201, 154] on input "Người gửi" at bounding box center [229, 163] width 108 height 18
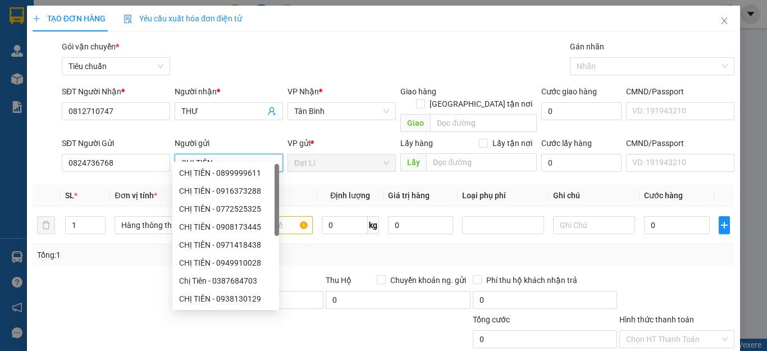
type input "CHỊ TIÊN"
click at [133, 298] on div at bounding box center [104, 293] width 147 height 39
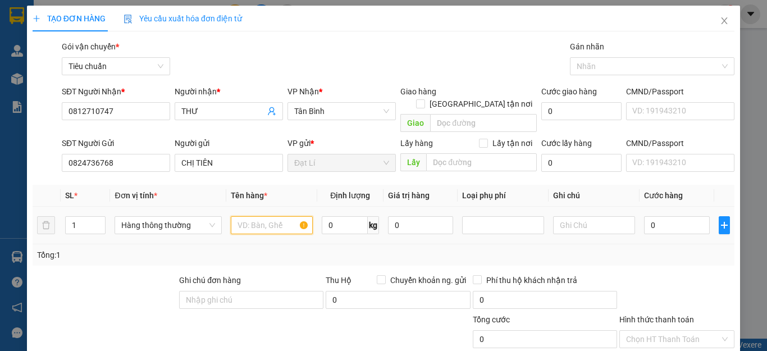
click at [258, 217] on input "text" at bounding box center [272, 225] width 82 height 18
type input "BƠ, ĐỒ DÙNG CÁ NHÂN"
click at [335, 219] on input "0" at bounding box center [345, 225] width 46 height 18
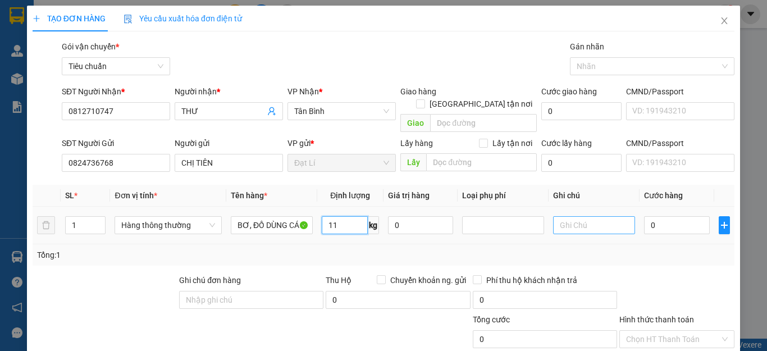
type input "11"
click at [573, 218] on input "text" at bounding box center [594, 225] width 82 height 18
type input "50.000"
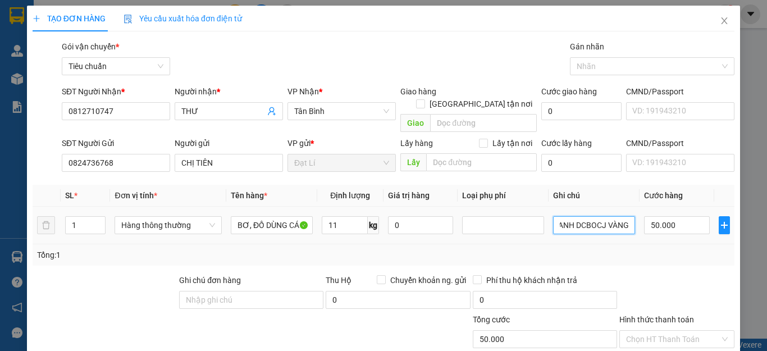
scroll to position [0, 32]
click at [599, 216] on input "T CHỮ XANH DCBOCJ VÀNG" at bounding box center [594, 225] width 82 height 18
type input "T CHỮ XANH DC BỌC VÀNG"
click at [616, 249] on div "Tổng: 1" at bounding box center [383, 255] width 693 height 12
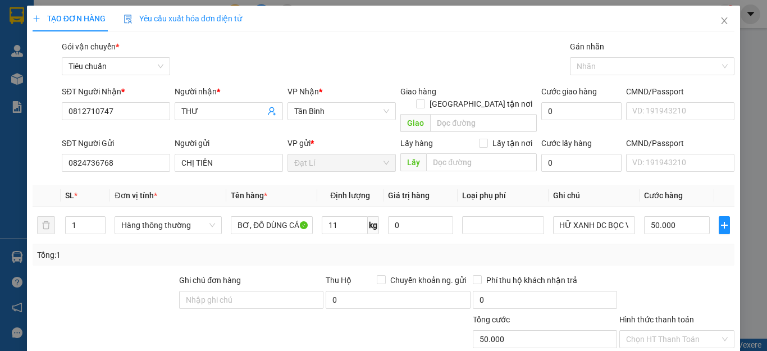
scroll to position [0, 0]
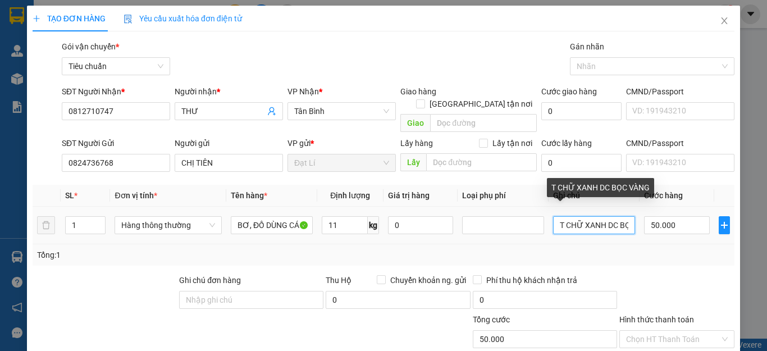
click at [603, 216] on input "T CHỮ XANH DC BỌC VÀNG" at bounding box center [594, 225] width 82 height 18
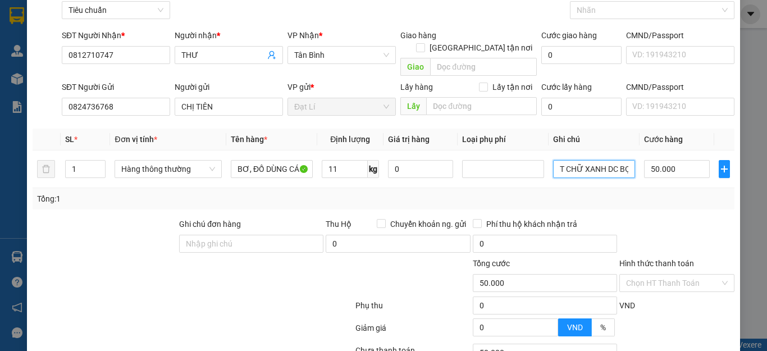
scroll to position [140, 0]
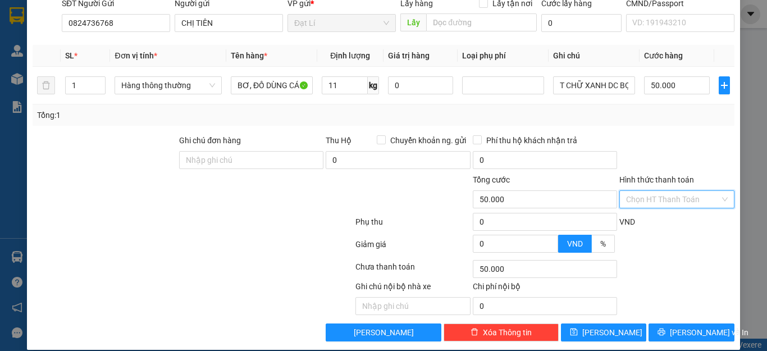
click at [666, 191] on input "Hình thức thanh toán" at bounding box center [673, 199] width 94 height 17
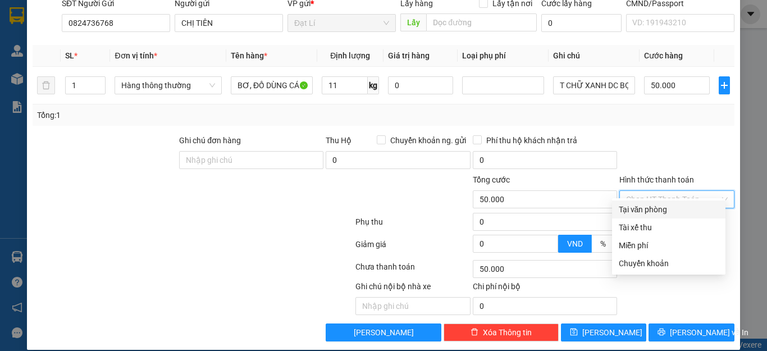
click at [667, 210] on div "Tại văn phòng" at bounding box center [669, 209] width 100 height 12
type input "0"
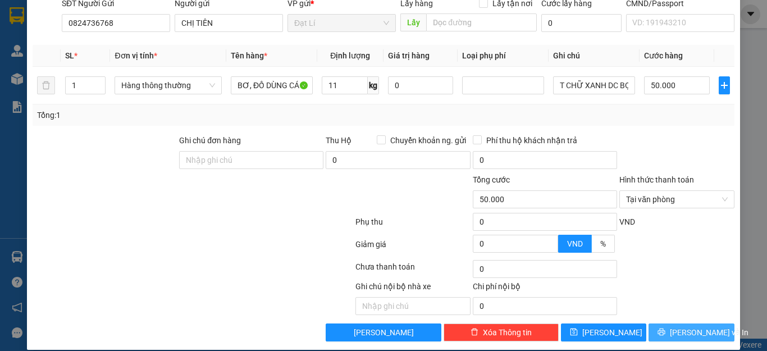
click at [681, 326] on span "Lưu và In" at bounding box center [709, 332] width 79 height 12
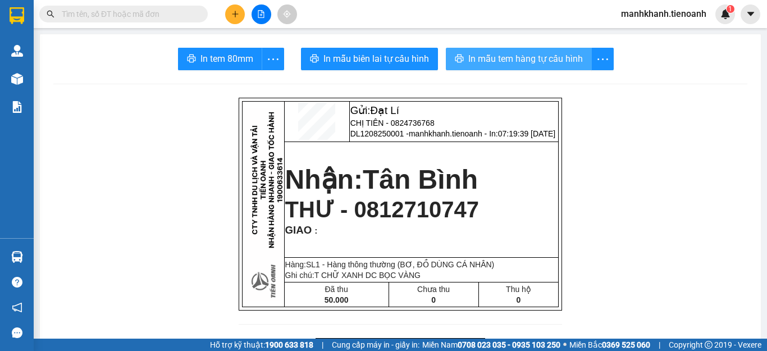
click at [520, 59] on span "In mẫu tem hàng tự cấu hình" at bounding box center [525, 59] width 115 height 14
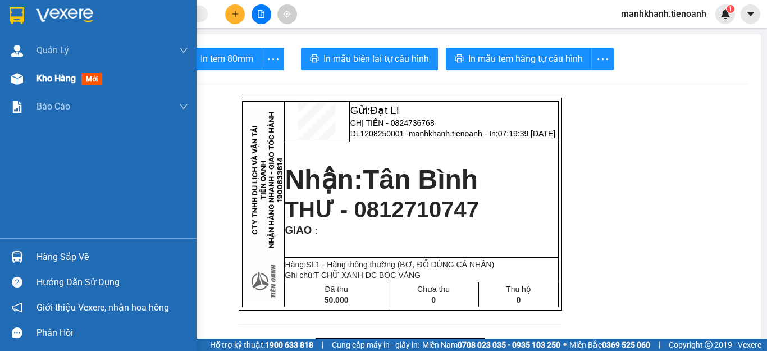
click at [53, 83] on span "Kho hàng" at bounding box center [56, 78] width 39 height 11
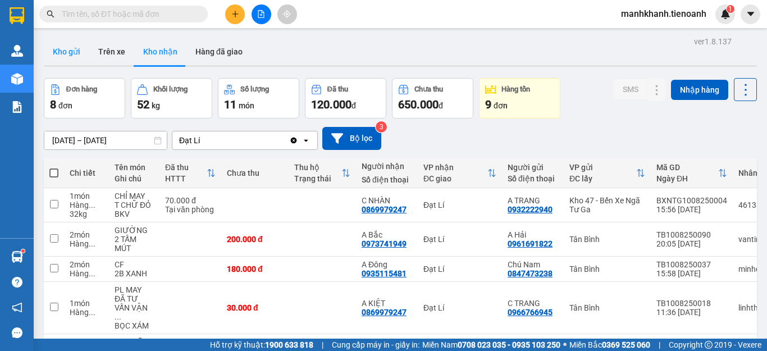
click at [64, 60] on button "Kho gửi" at bounding box center [67, 51] width 46 height 27
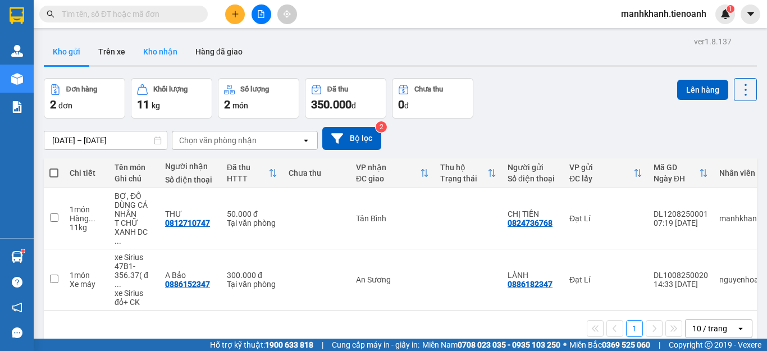
click at [165, 58] on button "Kho nhận" at bounding box center [160, 51] width 52 height 27
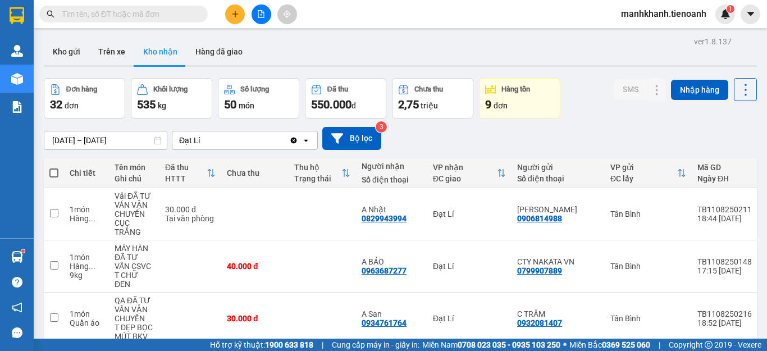
click at [165, 58] on button "Kho nhận" at bounding box center [160, 51] width 52 height 27
click at [152, 15] on input "text" at bounding box center [128, 14] width 133 height 12
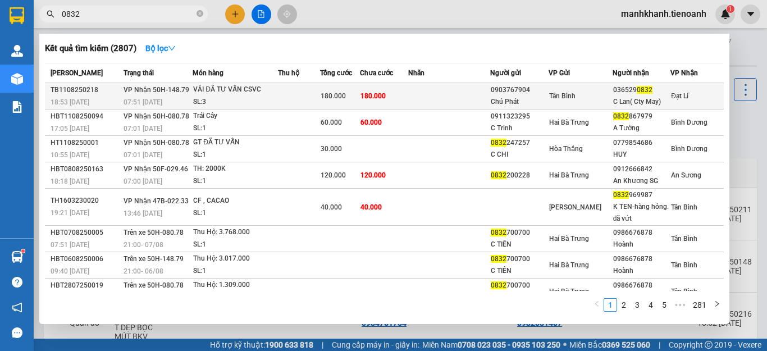
type input "0832"
click at [319, 102] on td at bounding box center [299, 96] width 42 height 26
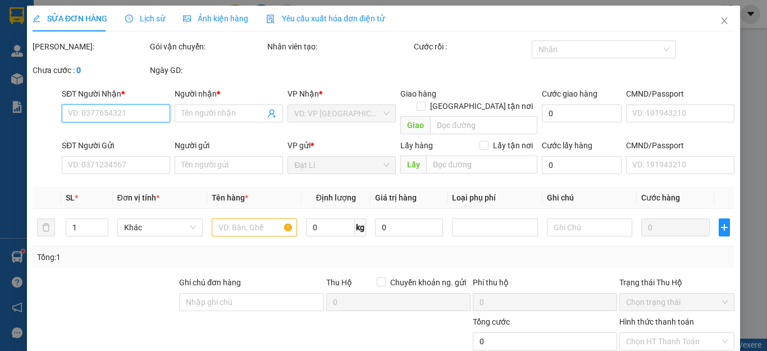
type input "0365290832"
type input "C Lan( Cty May)"
type input "06619002608"
type input "0903767904"
type input "Chú Phát"
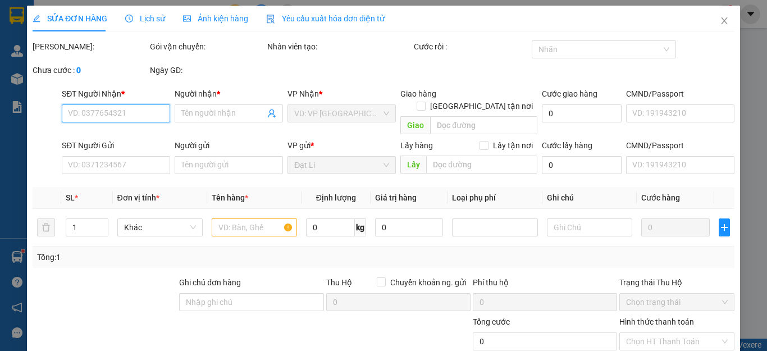
type input "211933760"
type input "180.000"
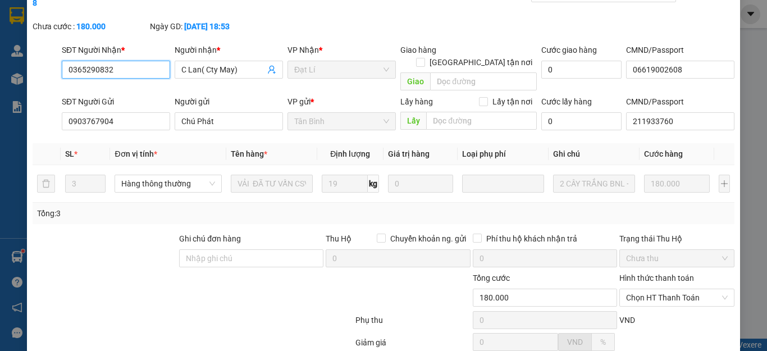
scroll to position [142, 0]
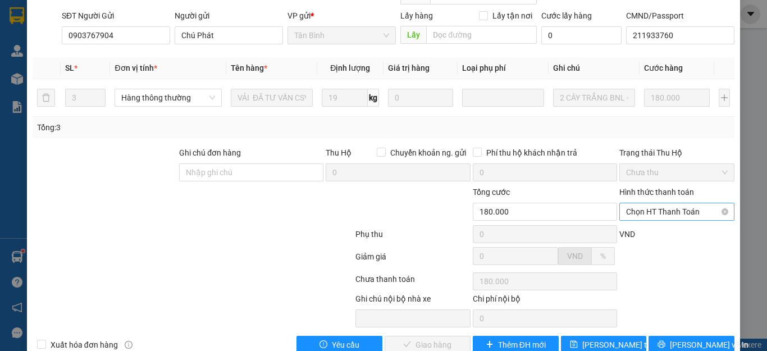
click at [671, 203] on span "Chọn HT Thanh Toán" at bounding box center [677, 211] width 102 height 17
click at [666, 208] on div "Tại văn phòng" at bounding box center [669, 209] width 100 height 12
type input "0"
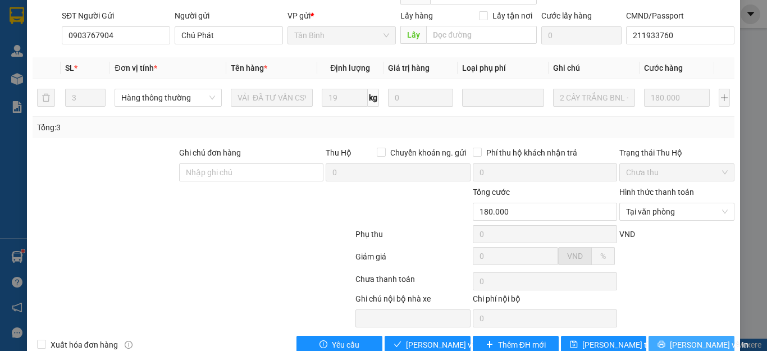
click at [685, 339] on span "[PERSON_NAME] và In" at bounding box center [709, 345] width 79 height 12
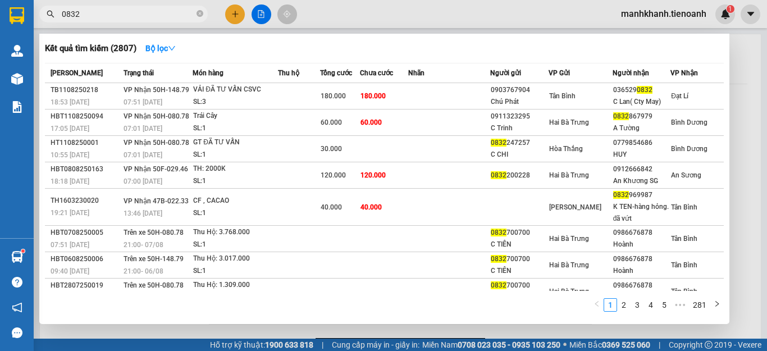
click at [173, 7] on span "0832" at bounding box center [123, 14] width 169 height 17
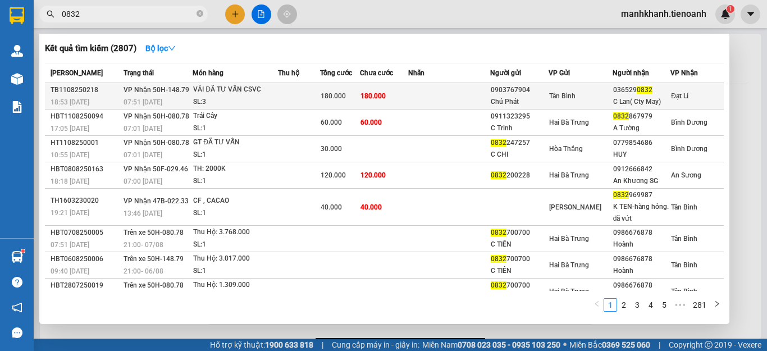
click at [336, 94] on span "180.000" at bounding box center [333, 96] width 25 height 8
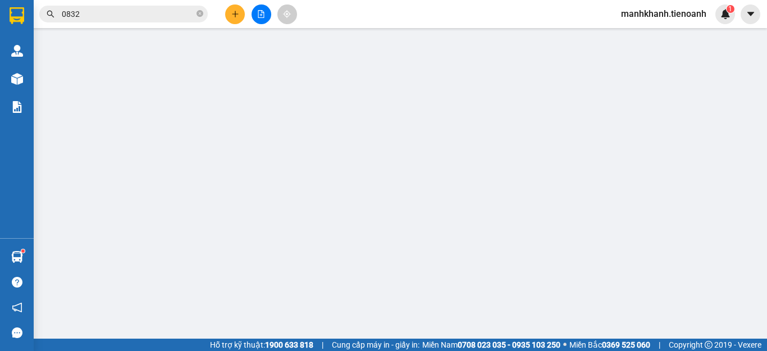
type input "0365290832"
type input "C Lan( Cty May)"
type input "06619002608"
type input "0903767904"
type input "Chú Phát"
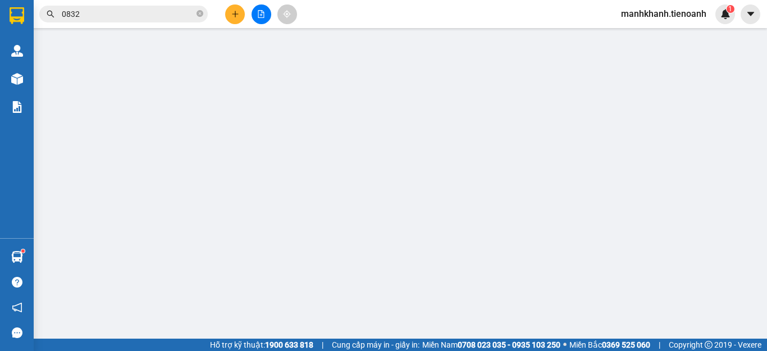
type input "211933760"
type input "180.000"
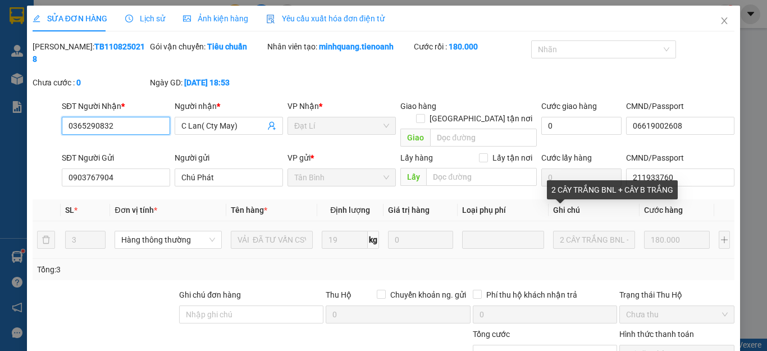
scroll to position [142, 0]
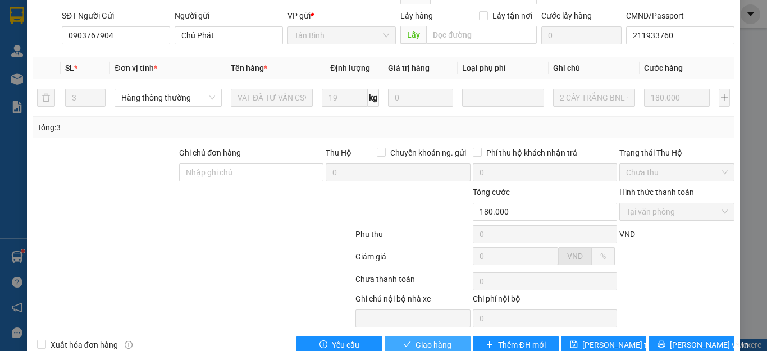
click at [436, 339] on span "Giao hàng" at bounding box center [434, 345] width 36 height 12
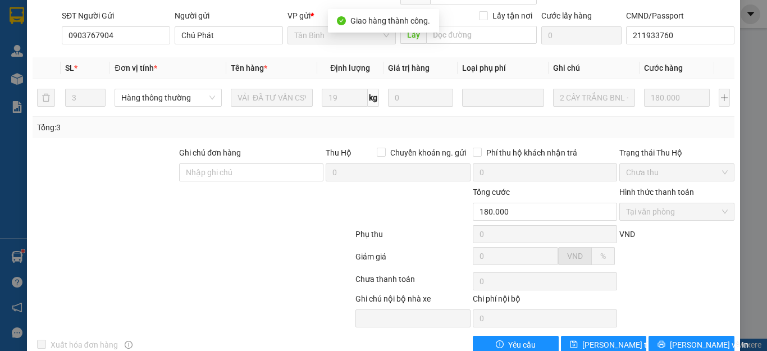
scroll to position [154, 0]
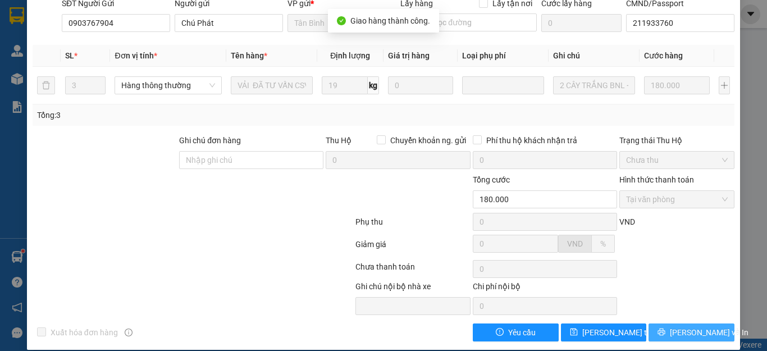
click at [681, 326] on span "Lưu và In" at bounding box center [709, 332] width 79 height 12
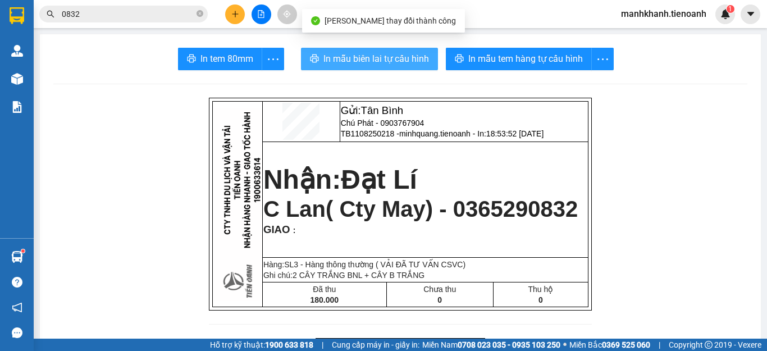
click at [376, 65] on span "In mẫu biên lai tự cấu hình" at bounding box center [377, 59] width 106 height 14
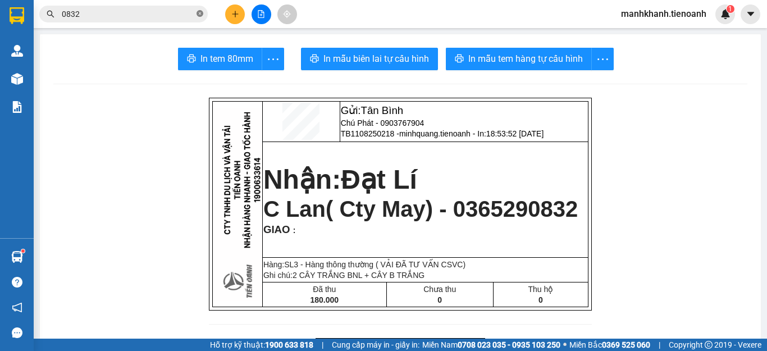
click at [200, 13] on icon "close-circle" at bounding box center [200, 13] width 7 height 7
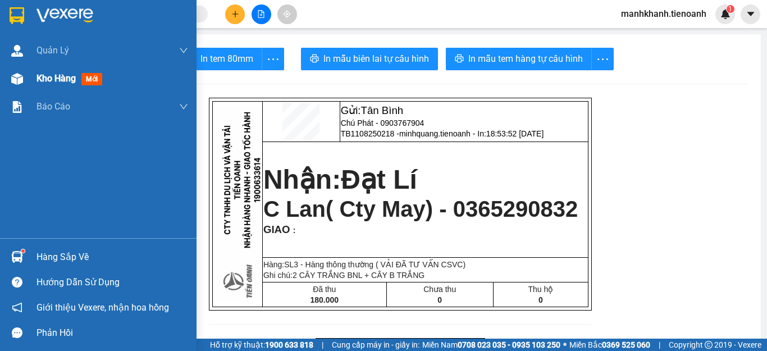
click at [47, 82] on span "Kho hàng" at bounding box center [56, 78] width 39 height 11
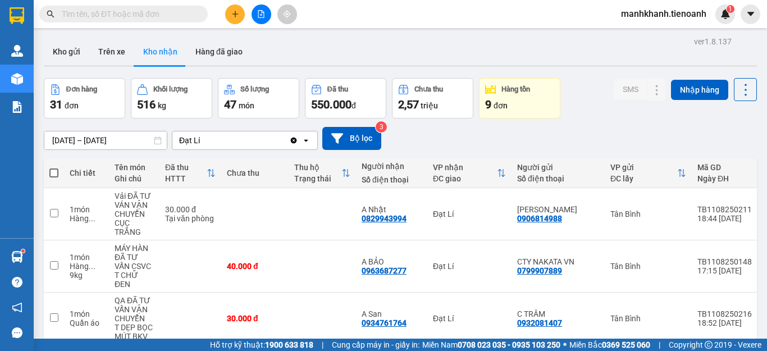
click at [177, 12] on input "text" at bounding box center [128, 14] width 133 height 12
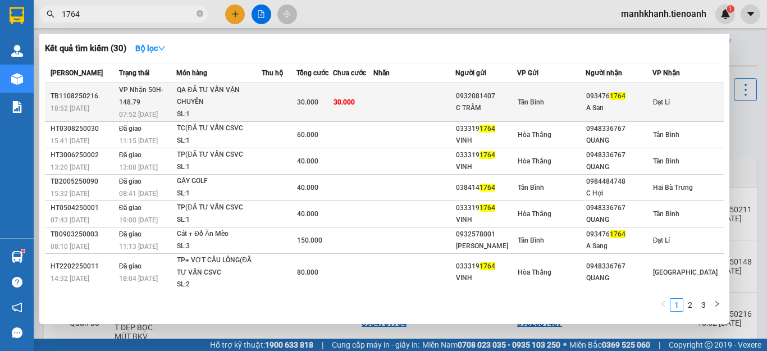
type input "1764"
click at [443, 97] on td at bounding box center [415, 102] width 82 height 39
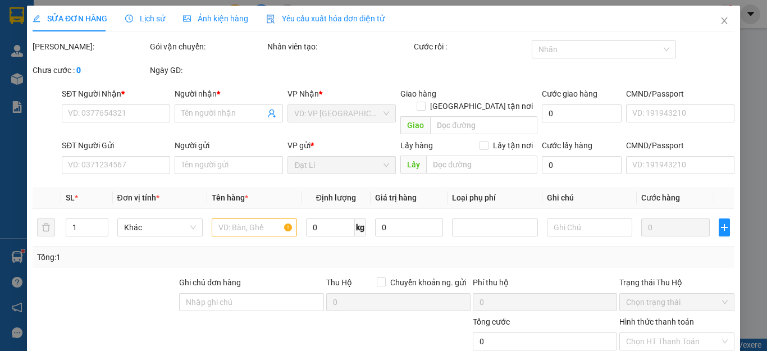
type input "0934761764"
type input "A San"
type input "0932081407"
type input "C TRÂM"
type input "30.000"
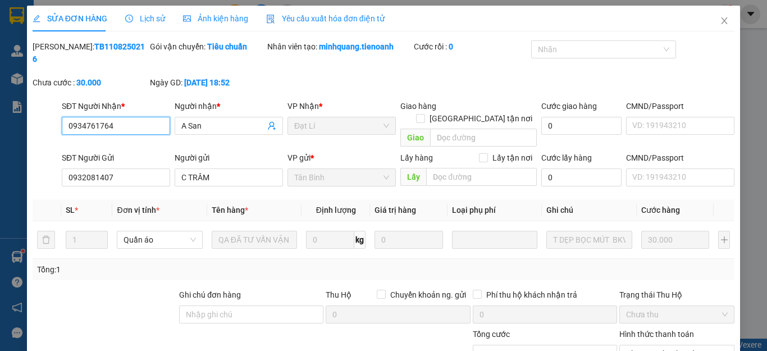
scroll to position [142, 0]
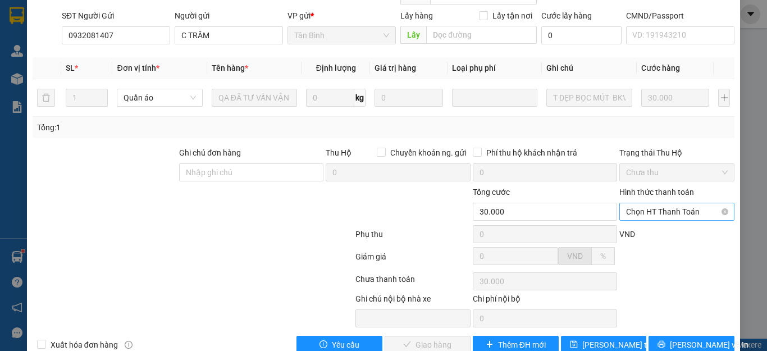
click at [668, 203] on span "Chọn HT Thanh Toán" at bounding box center [677, 211] width 102 height 17
click at [662, 212] on div "Tại văn phòng" at bounding box center [669, 209] width 100 height 12
type input "0"
click at [438, 336] on button "Lưu và Giao hàng" at bounding box center [428, 345] width 86 height 18
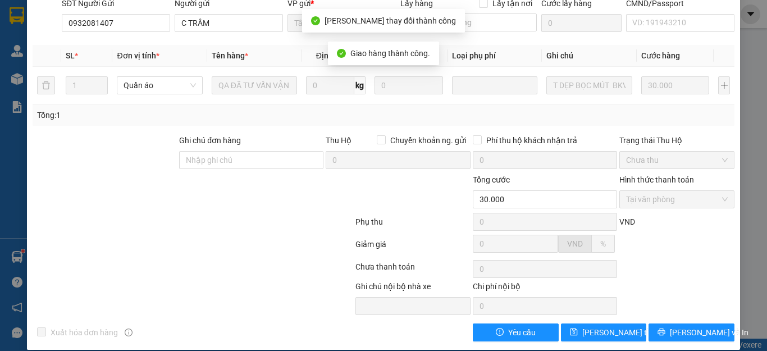
scroll to position [0, 0]
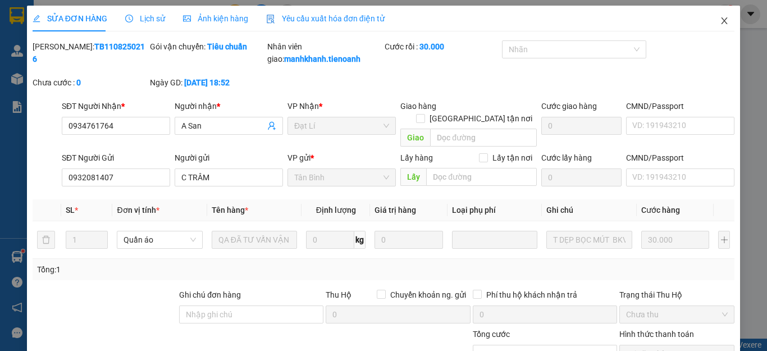
click at [720, 21] on icon "close" at bounding box center [724, 20] width 9 height 9
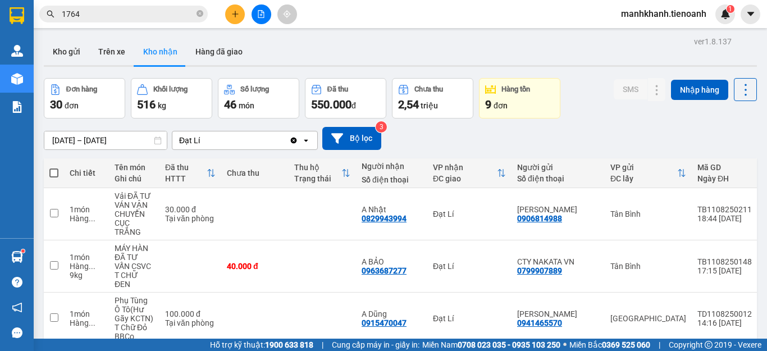
click at [172, 16] on input "1764" at bounding box center [128, 14] width 133 height 12
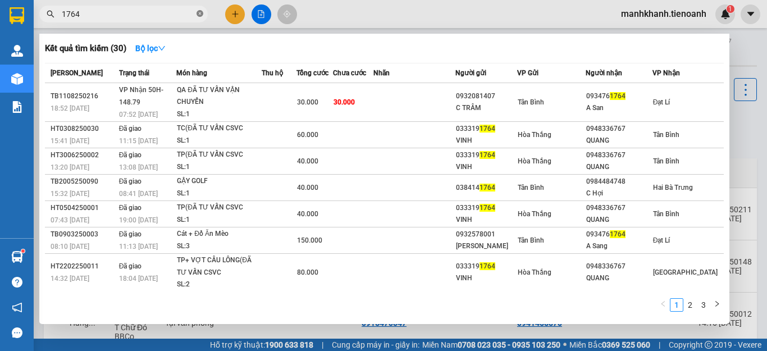
click at [199, 14] on icon "close-circle" at bounding box center [200, 13] width 7 height 7
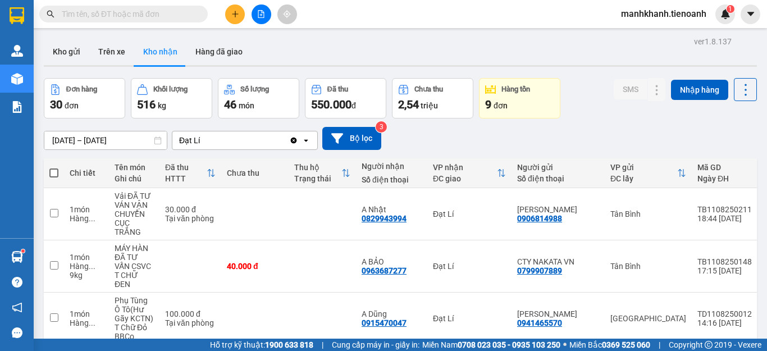
click at [163, 14] on input "text" at bounding box center [128, 14] width 133 height 12
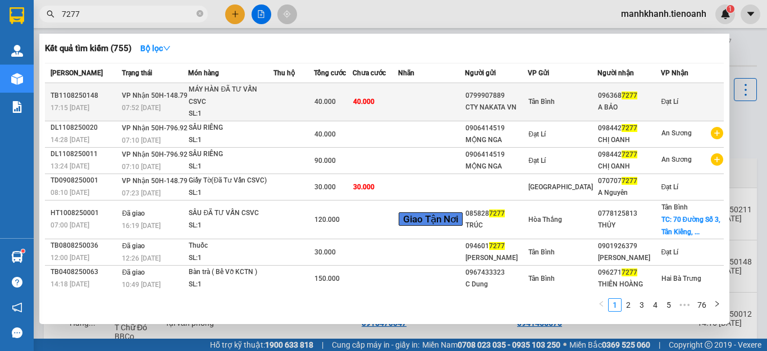
type input "7277"
click at [273, 108] on div "SL: 1" at bounding box center [231, 114] width 84 height 12
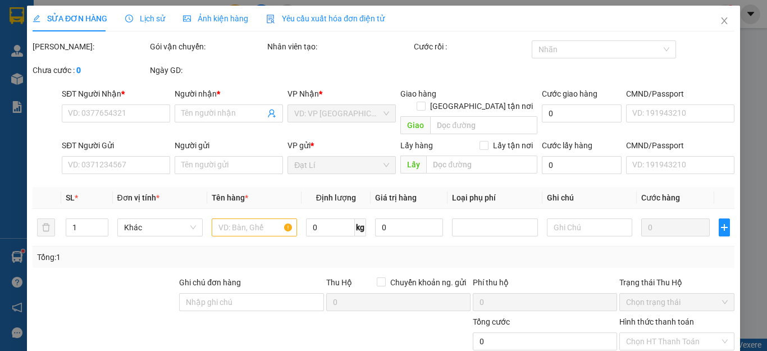
type input "0963687277"
type input "A BẢO"
type input "0799907889"
type input "CTY NAKATA VN"
type input "40.000"
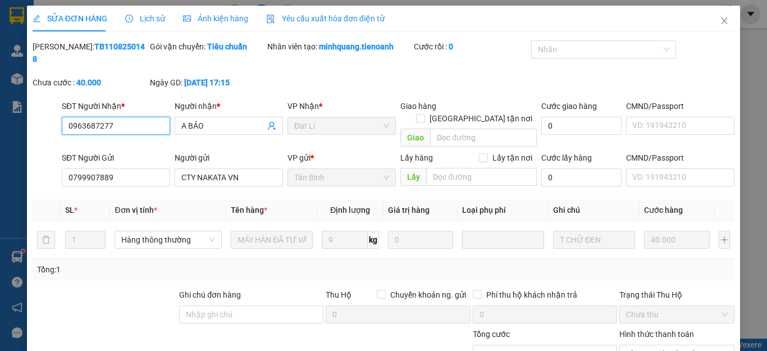
scroll to position [142, 0]
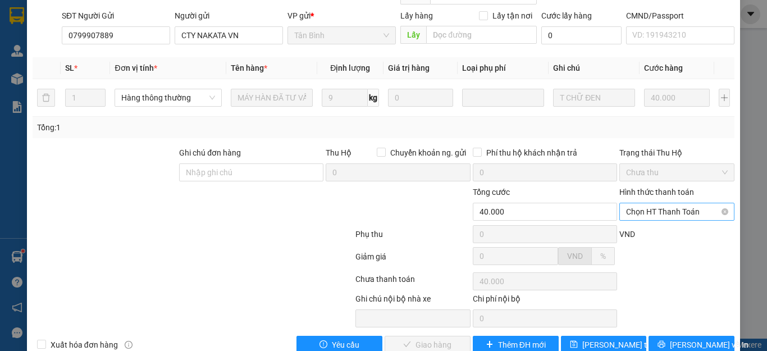
click at [662, 203] on span "Chọn HT Thanh Toán" at bounding box center [677, 211] width 102 height 17
click at [665, 204] on div "Tại văn phòng" at bounding box center [669, 209] width 100 height 12
type input "0"
click at [439, 339] on span "[PERSON_NAME] và Giao hàng" at bounding box center [460, 345] width 108 height 12
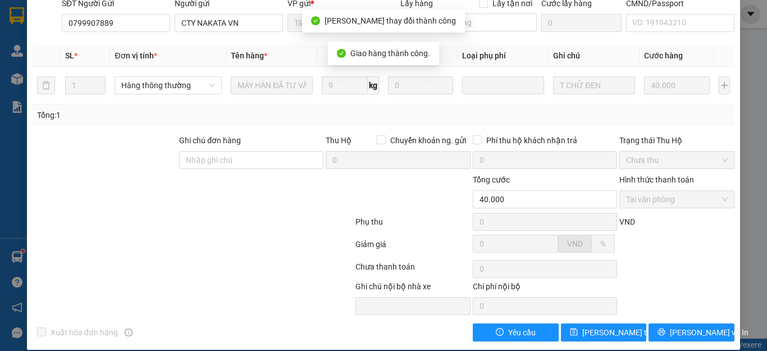
scroll to position [0, 0]
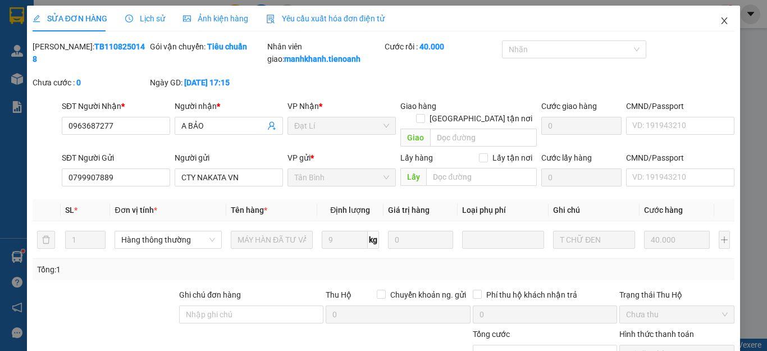
click at [720, 22] on icon "close" at bounding box center [724, 20] width 9 height 9
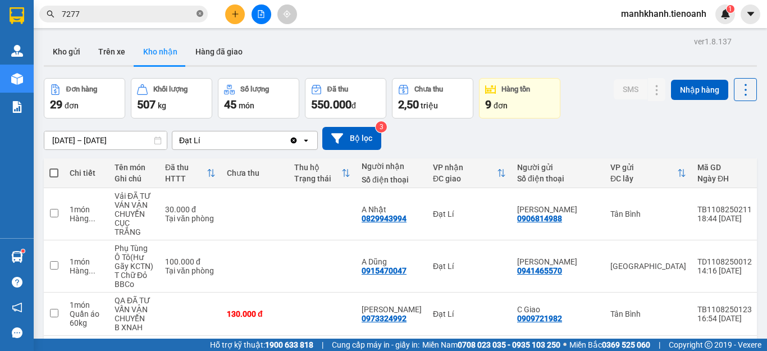
click at [198, 15] on icon "close-circle" at bounding box center [200, 13] width 7 height 7
click at [61, 54] on button "Kho gửi" at bounding box center [67, 51] width 46 height 27
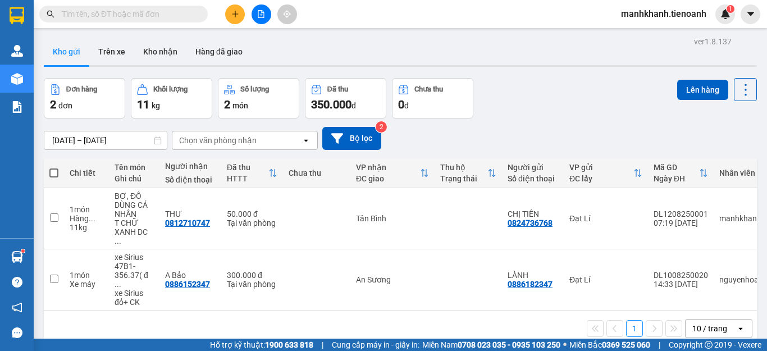
click at [152, 13] on input "text" at bounding box center [128, 14] width 133 height 12
click at [233, 13] on icon "plus" at bounding box center [235, 14] width 8 height 8
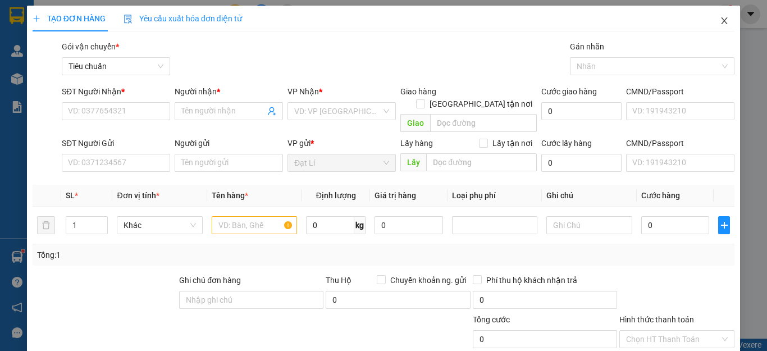
click at [720, 23] on icon "close" at bounding box center [724, 20] width 9 height 9
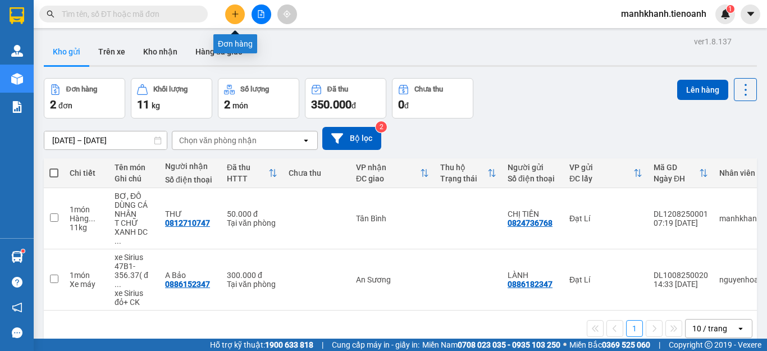
click at [231, 17] on icon "plus" at bounding box center [235, 14] width 8 height 8
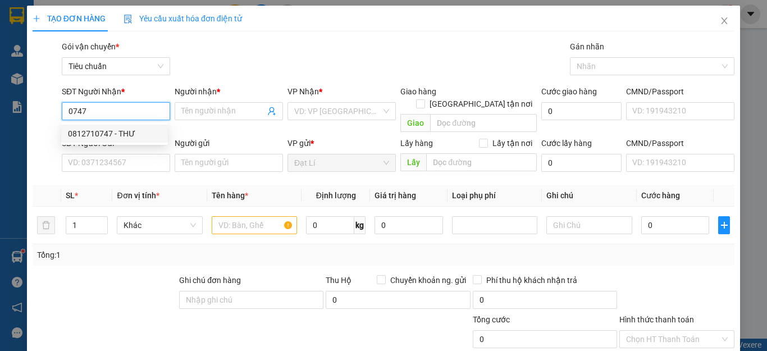
click at [126, 133] on div "0812710747 - THƯ" at bounding box center [114, 134] width 93 height 12
type input "0812710747"
type input "THƯ"
type input "50.000"
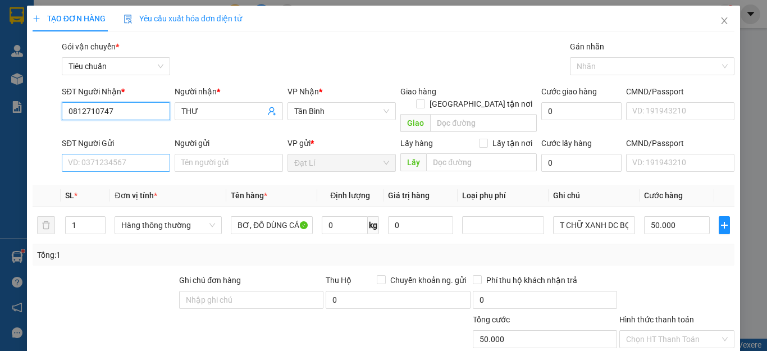
type input "0812710747"
click at [124, 154] on input "SĐT Người Gửi" at bounding box center [116, 163] width 108 height 18
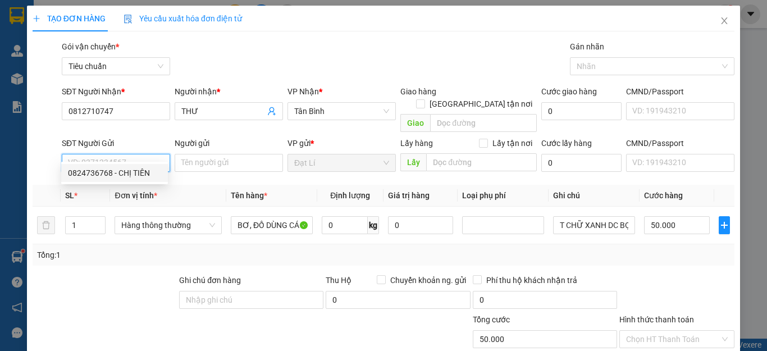
click at [126, 171] on div "0824736768 - CHỊ TIÊN" at bounding box center [114, 173] width 93 height 12
type input "0824736768"
type input "CHỊ TIÊN"
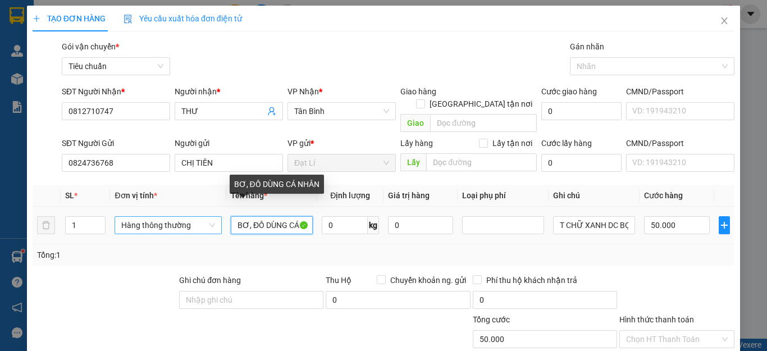
drag, startPoint x: 249, startPoint y: 215, endPoint x: 160, endPoint y: 215, distance: 89.3
click at [161, 215] on tr "1 Hàng thông thường BƠ, ĐỒ DÙNG CÁ NHÂN 0 kg 0 T CHỮ XANH DC BỌC VÀNG 50.000" at bounding box center [384, 226] width 702 height 38
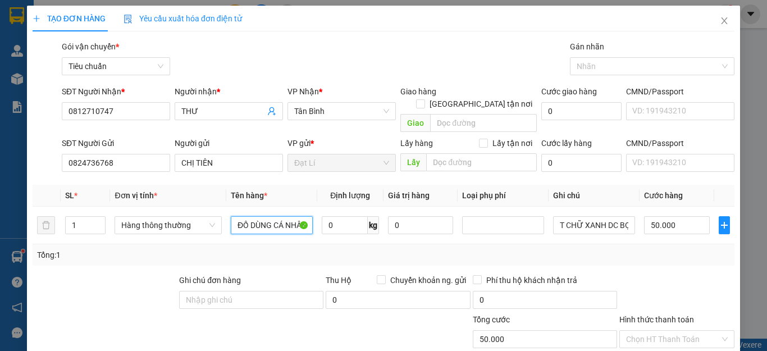
type input "ĐỒ DÙNG CÁ NHÂN"
click at [276, 249] on div "Tổng: 1" at bounding box center [167, 255] width 260 height 12
click at [347, 216] on input "0" at bounding box center [345, 225] width 46 height 18
type input "2"
click at [373, 244] on div "Tổng: 1" at bounding box center [384, 254] width 702 height 21
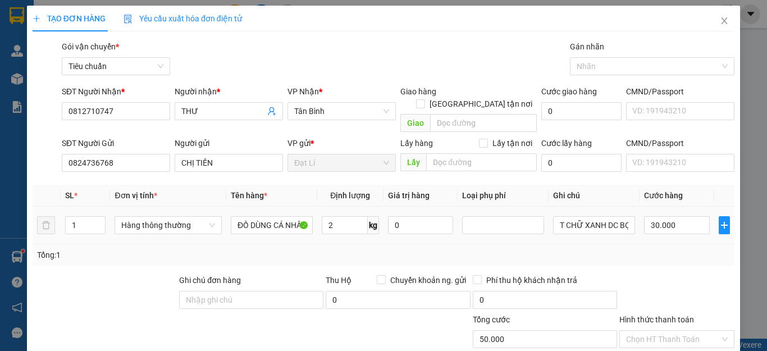
type input "30.000"
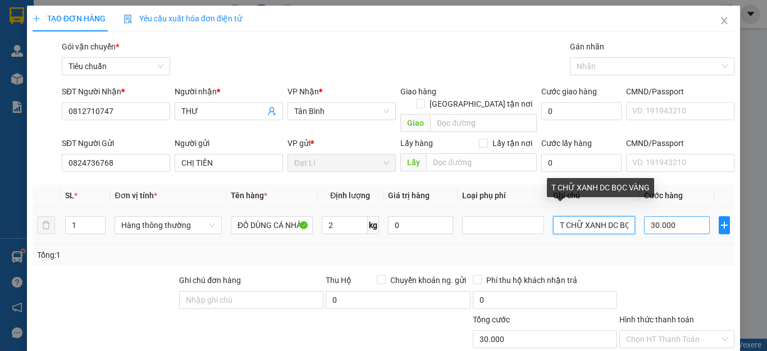
scroll to position [0, 31]
drag, startPoint x: 549, startPoint y: 216, endPoint x: 698, endPoint y: 216, distance: 149.4
click at [698, 216] on tr "1 Hàng thông thường ĐỒ DÙNG CÁ NHÂN 2 kg 0 T CHỮ XANH DC BỌC VÀNG 30.000" at bounding box center [384, 226] width 702 height 38
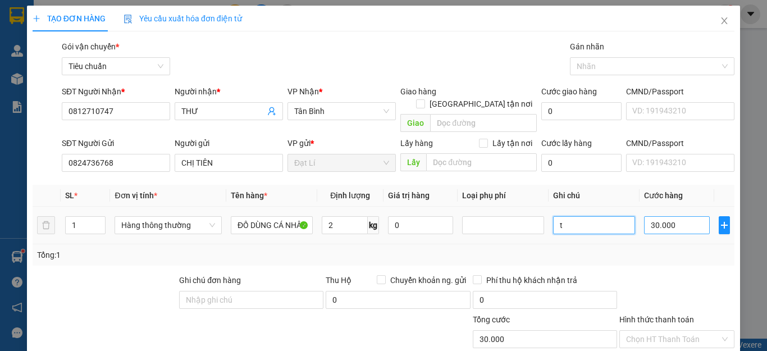
scroll to position [0, 0]
type input "txv"
click at [668, 274] on div at bounding box center [676, 293] width 117 height 39
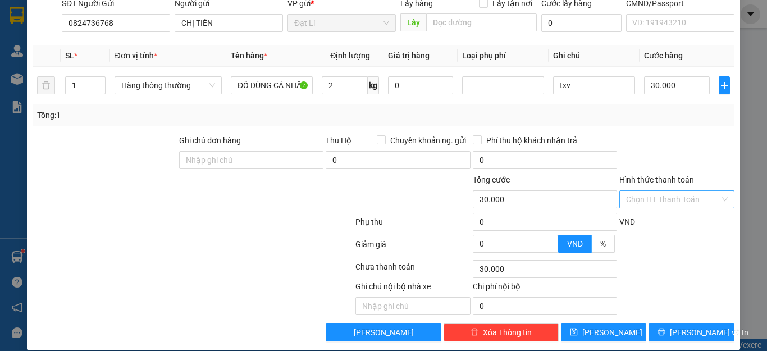
click at [661, 191] on input "Hình thức thanh toán" at bounding box center [673, 199] width 94 height 17
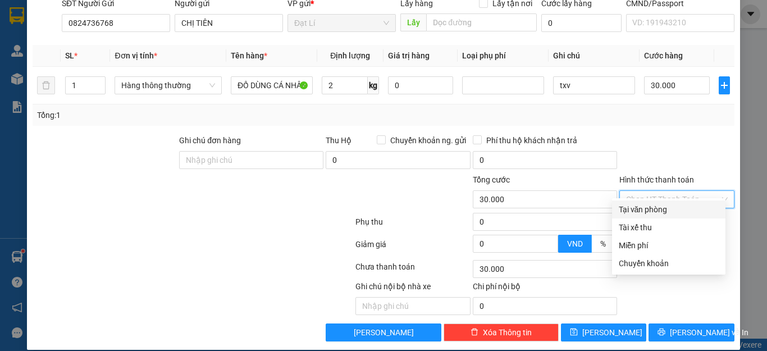
click at [661, 209] on div "Tại văn phòng" at bounding box center [669, 209] width 100 height 12
type input "0"
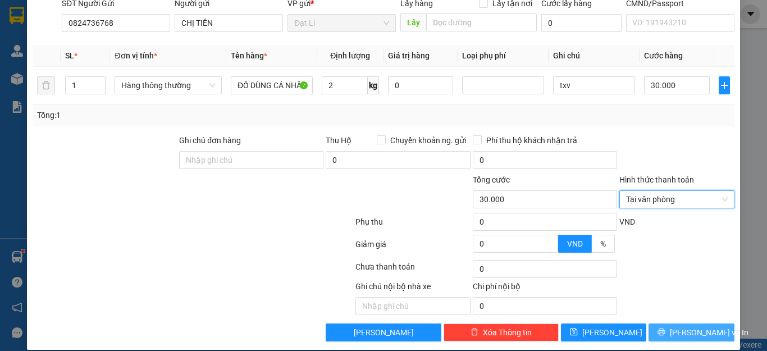
click at [685, 326] on span "[PERSON_NAME] và In" at bounding box center [709, 332] width 79 height 12
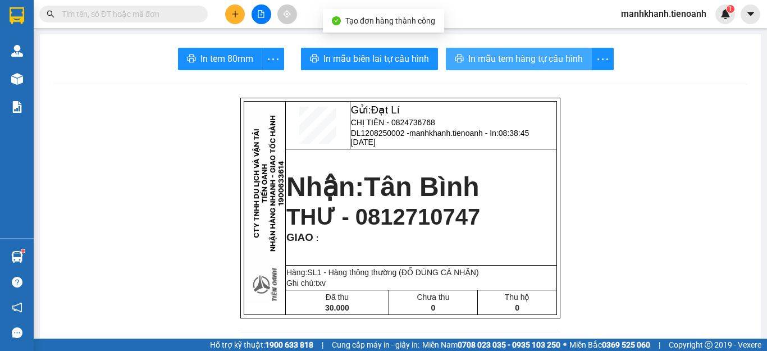
click at [512, 64] on span "In mẫu tem hàng tự cấu hình" at bounding box center [525, 59] width 115 height 14
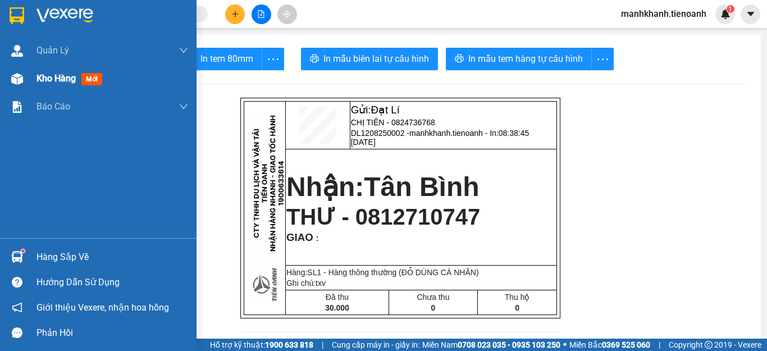
click at [46, 79] on span "Kho hàng" at bounding box center [56, 78] width 39 height 11
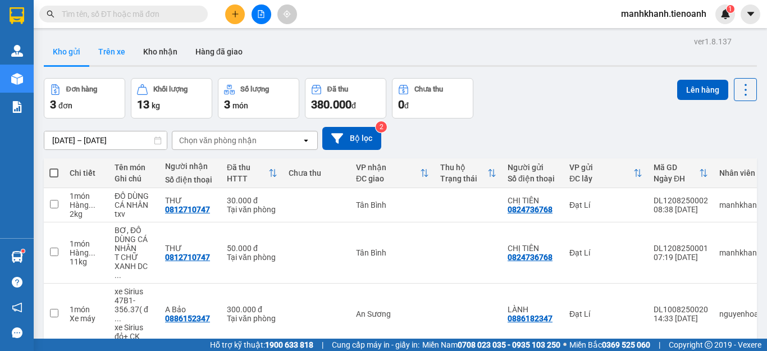
click at [116, 53] on button "Trên xe" at bounding box center [111, 51] width 45 height 27
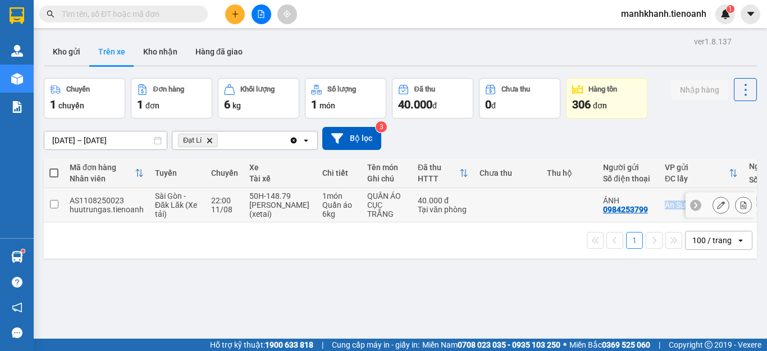
drag, startPoint x: 570, startPoint y: 227, endPoint x: 628, endPoint y: 222, distance: 58.6
click at [637, 221] on div "Mã đơn hàng Nhân viên Tuyến Chuyến Xe Tài xế Chi tiết Tên món Ghi chú Đã thu HT…" at bounding box center [400, 208] width 713 height 100
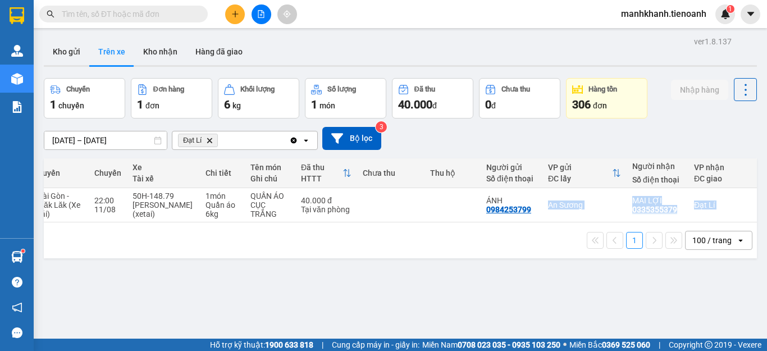
scroll to position [0, 124]
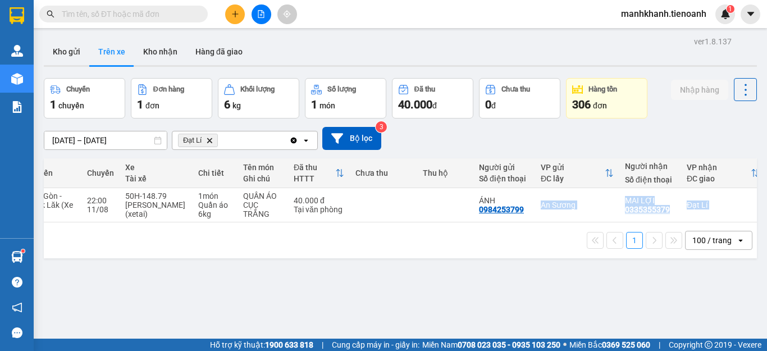
click at [544, 307] on div "ver 1.8.137 Kho gửi Trên xe Kho nhận Hàng đã giao Chuyến 1 chuyến Đơn hàng 1 đơ…" at bounding box center [400, 209] width 722 height 351
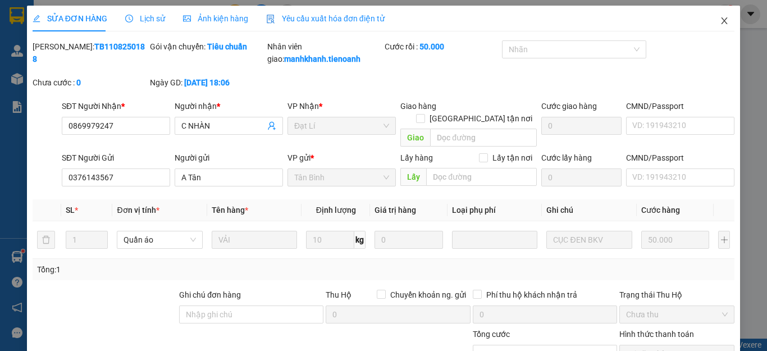
click at [722, 22] on icon "close" at bounding box center [725, 20] width 6 height 7
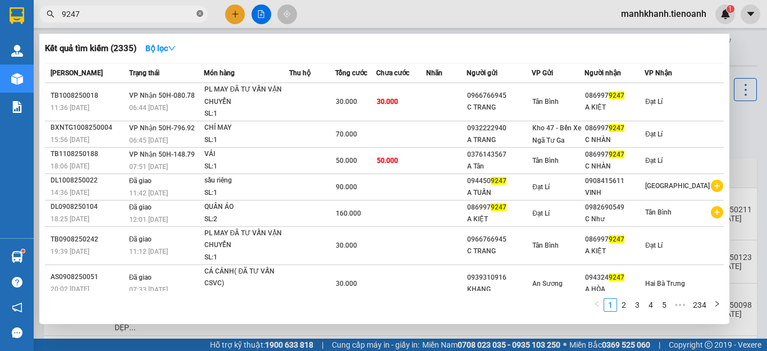
click at [199, 15] on icon "close-circle" at bounding box center [200, 13] width 7 height 7
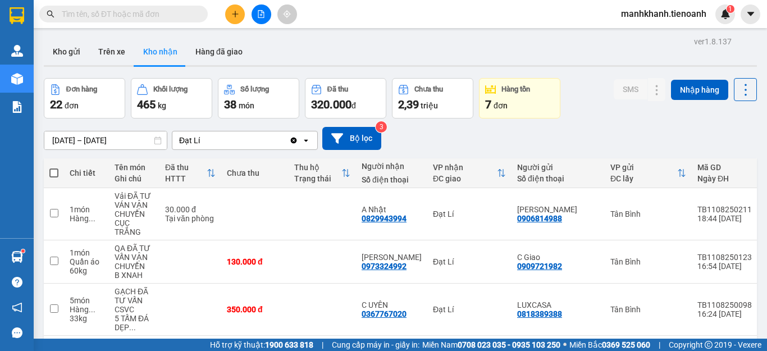
click at [180, 18] on input "text" at bounding box center [128, 14] width 133 height 12
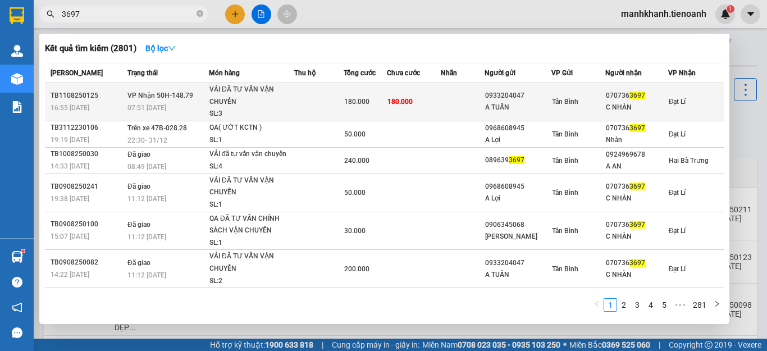
type input "3697"
click at [412, 99] on td "180.000" at bounding box center [414, 102] width 54 height 38
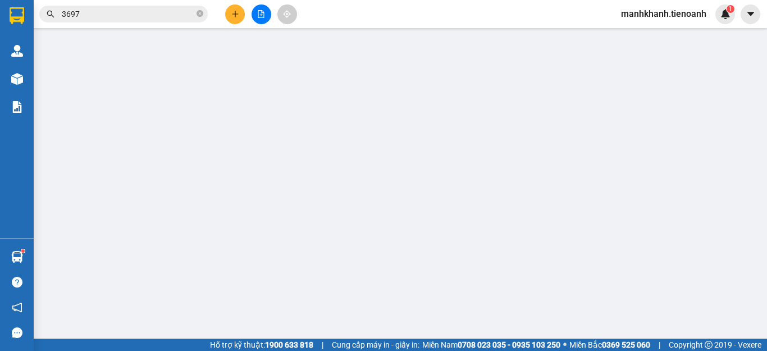
type input "0707363697"
type input "C NHÀN"
type input "0933204047"
type input "A TUẤN"
type input "180.000"
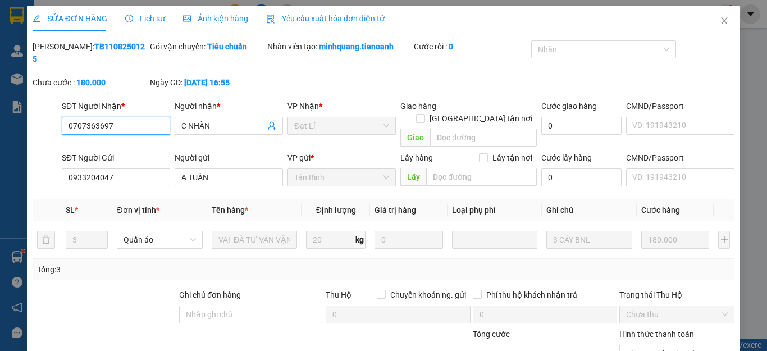
scroll to position [142, 0]
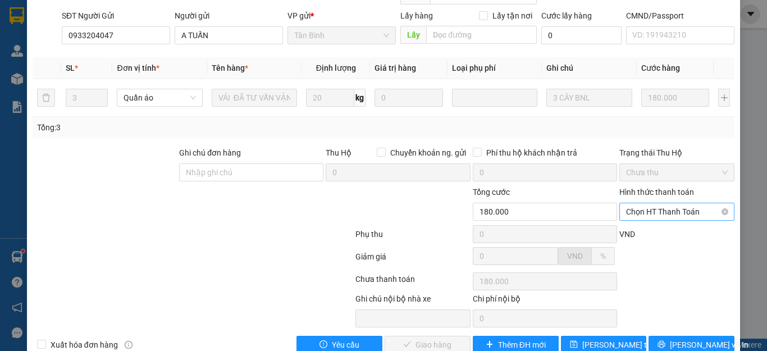
click at [670, 203] on span "Chọn HT Thanh Toán" at bounding box center [677, 211] width 102 height 17
click at [668, 207] on div "Tại văn phòng" at bounding box center [669, 209] width 100 height 12
type input "0"
click at [418, 339] on span "[PERSON_NAME] và Giao hàng" at bounding box center [460, 345] width 108 height 12
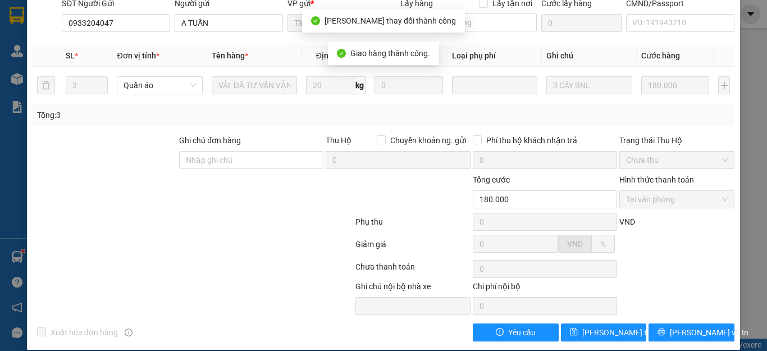
scroll to position [0, 0]
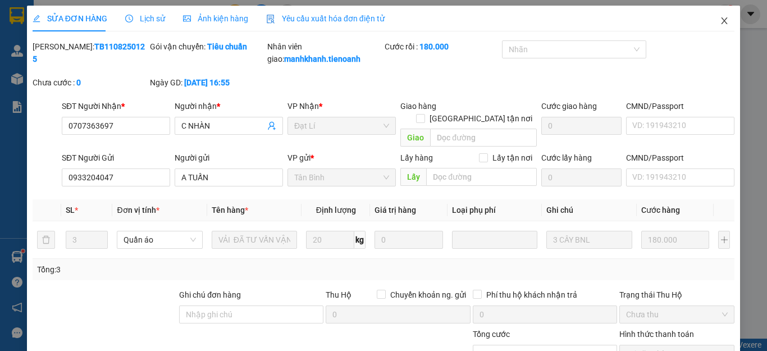
click at [720, 21] on icon "close" at bounding box center [724, 20] width 9 height 9
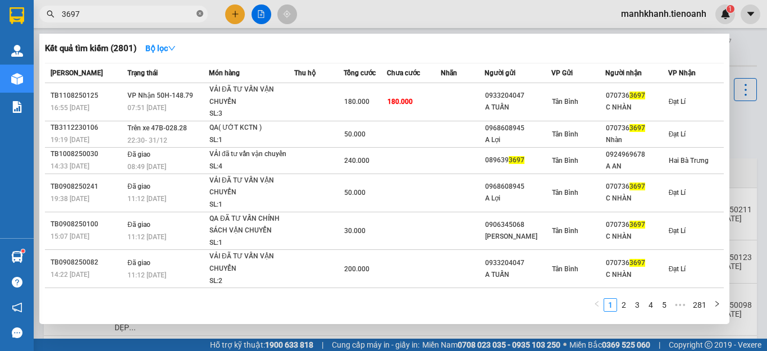
click at [197, 12] on icon "close-circle" at bounding box center [200, 13] width 7 height 7
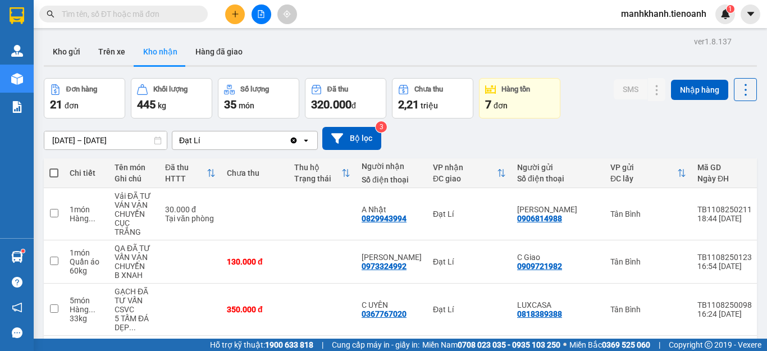
click at [183, 15] on input "text" at bounding box center [128, 14] width 133 height 12
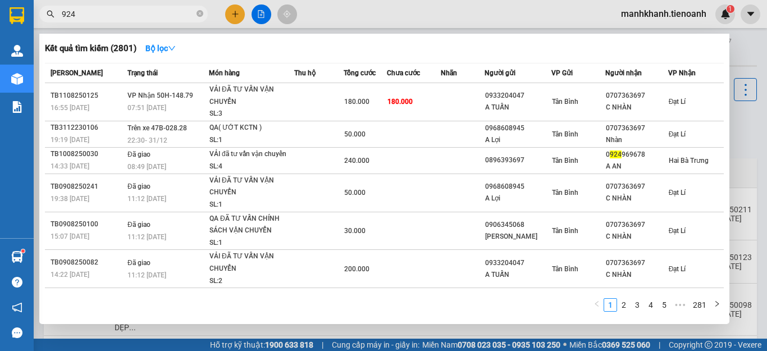
type input "9247"
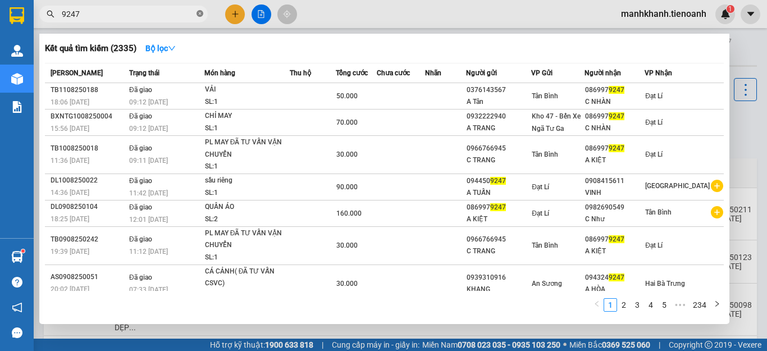
click at [202, 15] on icon "close-circle" at bounding box center [200, 13] width 7 height 7
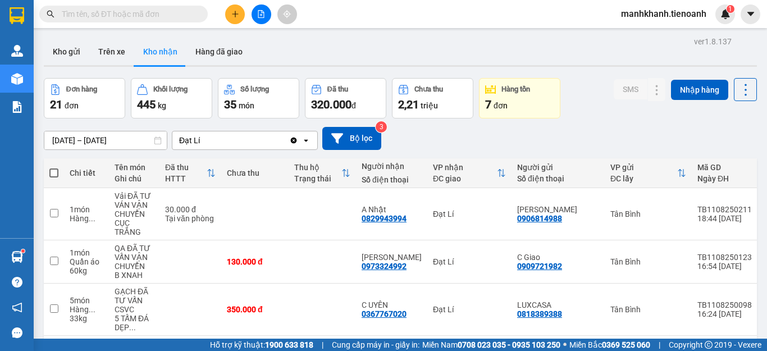
click at [163, 13] on input "text" at bounding box center [128, 14] width 133 height 12
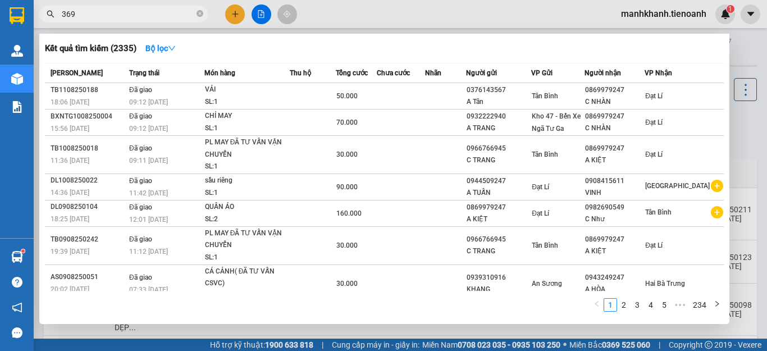
type input "3697"
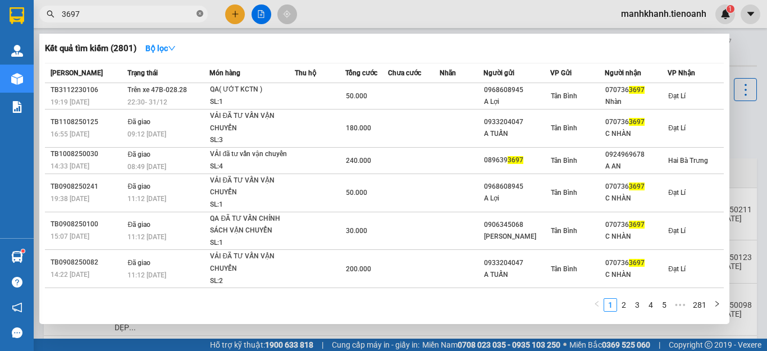
click at [198, 13] on icon "close-circle" at bounding box center [200, 13] width 7 height 7
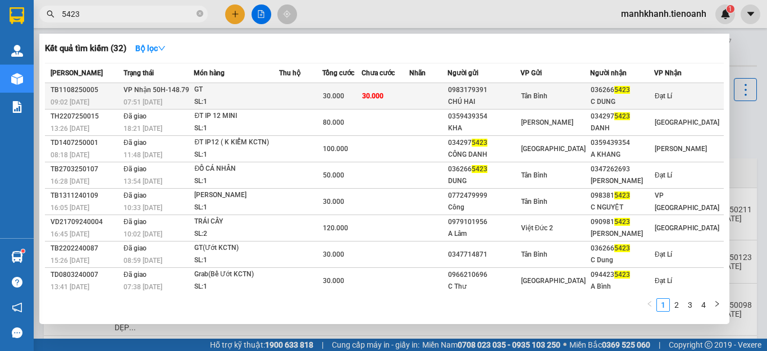
type input "5423"
click at [362, 103] on td "30.000" at bounding box center [342, 96] width 40 height 26
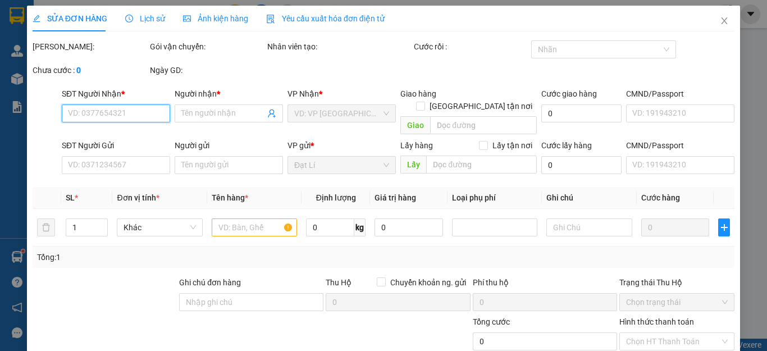
type input "0362665423"
type input "C DUNG"
type input "0983179391"
type input "CHÚ HAI"
type input "30.000"
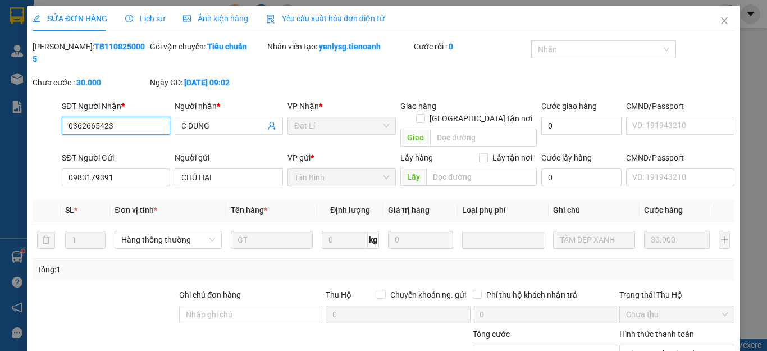
scroll to position [142, 0]
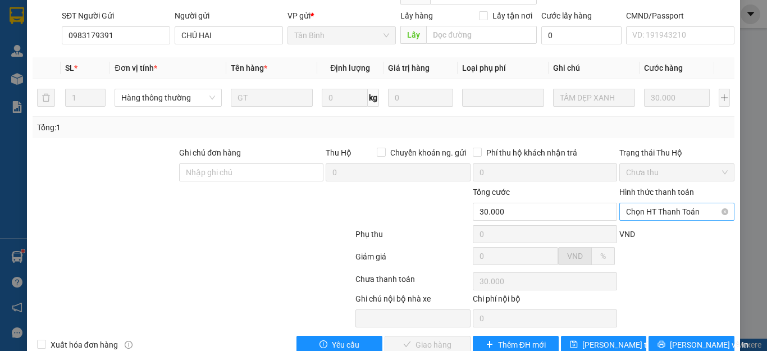
click at [649, 203] on span "Chọn HT Thanh Toán" at bounding box center [677, 211] width 102 height 17
click at [646, 205] on div "Tại văn phòng" at bounding box center [669, 209] width 100 height 12
type input "0"
click at [431, 339] on span "[PERSON_NAME] và Giao hàng" at bounding box center [460, 345] width 108 height 12
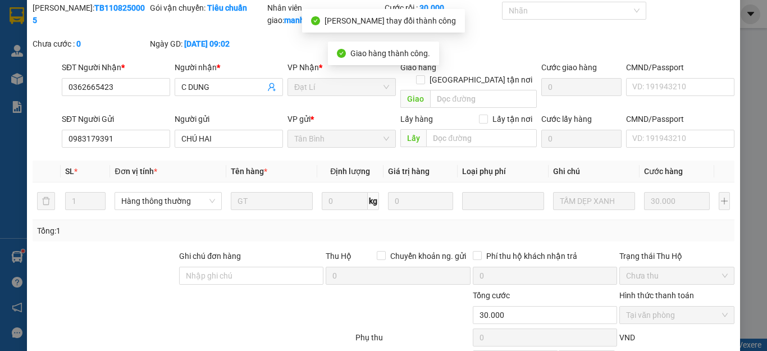
scroll to position [0, 0]
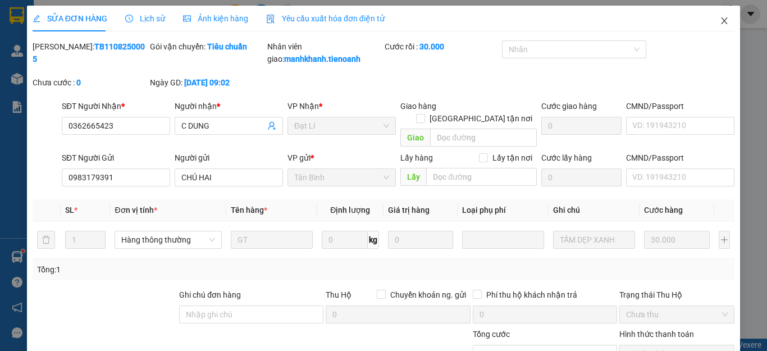
click at [722, 21] on icon "close" at bounding box center [725, 20] width 6 height 7
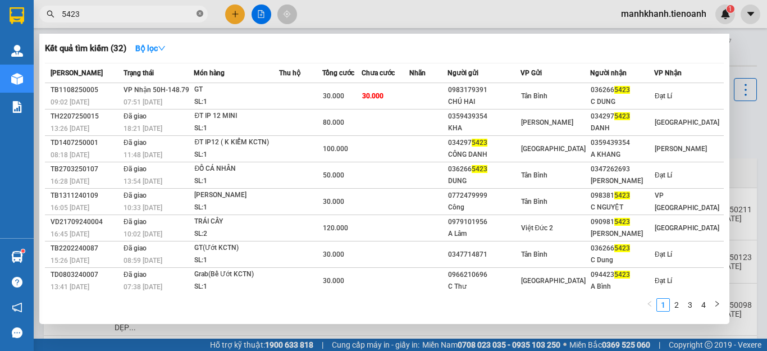
click at [197, 15] on icon "close-circle" at bounding box center [200, 13] width 7 height 7
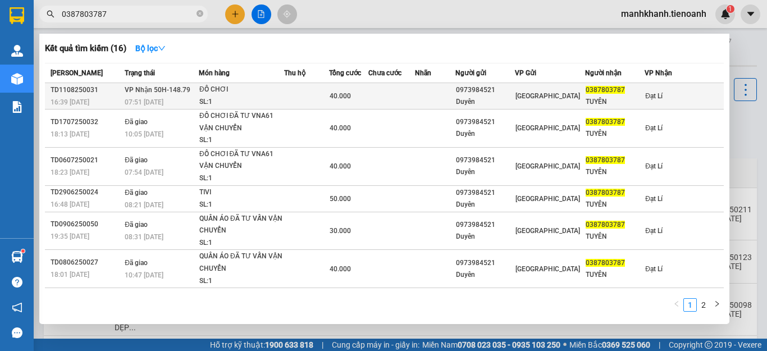
type input "0387803787"
click at [347, 93] on span "40.000" at bounding box center [340, 96] width 21 height 8
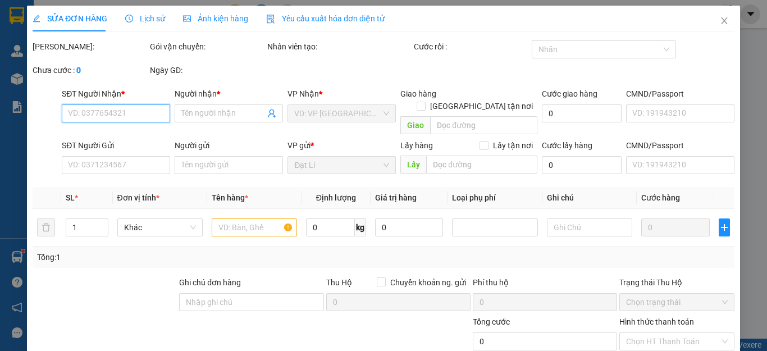
type input "0387803787"
type input "TUYÊN"
type input "0973984521"
type input "Duyên"
type input "40.000"
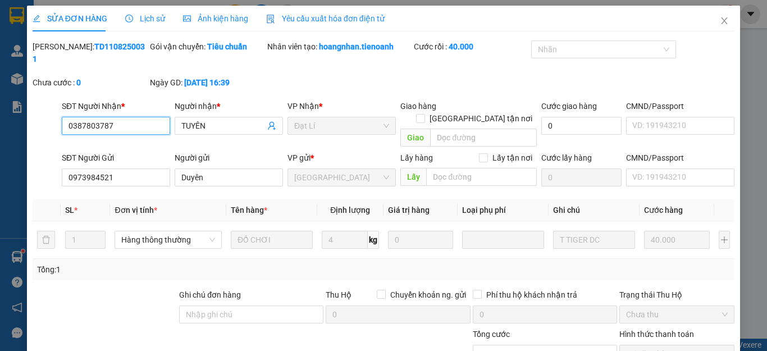
scroll to position [142, 0]
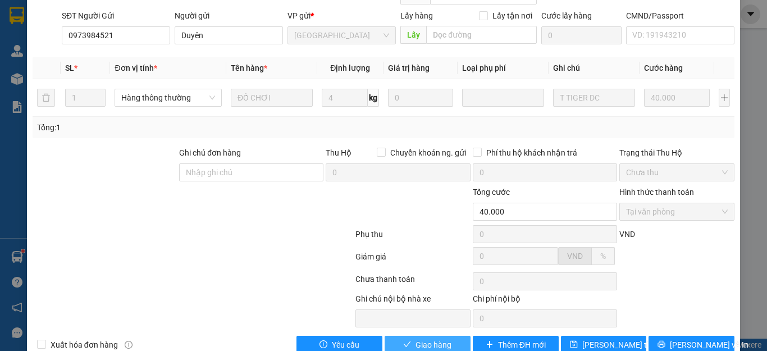
click at [426, 339] on span "Giao hàng" at bounding box center [434, 345] width 36 height 12
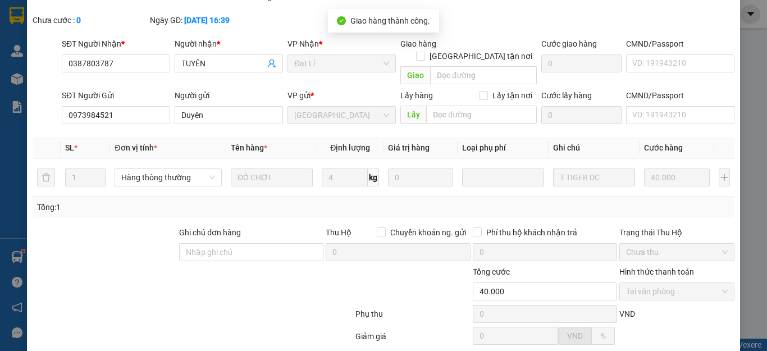
scroll to position [0, 0]
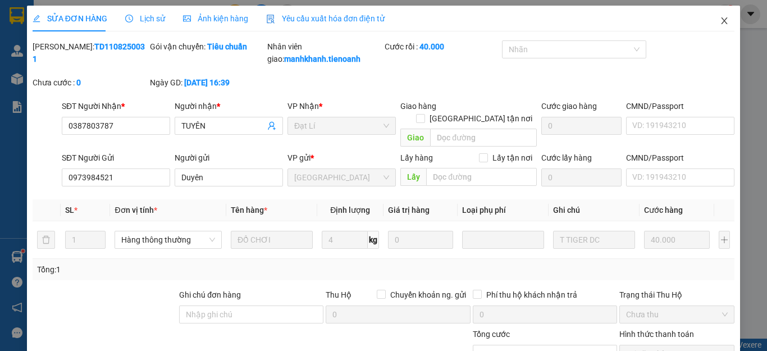
click at [720, 22] on icon "close" at bounding box center [724, 20] width 9 height 9
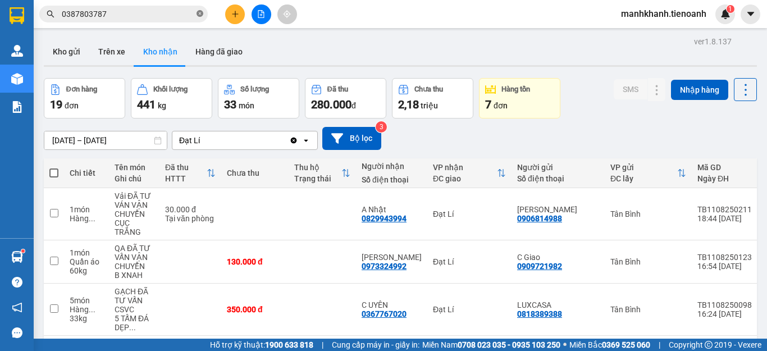
click at [199, 15] on icon "close-circle" at bounding box center [200, 13] width 7 height 7
drag, startPoint x: 67, startPoint y: 46, endPoint x: 75, endPoint y: 47, distance: 8.4
click at [66, 47] on button "Kho gửi" at bounding box center [67, 51] width 46 height 27
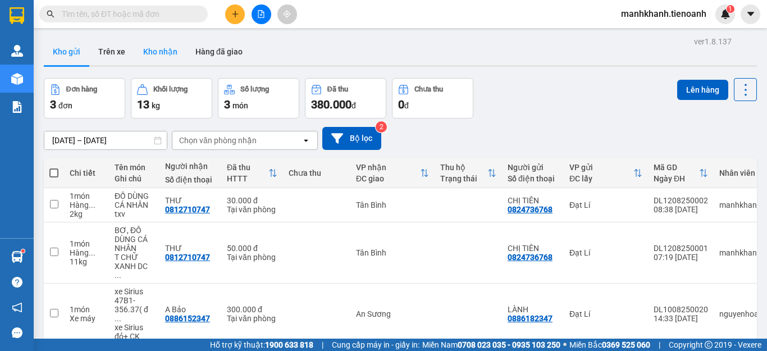
click at [161, 53] on button "Kho nhận" at bounding box center [160, 51] width 52 height 27
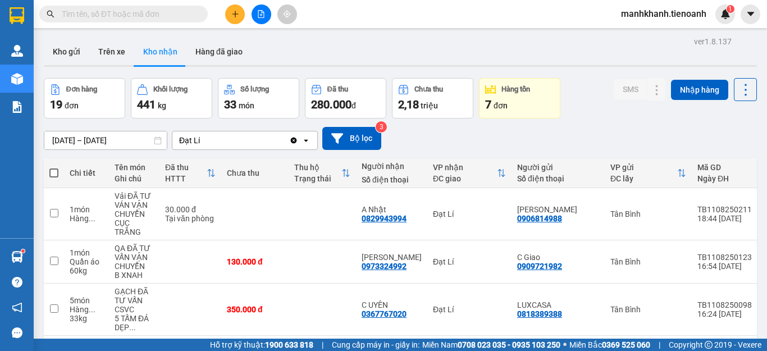
click at [180, 16] on input "text" at bounding box center [128, 14] width 133 height 12
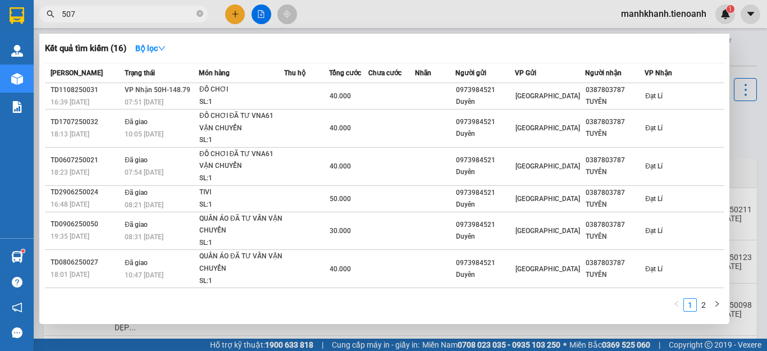
type input "5074"
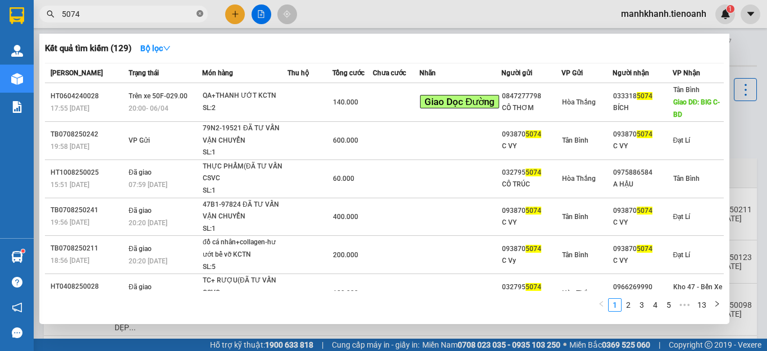
click at [201, 13] on icon "close-circle" at bounding box center [200, 13] width 7 height 7
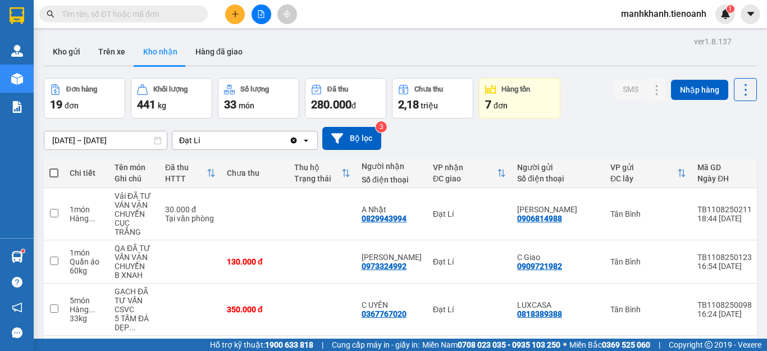
click at [234, 23] on button at bounding box center [235, 14] width 20 height 20
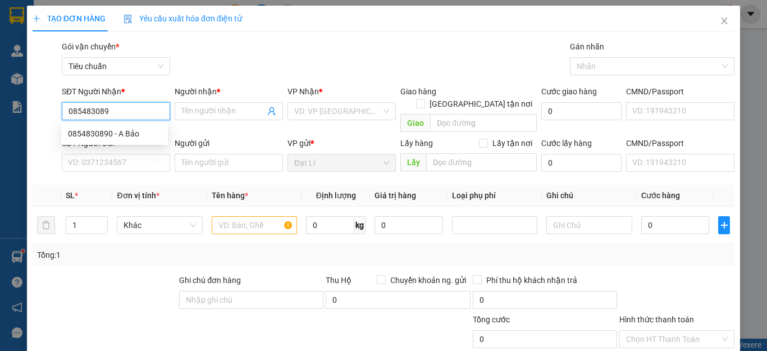
type input "0854830890"
click at [97, 132] on div "0854830890 - A Bảo" at bounding box center [114, 134] width 93 height 12
type input "A Bảo"
type input "GTN: 5 Đường 5B, Khu dân cư Trung Sơn, Bình Hưng, Bình Chánh"
type input "60.000"
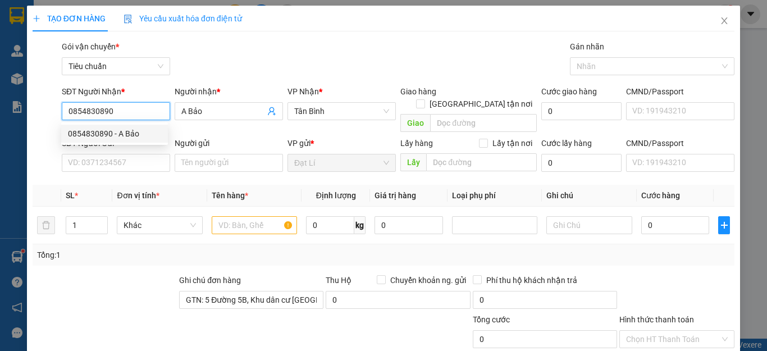
type input "60.000"
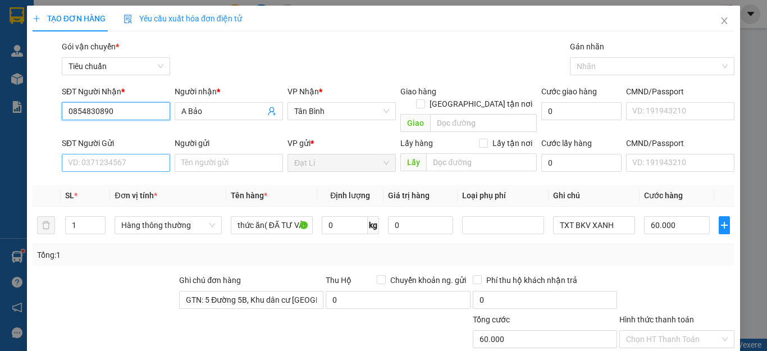
type input "0854830890"
click at [95, 154] on input "SĐT Người Gửi" at bounding box center [116, 163] width 108 height 18
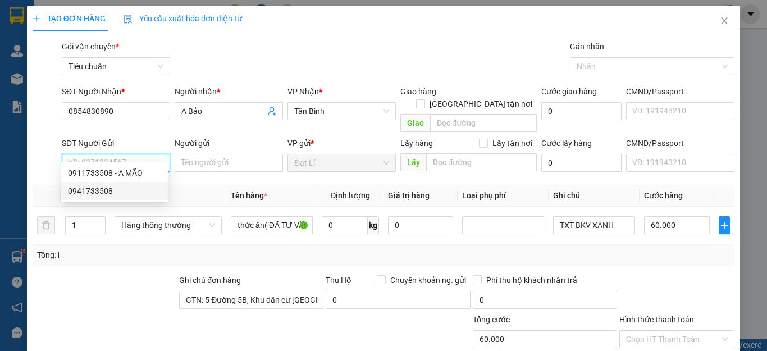
click at [96, 192] on div "0941733508" at bounding box center [114, 191] width 93 height 12
type input "0941733508"
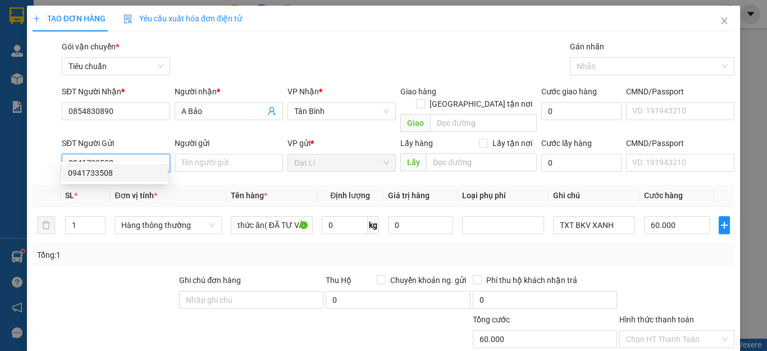
type input "70.000"
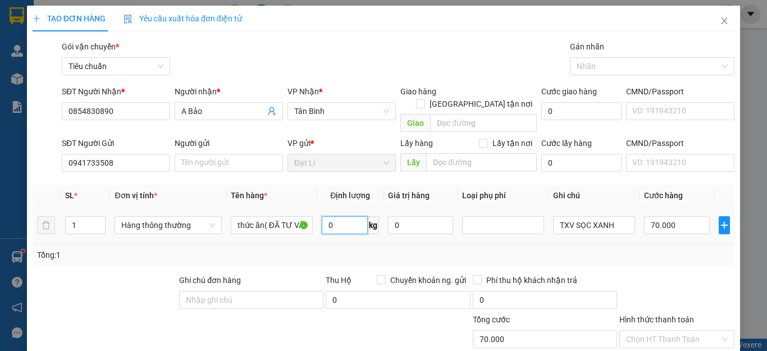
click at [351, 219] on input "0" at bounding box center [345, 225] width 46 height 18
type input "10"
click at [409, 249] on div "Tổng: 1" at bounding box center [383, 255] width 693 height 12
type input "40.000"
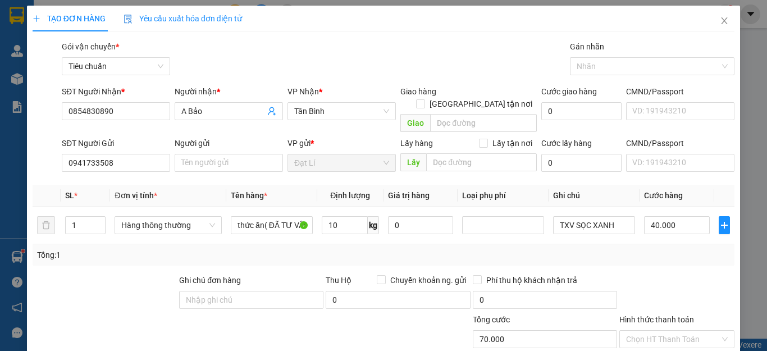
type input "40.000"
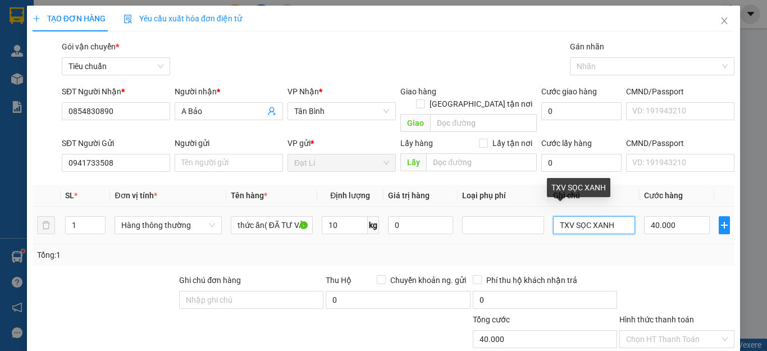
click at [566, 216] on input "TXV SỌC XANH" at bounding box center [594, 225] width 82 height 18
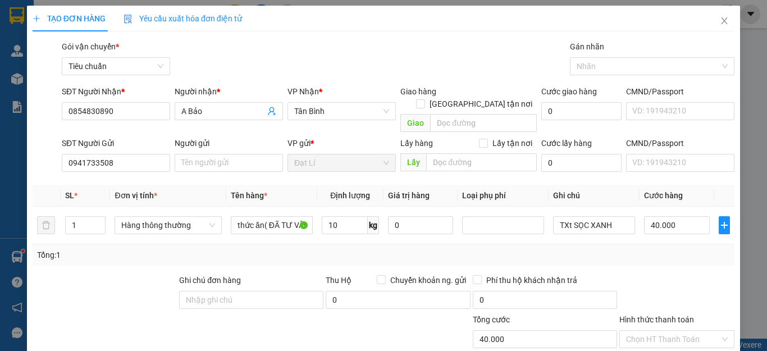
click at [675, 274] on div at bounding box center [676, 293] width 117 height 39
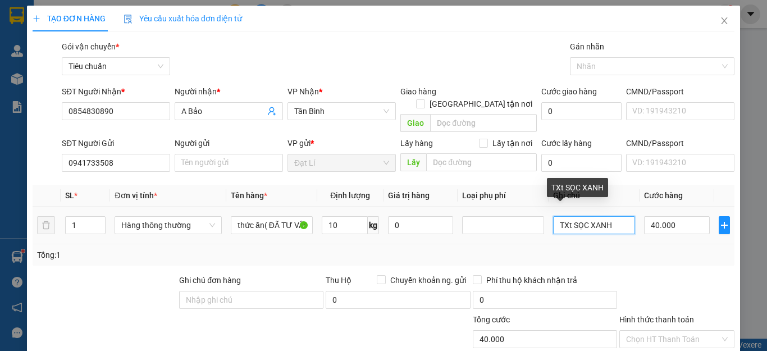
click at [563, 216] on input "TXt SỌC XANH" at bounding box center [594, 225] width 82 height 18
click at [565, 216] on input "TXt SỌC XANH" at bounding box center [594, 225] width 82 height 18
type input "TXT SỌC XANH"
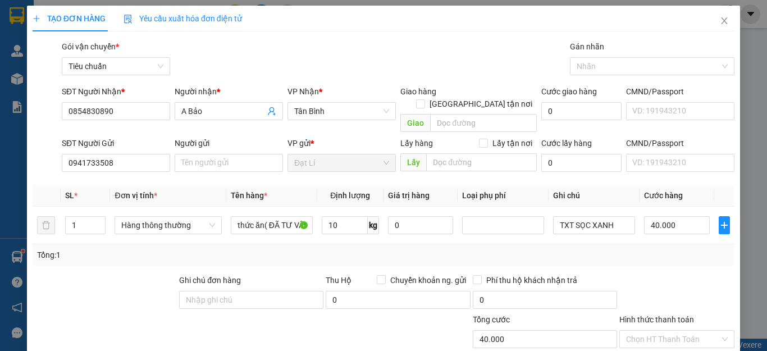
click at [626, 274] on div at bounding box center [676, 293] width 117 height 39
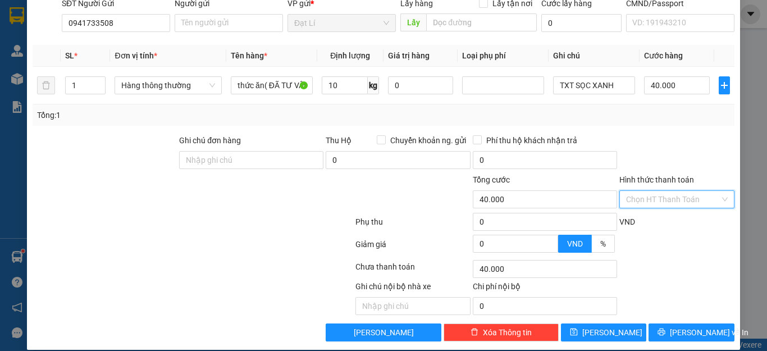
click at [667, 191] on input "Hình thức thanh toán" at bounding box center [673, 199] width 94 height 17
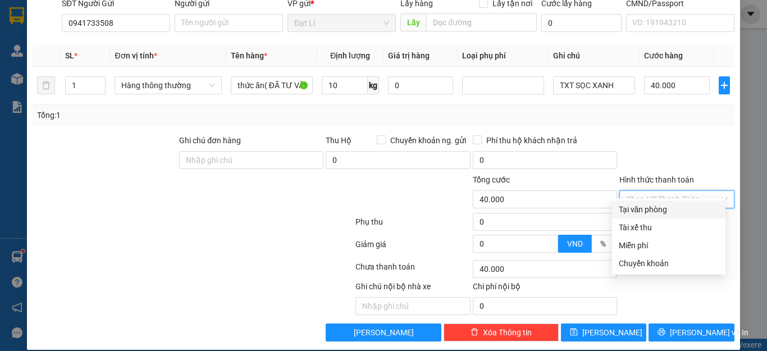
click at [671, 212] on div "Tại văn phòng" at bounding box center [669, 209] width 100 height 12
type input "0"
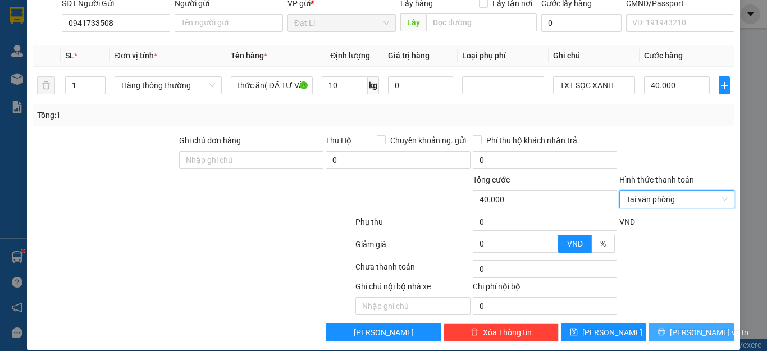
click at [683, 326] on span "Lưu và In" at bounding box center [709, 332] width 79 height 12
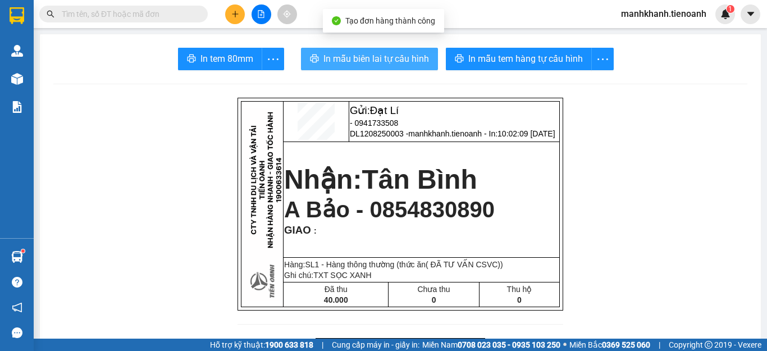
click at [376, 66] on button "In mẫu biên lai tự cấu hình" at bounding box center [369, 59] width 137 height 22
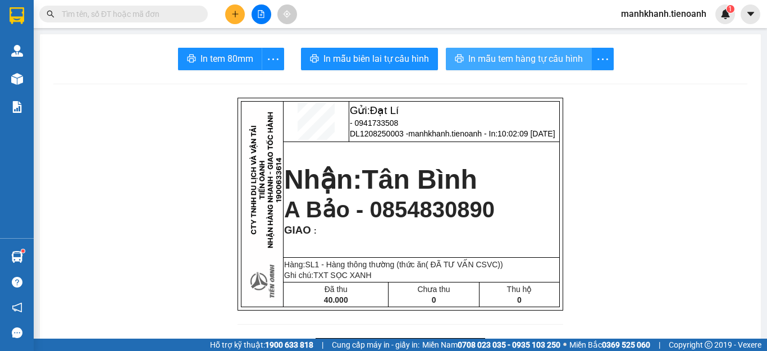
click at [508, 66] on span "In mẫu tem hàng tự cấu hình" at bounding box center [525, 59] width 115 height 14
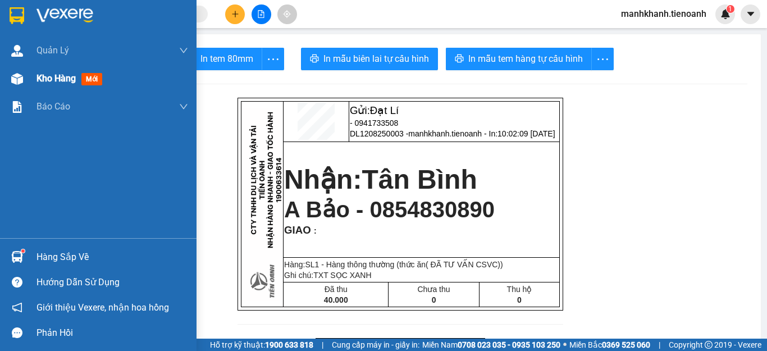
click at [56, 80] on span "Kho hàng" at bounding box center [56, 78] width 39 height 11
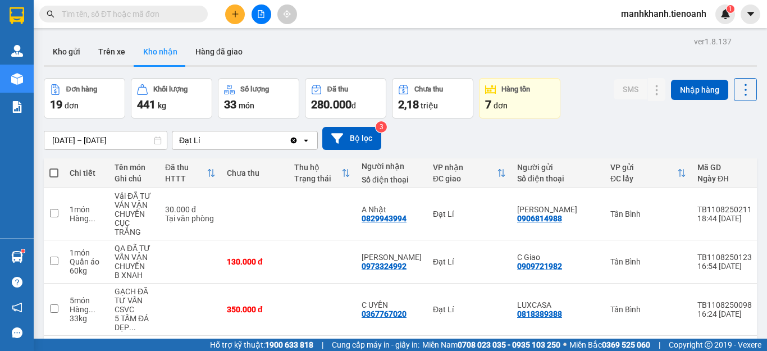
click at [97, 12] on input "text" at bounding box center [128, 14] width 133 height 12
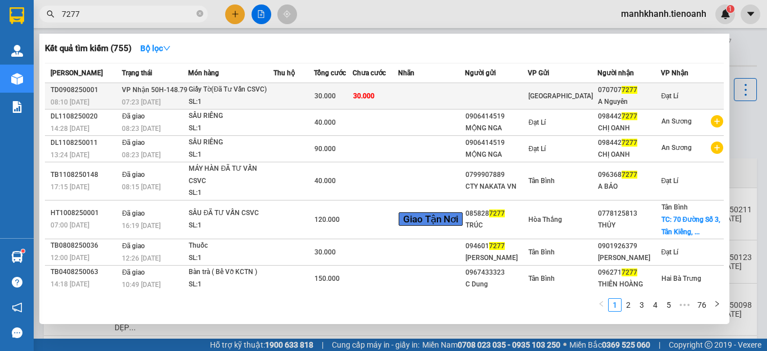
type input "7277"
click at [268, 99] on div "SL: 1" at bounding box center [231, 102] width 84 height 12
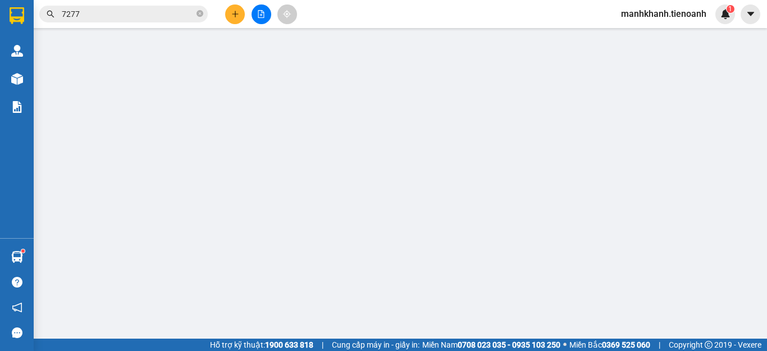
type input "0707077277"
type input "A Nguyên"
type input "30.000"
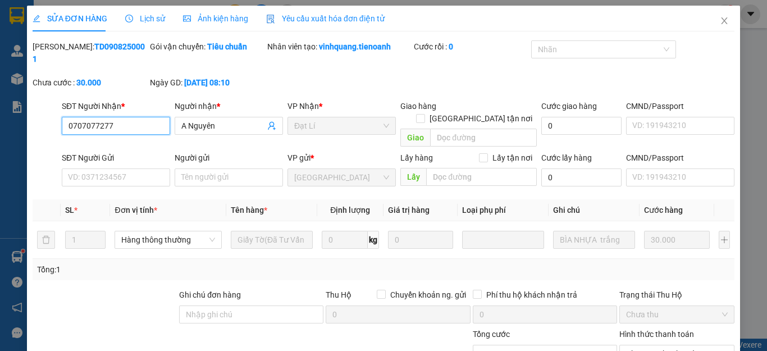
scroll to position [142, 0]
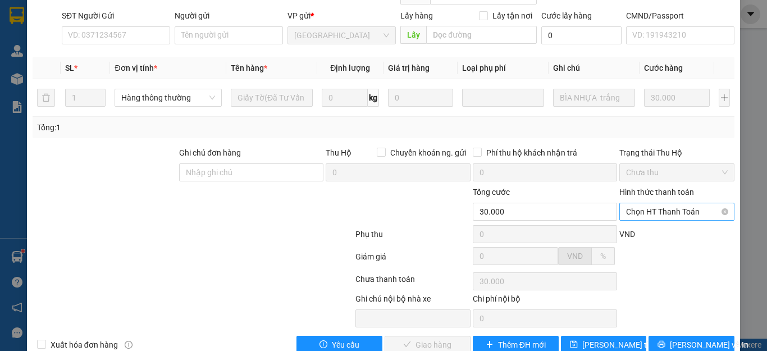
click at [657, 203] on span "Chọn HT Thanh Toán" at bounding box center [677, 211] width 102 height 17
click at [650, 206] on div "Tại văn phòng" at bounding box center [669, 209] width 100 height 12
type input "0"
click at [438, 339] on span "Lưu và Giao hàng" at bounding box center [460, 345] width 108 height 12
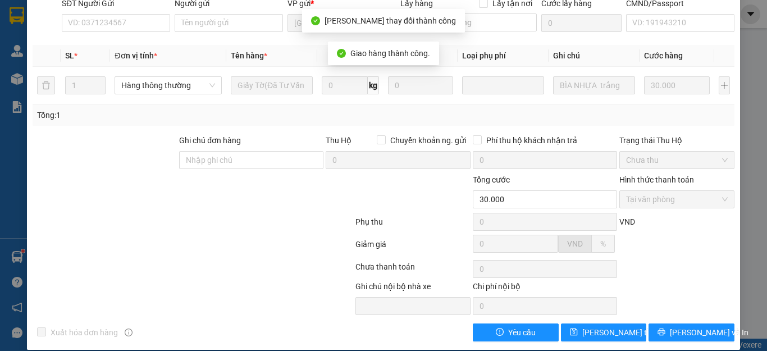
scroll to position [0, 0]
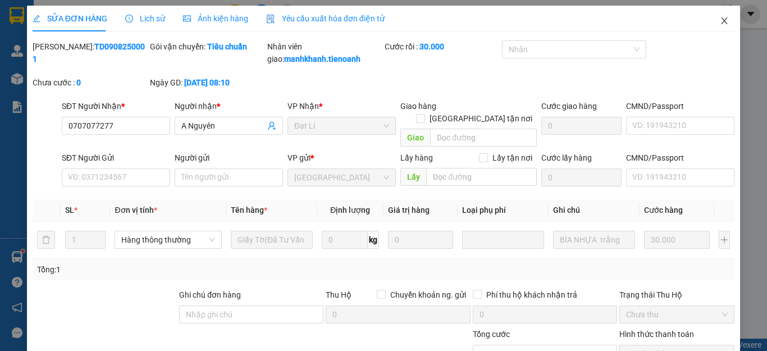
click at [720, 22] on icon "close" at bounding box center [724, 20] width 9 height 9
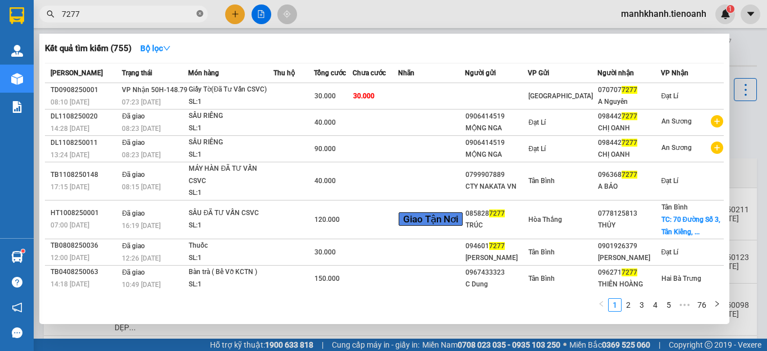
click at [202, 15] on icon "close-circle" at bounding box center [200, 13] width 7 height 7
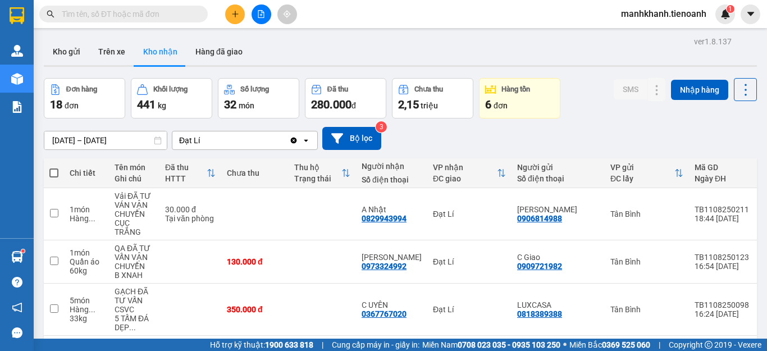
click at [158, 12] on input "text" at bounding box center [128, 14] width 133 height 12
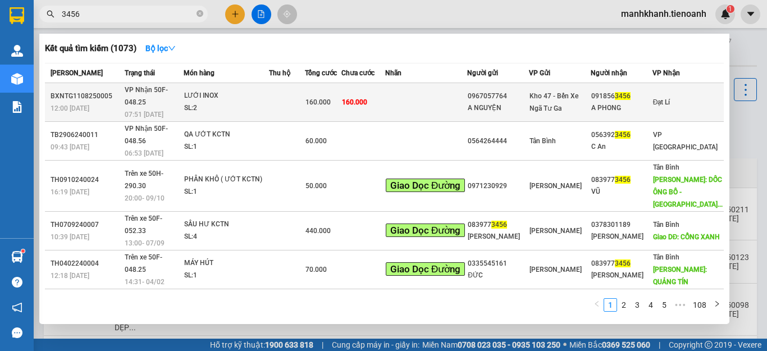
type input "3456"
click at [292, 101] on td at bounding box center [286, 102] width 35 height 39
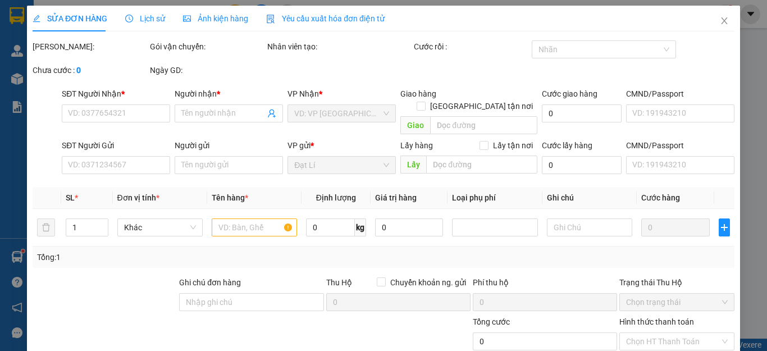
type input "0918563456"
type input "A PHONG"
type input "0967057764"
type input "A NGUYỆN"
type input "160.000"
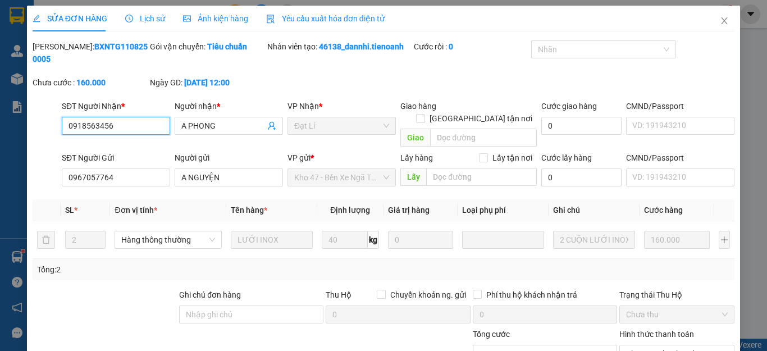
scroll to position [142, 0]
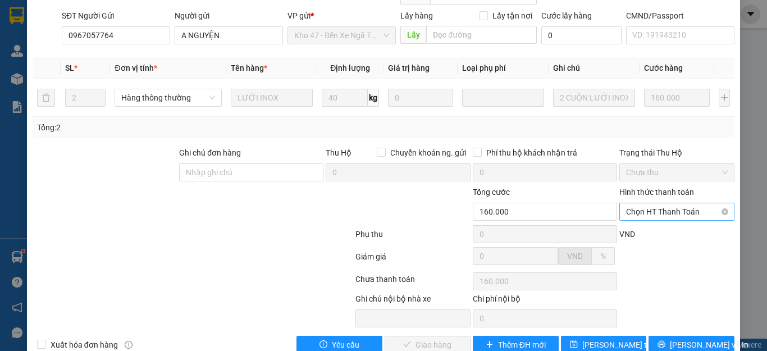
click at [653, 203] on span "Chọn HT Thanh Toán" at bounding box center [677, 211] width 102 height 17
click at [659, 211] on div "Tại văn phòng" at bounding box center [669, 209] width 100 height 12
type input "0"
click at [430, 339] on span "Lưu và Giao hàng" at bounding box center [460, 345] width 108 height 12
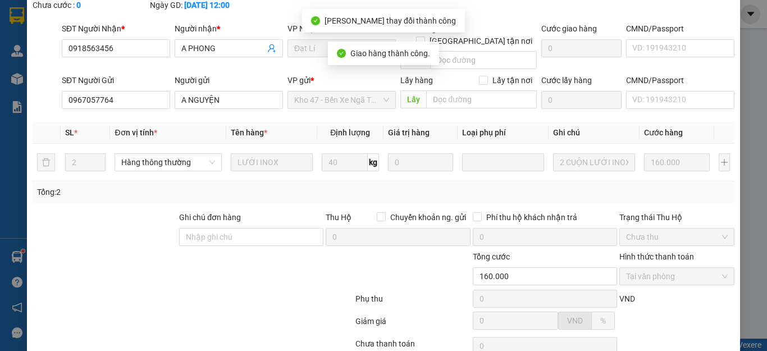
scroll to position [0, 0]
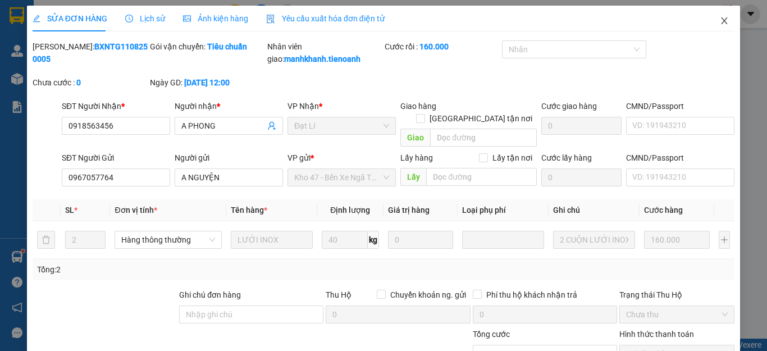
click at [720, 21] on icon "close" at bounding box center [724, 20] width 9 height 9
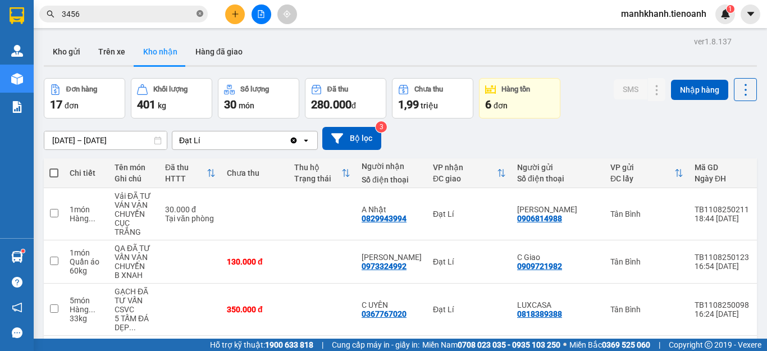
click at [198, 15] on icon "close-circle" at bounding box center [200, 13] width 7 height 7
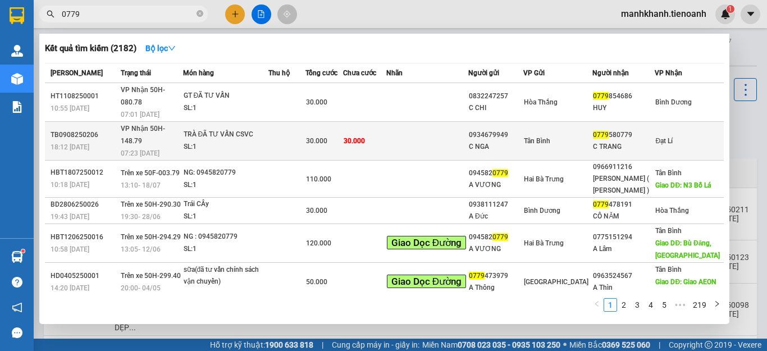
type input "0779"
click at [386, 126] on td "30.000" at bounding box center [364, 141] width 43 height 39
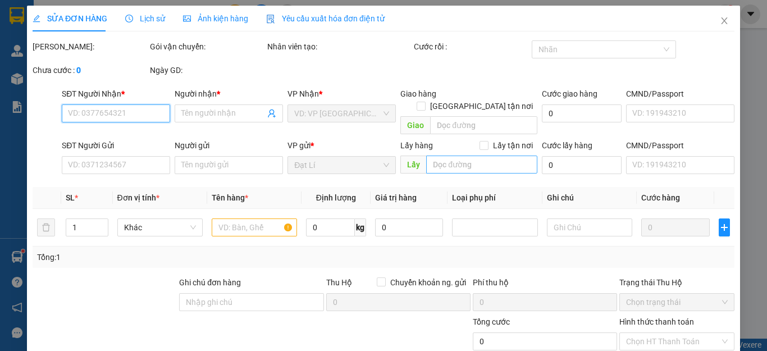
type input "0779580779"
type input "C TRANG"
type input "0934679949"
type input "C NGA"
type input "30.000"
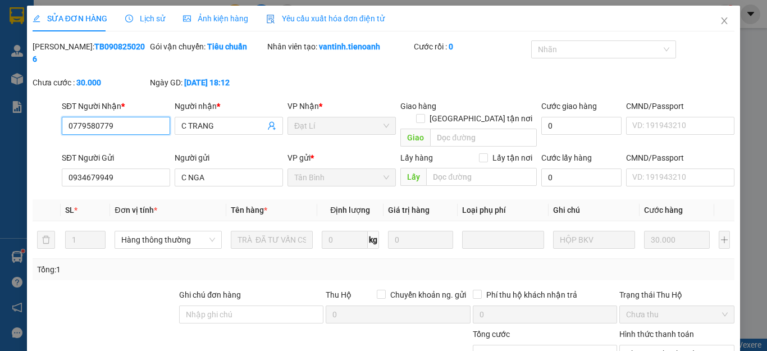
scroll to position [142, 0]
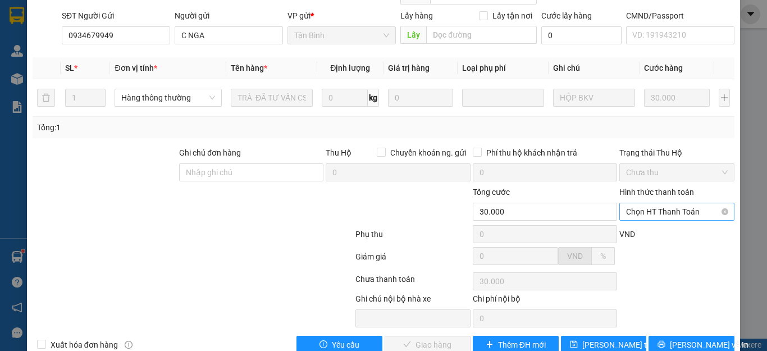
click at [647, 203] on span "Chọn HT Thanh Toán" at bounding box center [677, 211] width 102 height 17
click at [649, 208] on div "Tại văn phòng" at bounding box center [669, 209] width 100 height 12
type input "0"
click at [425, 339] on span "Lưu và Giao hàng" at bounding box center [460, 345] width 108 height 12
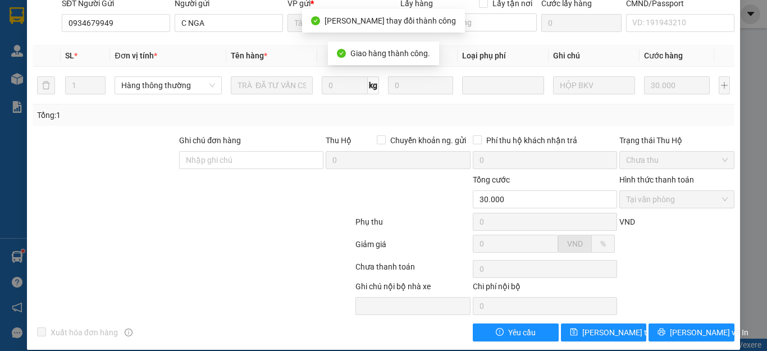
scroll to position [0, 0]
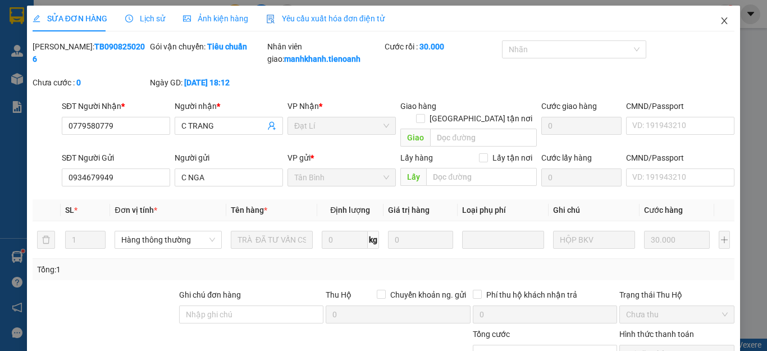
click at [722, 20] on icon "close" at bounding box center [725, 20] width 6 height 7
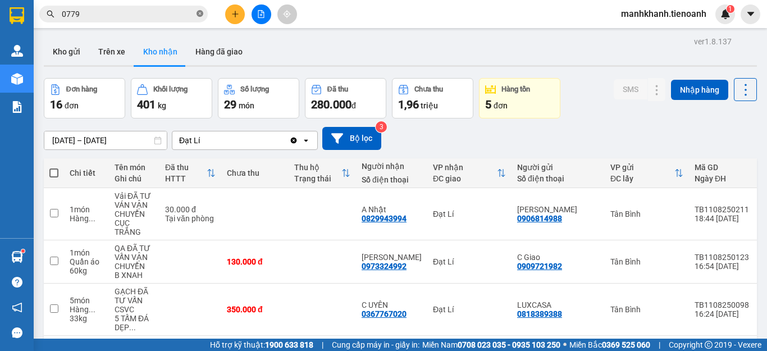
click at [197, 15] on icon "close-circle" at bounding box center [200, 13] width 7 height 7
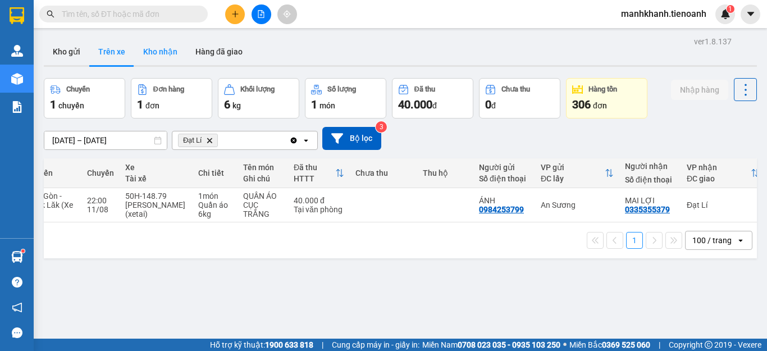
click at [158, 51] on button "Kho nhận" at bounding box center [160, 51] width 52 height 27
type input "[DATE] – [DATE]"
